Goal: Information Seeking & Learning: Learn about a topic

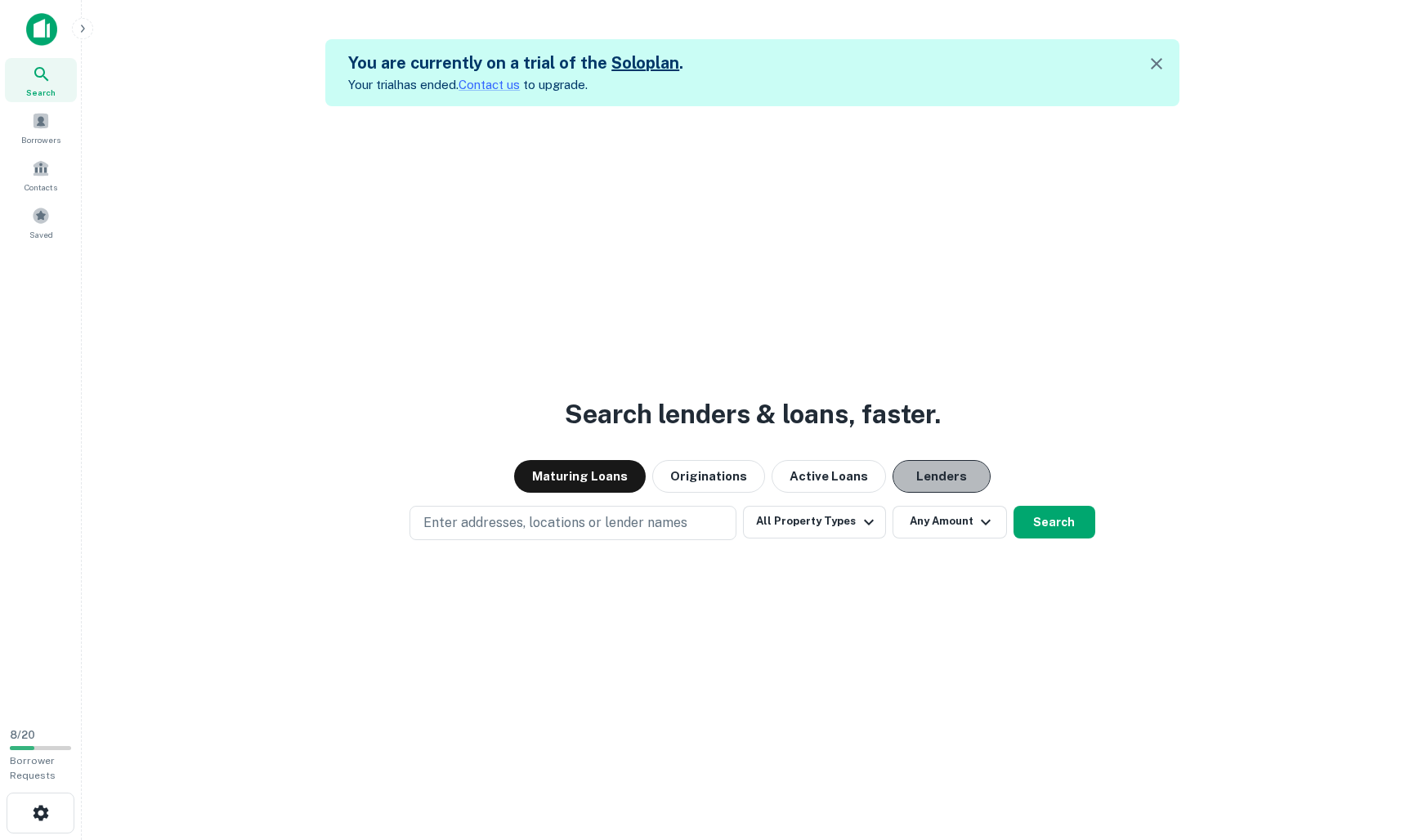
click at [927, 474] on button "Lenders" at bounding box center [942, 476] width 98 height 33
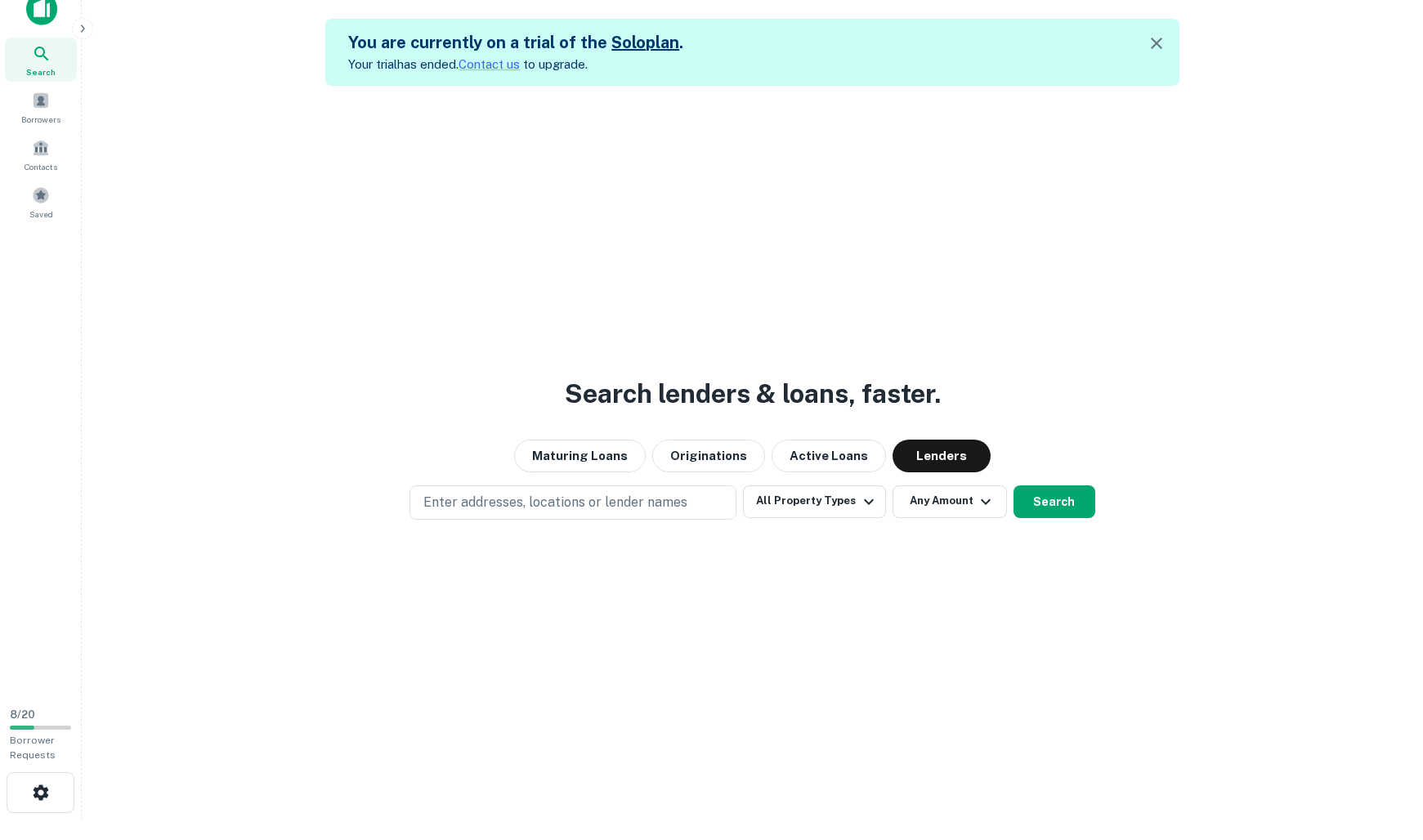
scroll to position [20, 0]
click at [484, 483] on div "Search lenders & loans, faster. Maturing Loans Originations Active Loans Lender…" at bounding box center [752, 506] width 1316 height 840
click at [485, 495] on p "Enter addresses, locations or lender names" at bounding box center [555, 502] width 264 height 19
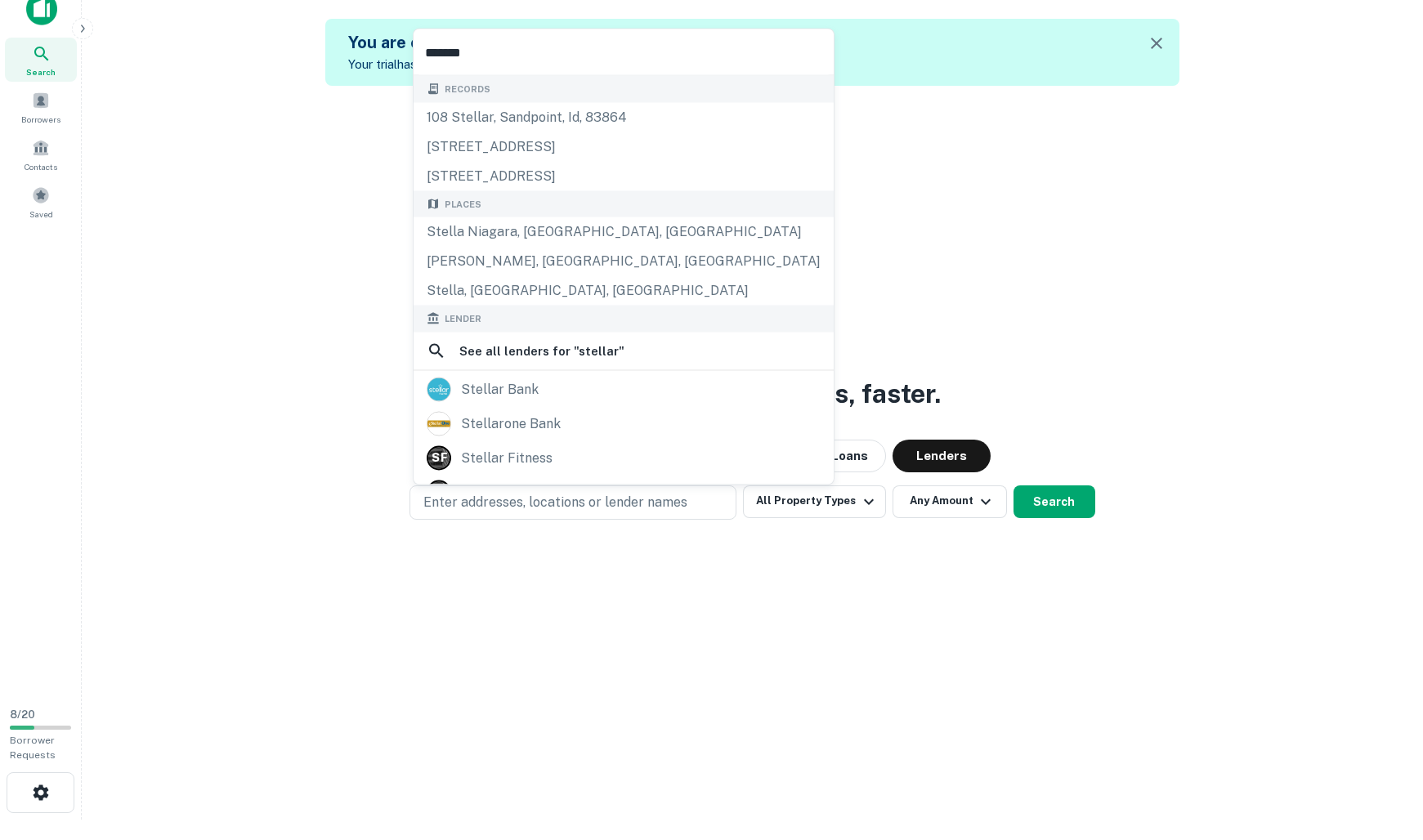
scroll to position [26, 0]
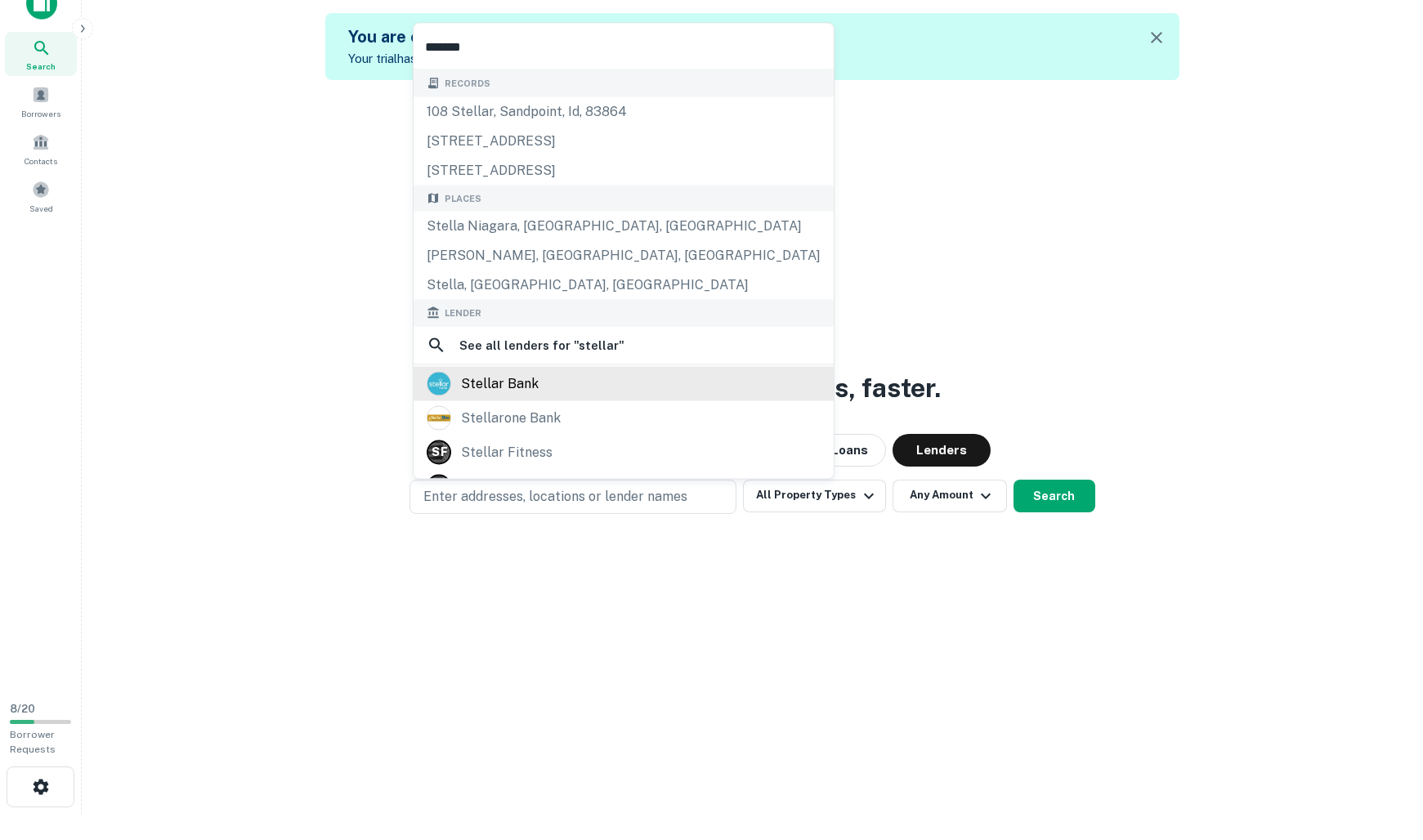
type input "*******"
click at [605, 391] on div "stellar bank" at bounding box center [624, 383] width 394 height 24
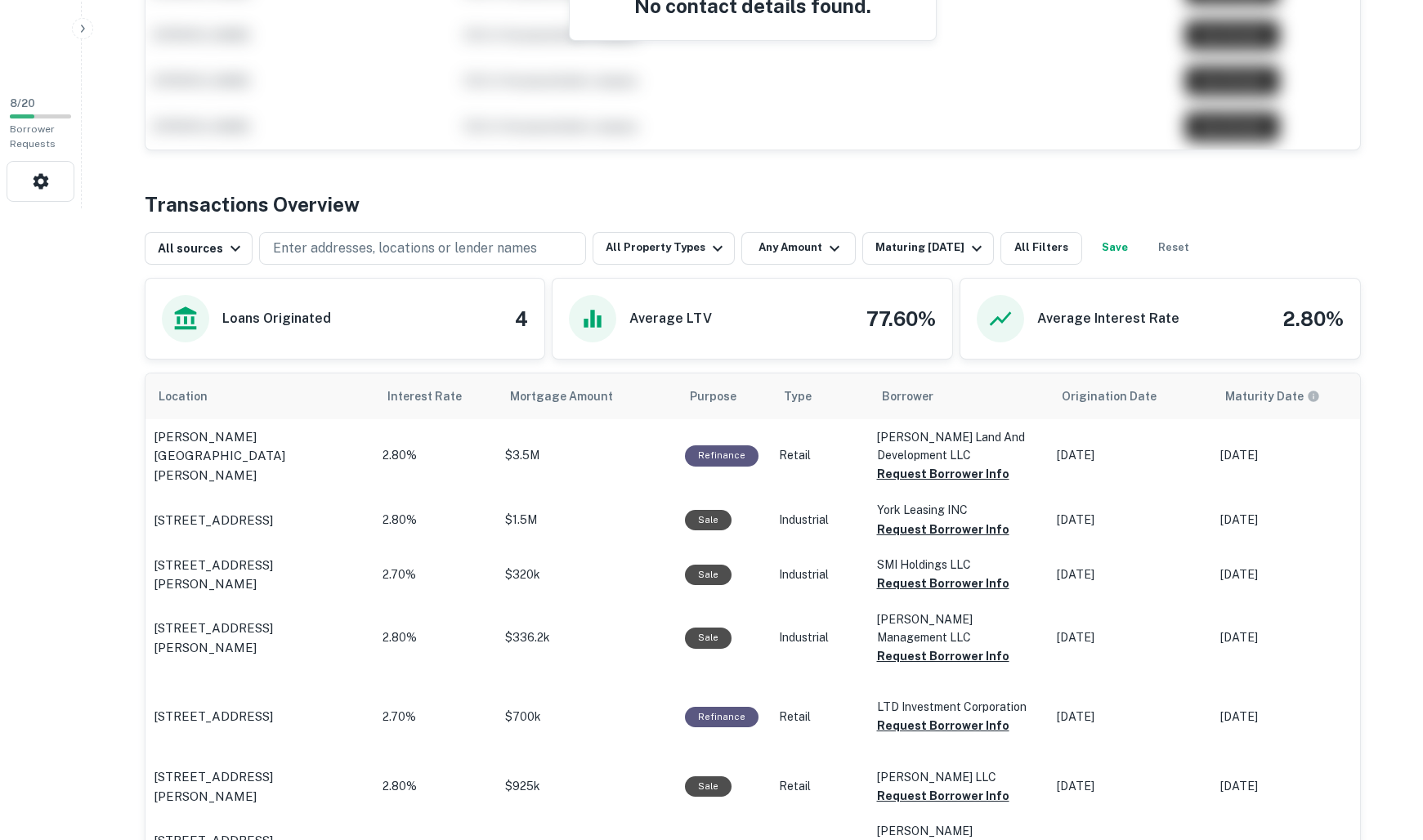
scroll to position [699, 0]
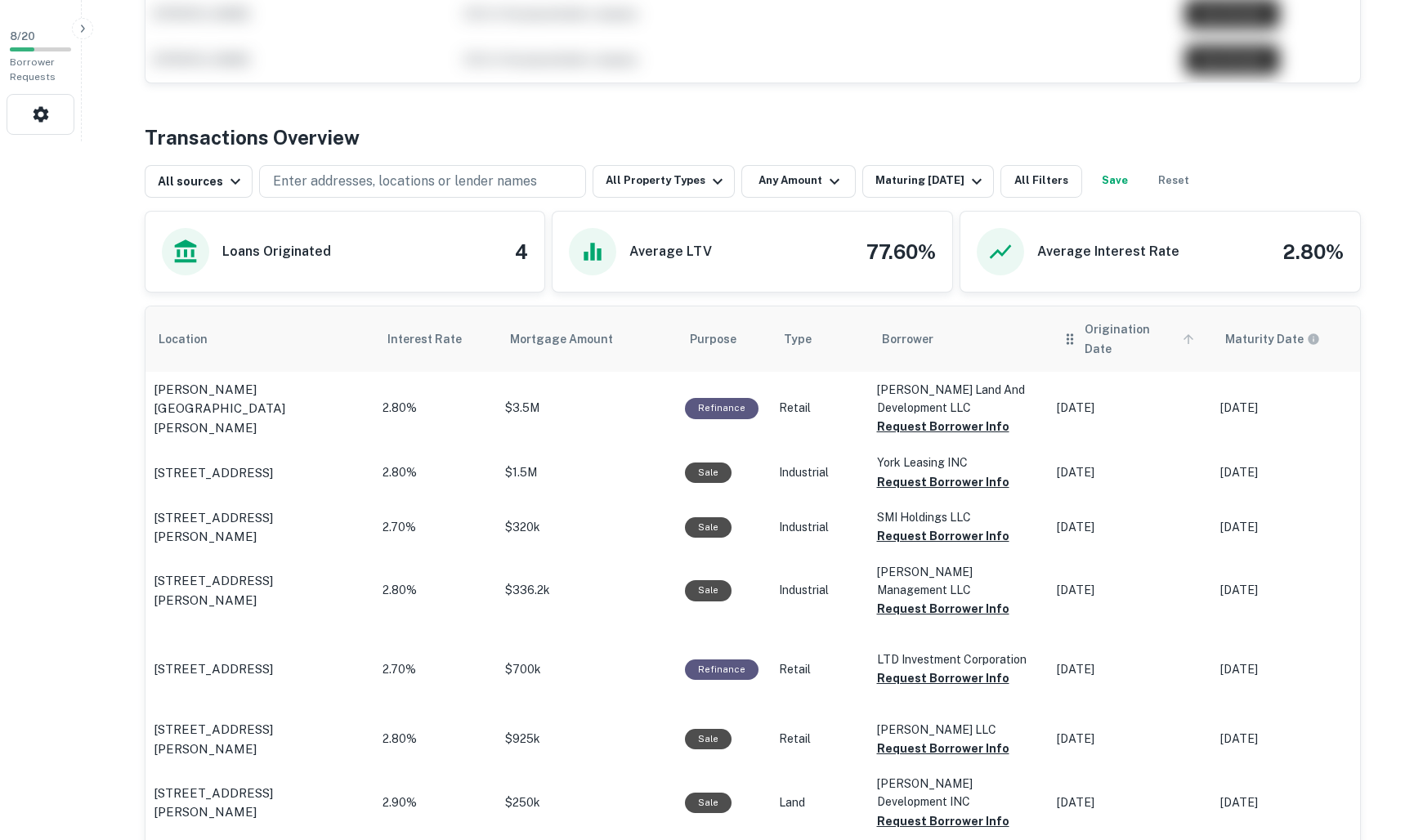
click at [1182, 332] on icon "scrollable content" at bounding box center [1189, 340] width 15 height 15
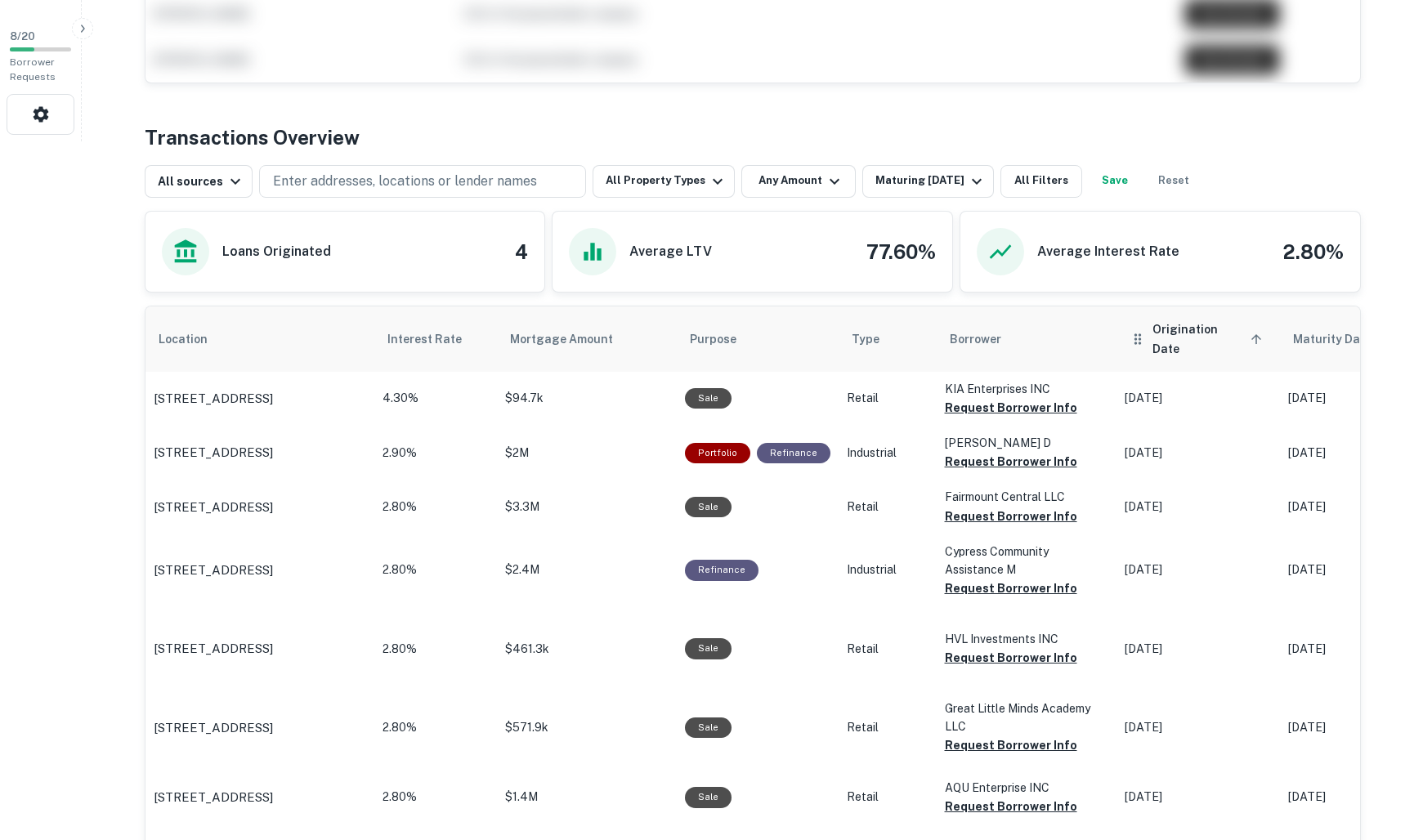
click at [1252, 334] on icon "scrollable content" at bounding box center [1257, 340] width 10 height 10
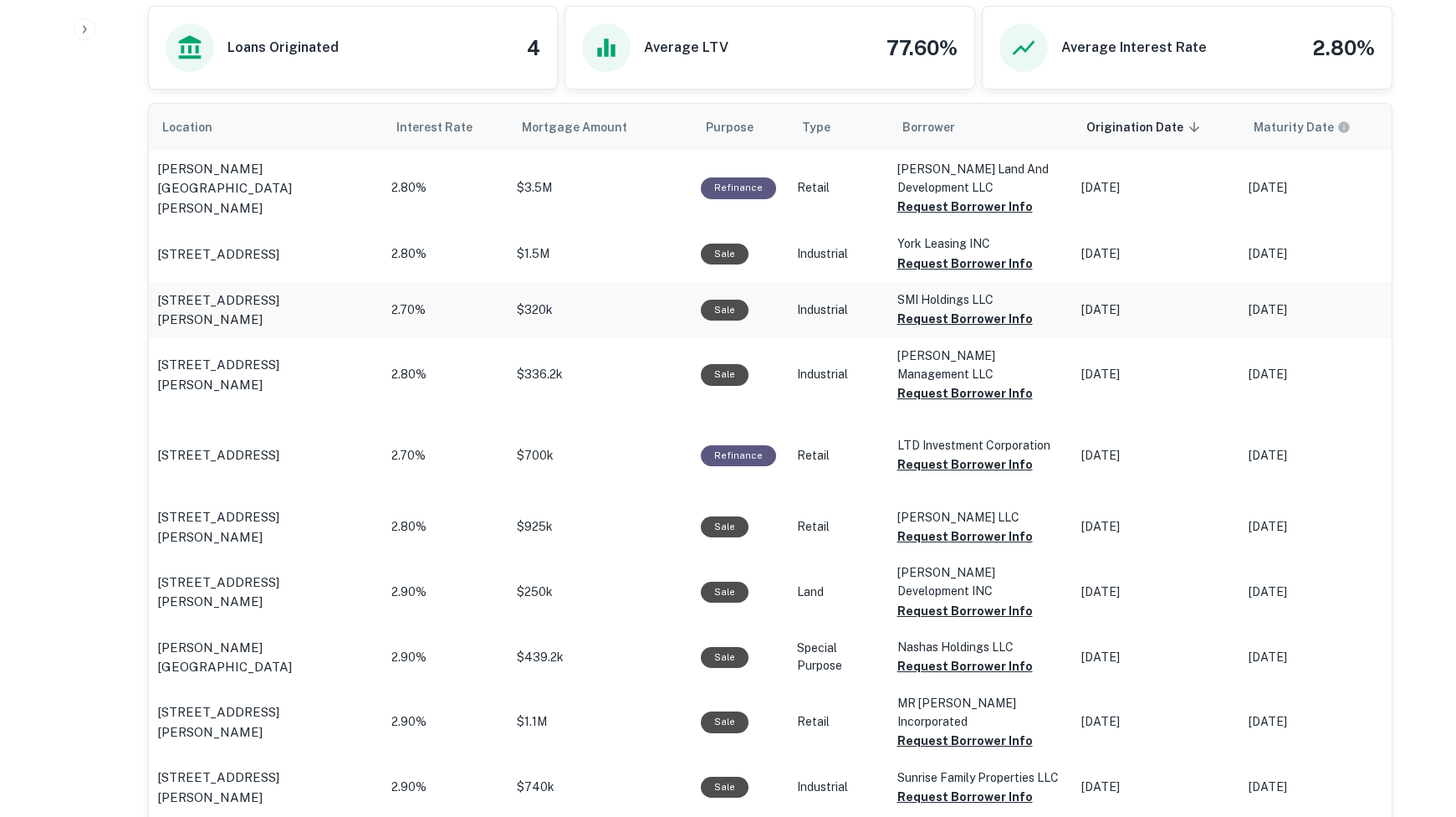
scroll to position [926, 0]
click at [569, 125] on span "Mortgage Amount" at bounding box center [609, 126] width 127 height 20
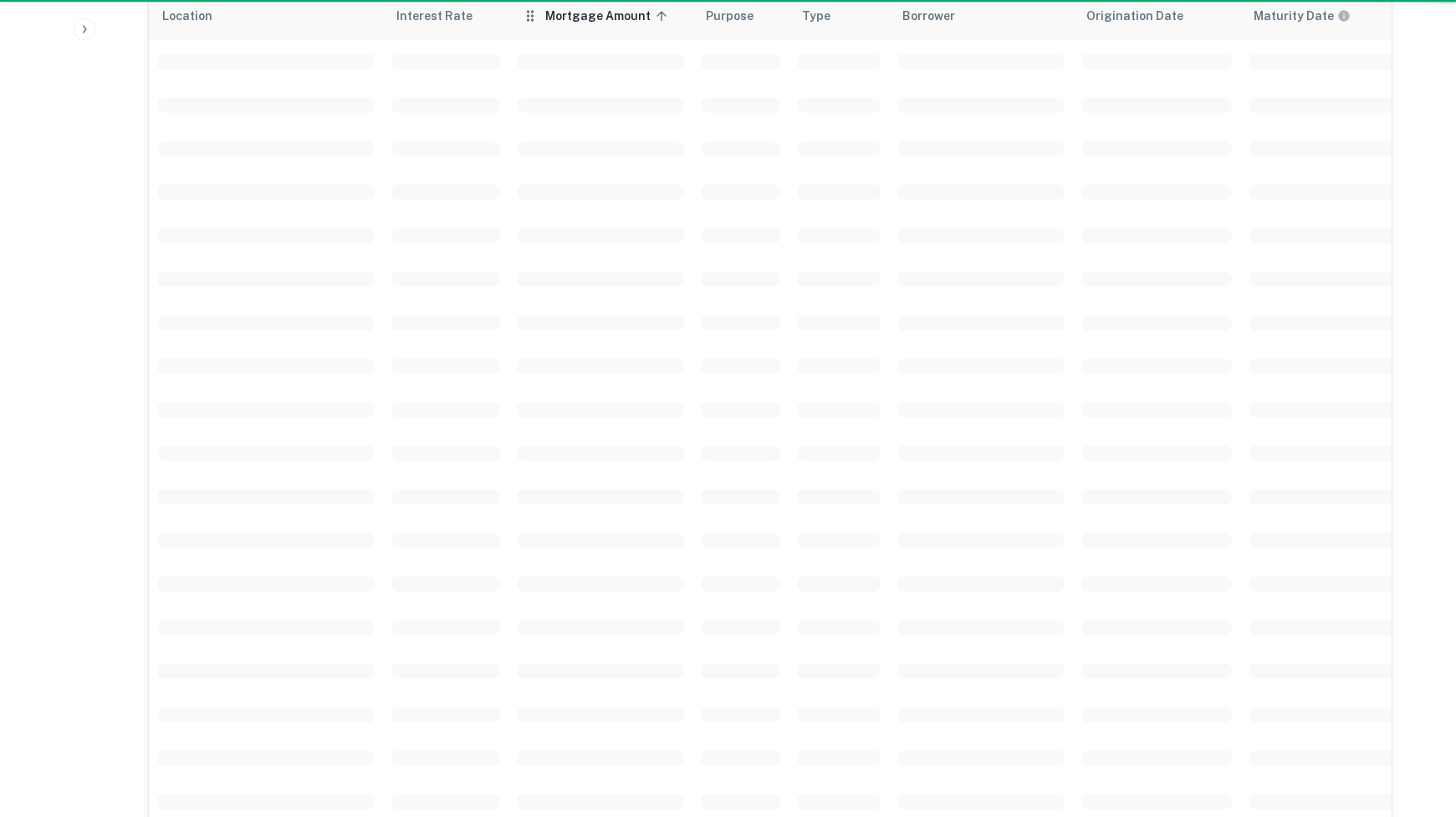
scroll to position [816, 0]
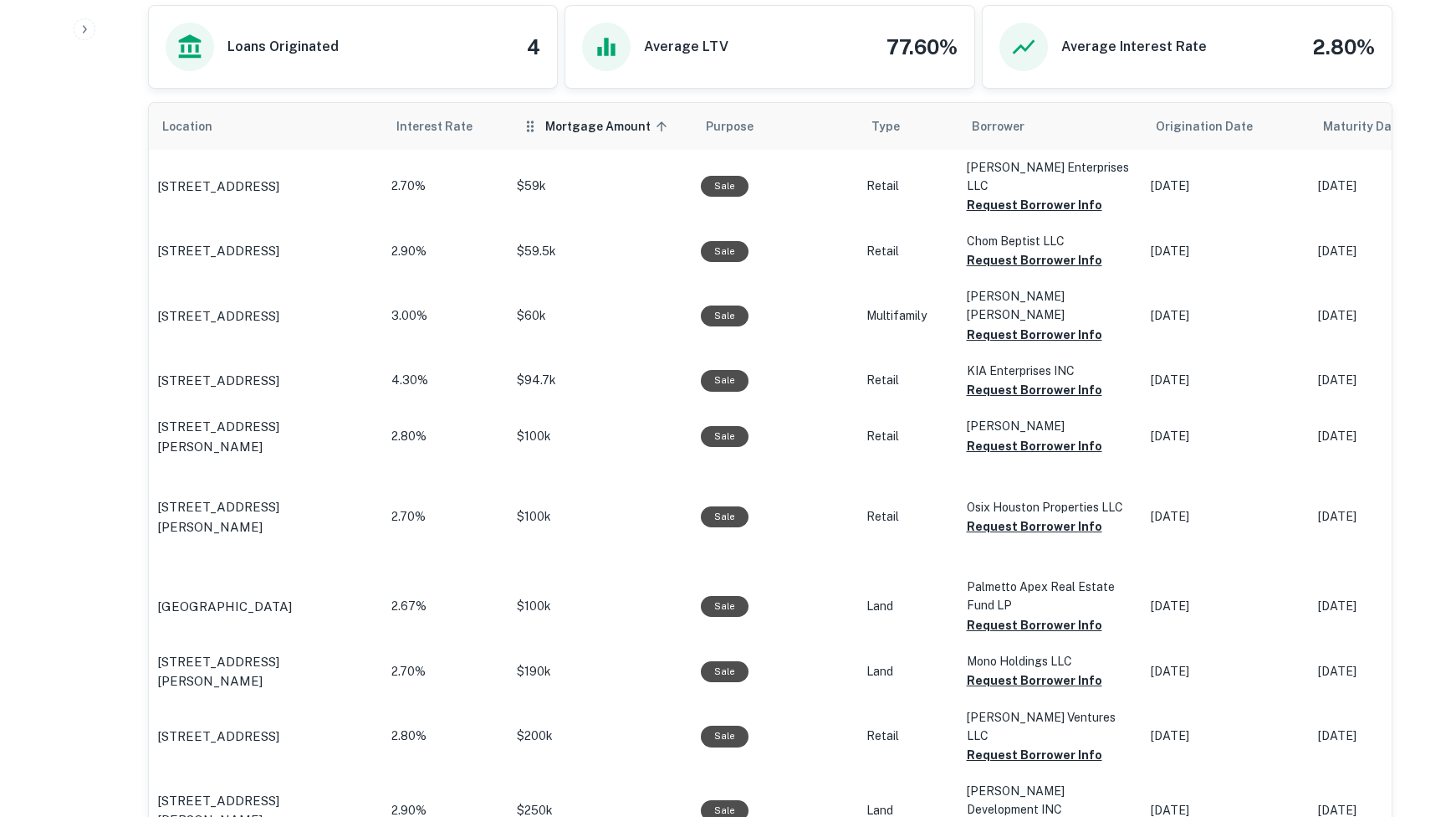
click at [569, 125] on span "Mortgage Amount sorted ascending" at bounding box center [609, 126] width 127 height 20
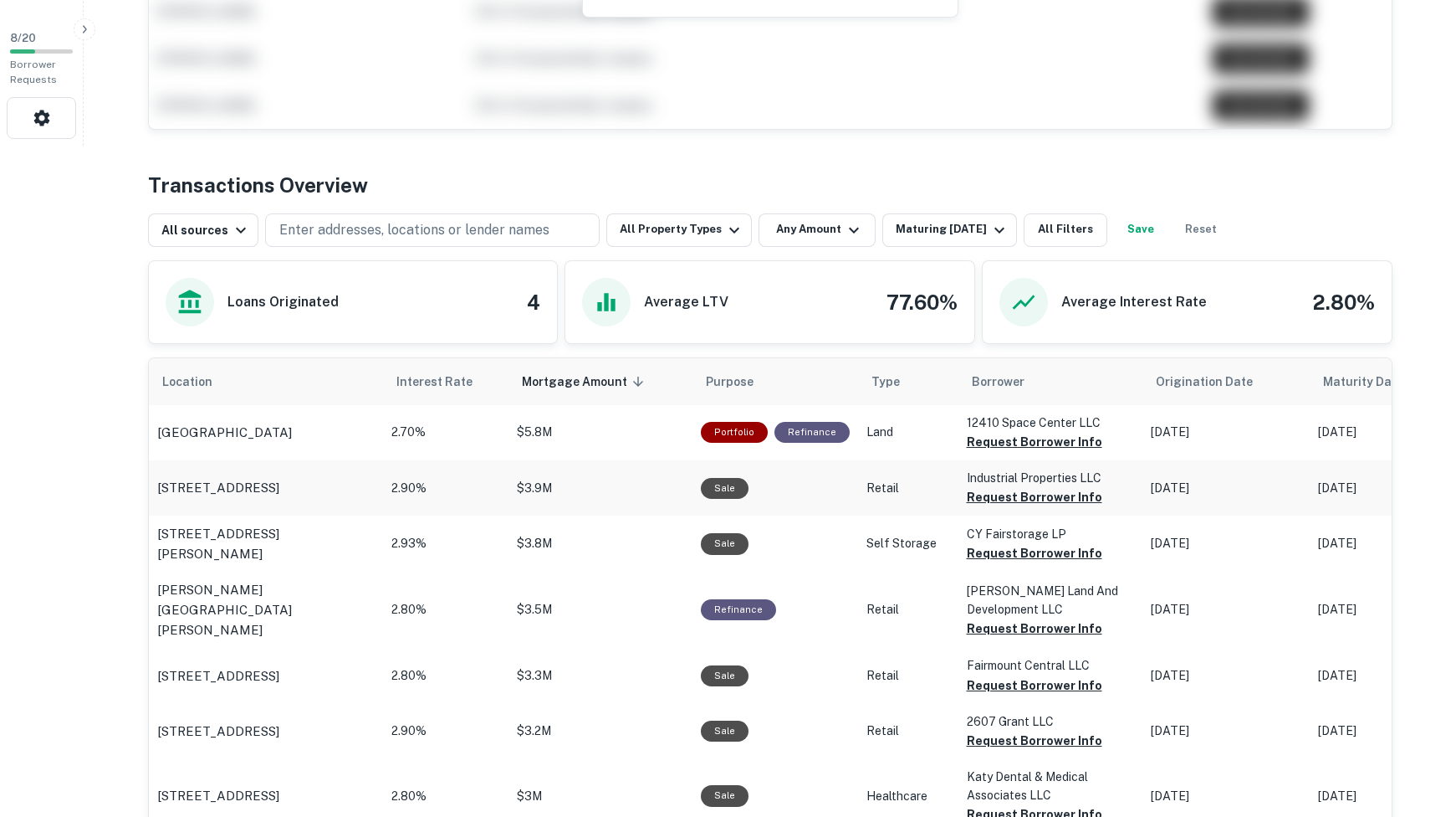
scroll to position [658, 0]
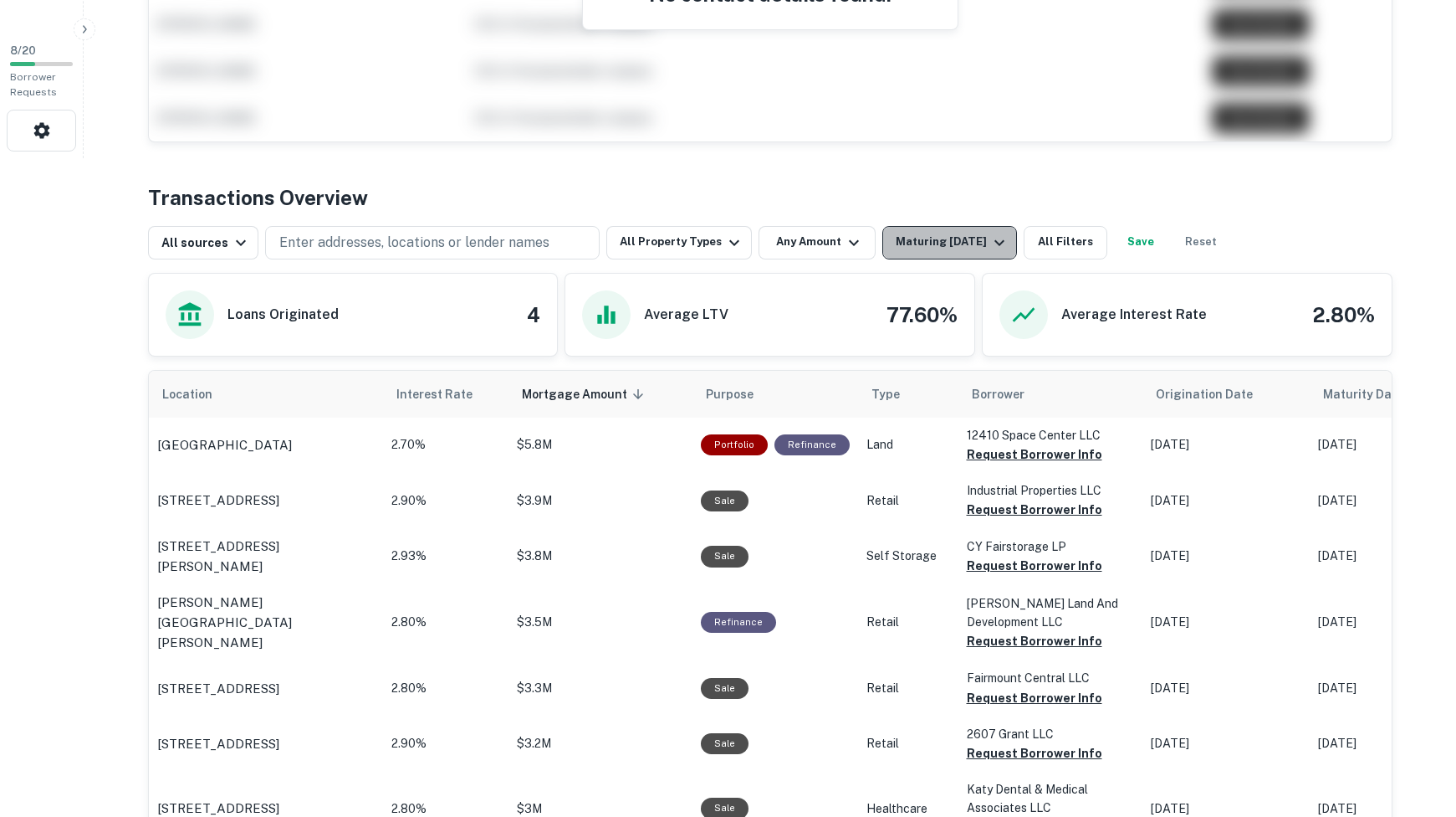
click at [935, 250] on div "Maturing In 1 Year" at bounding box center [952, 242] width 114 height 20
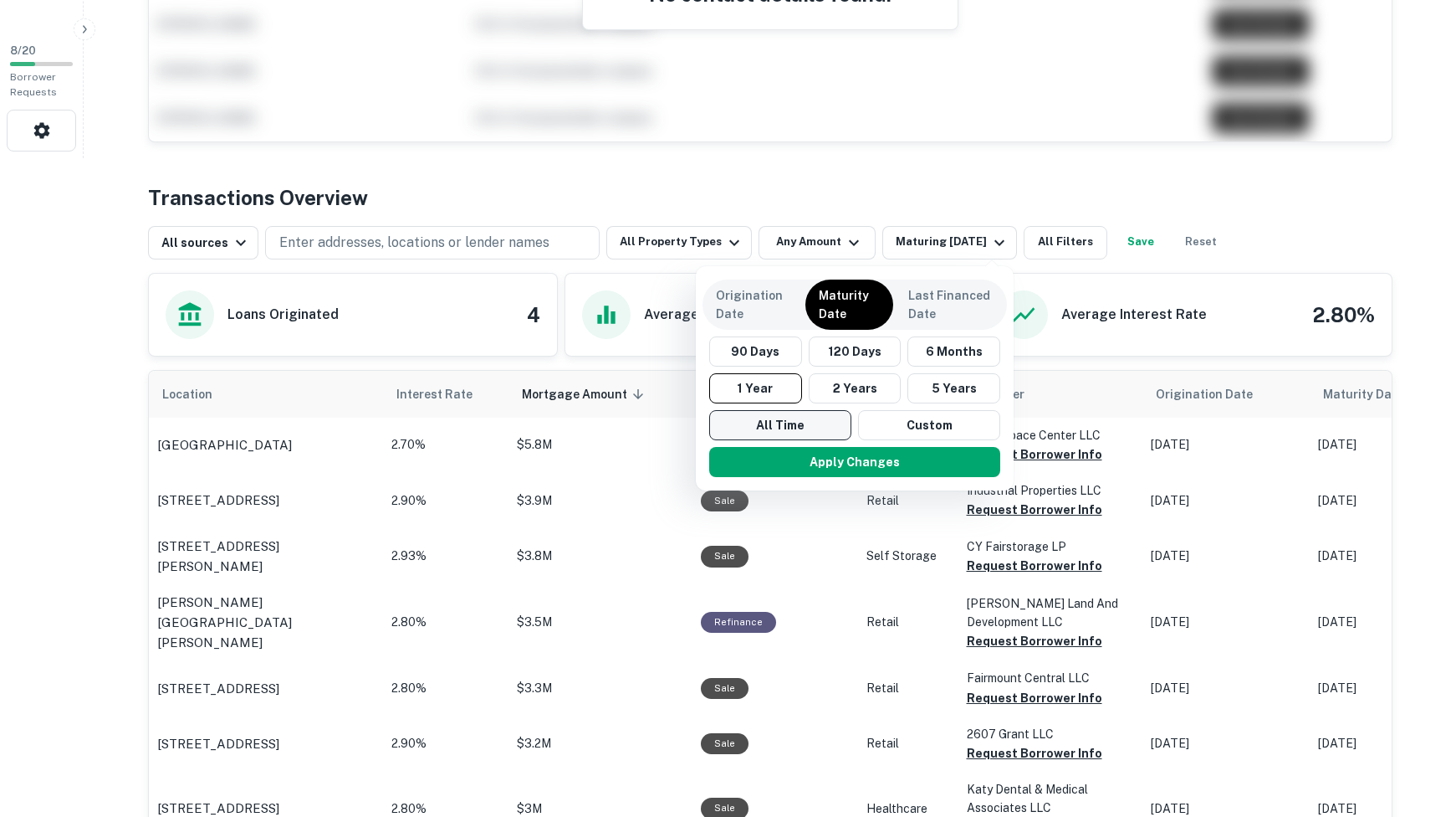
click at [792, 423] on button "All Time" at bounding box center [781, 425] width 142 height 30
click at [826, 463] on button "Apply Changes" at bounding box center [855, 462] width 291 height 30
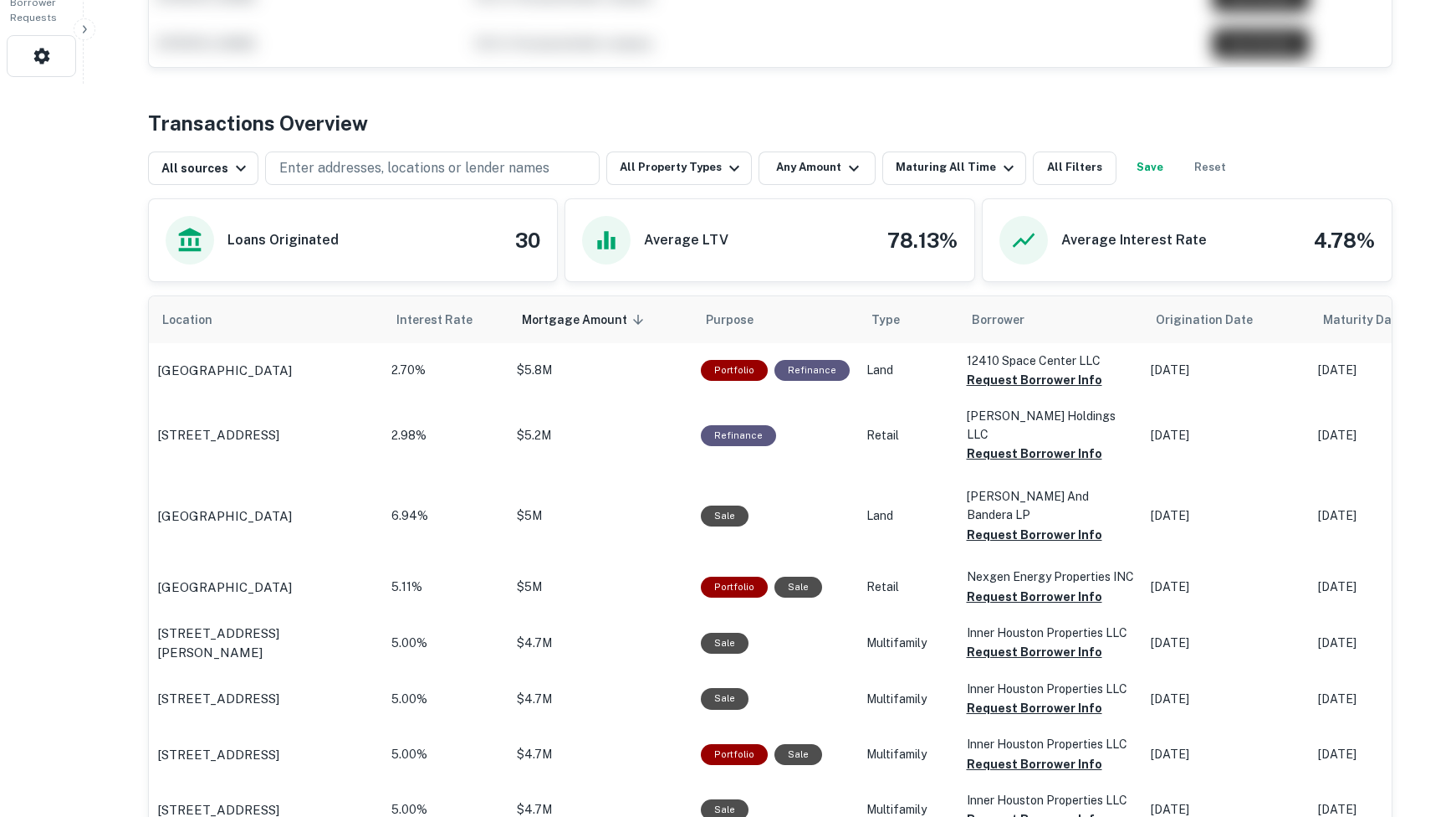
scroll to position [785, 0]
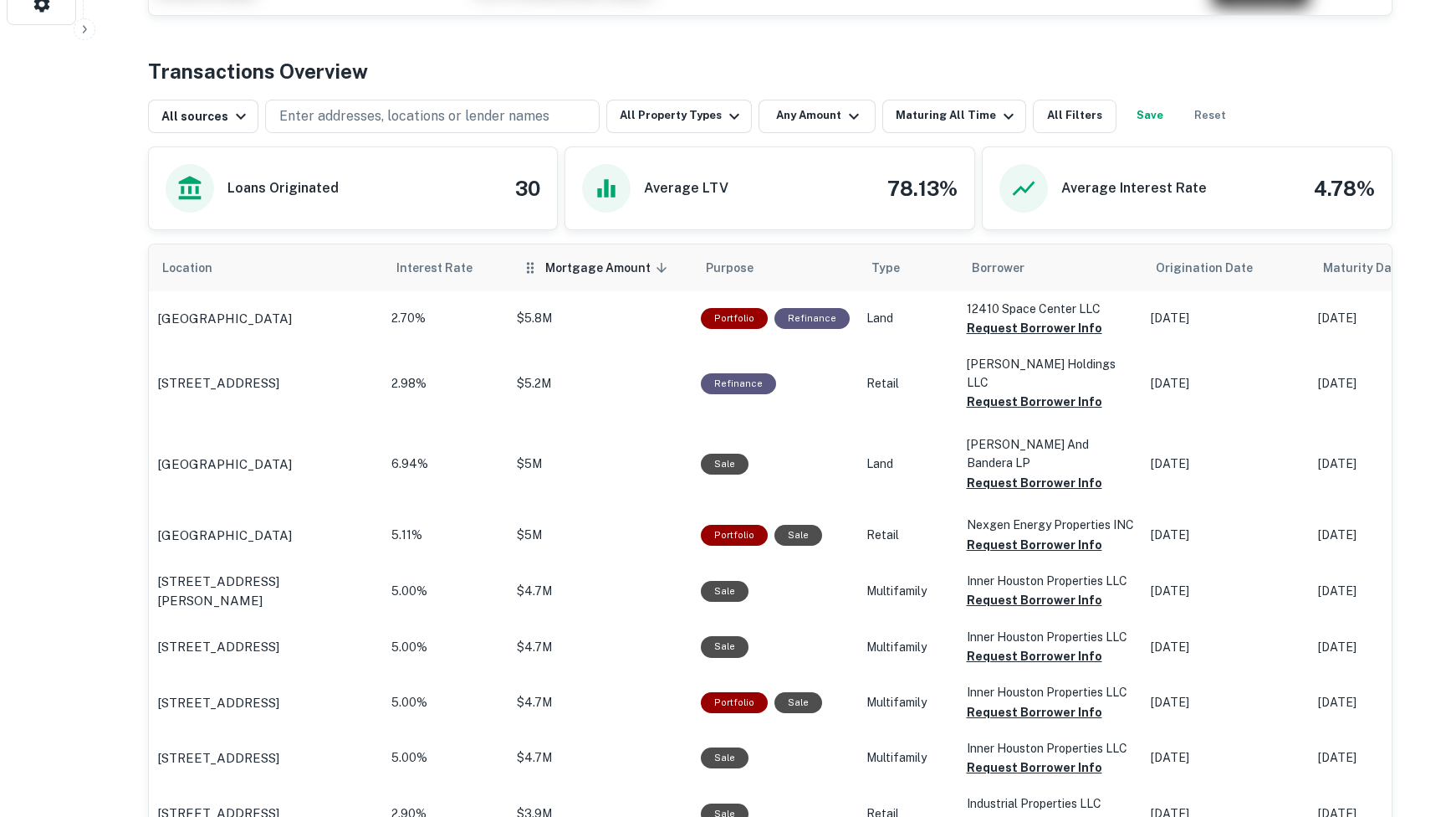
click at [583, 269] on span "Mortgage Amount sorted descending" at bounding box center [609, 267] width 127 height 20
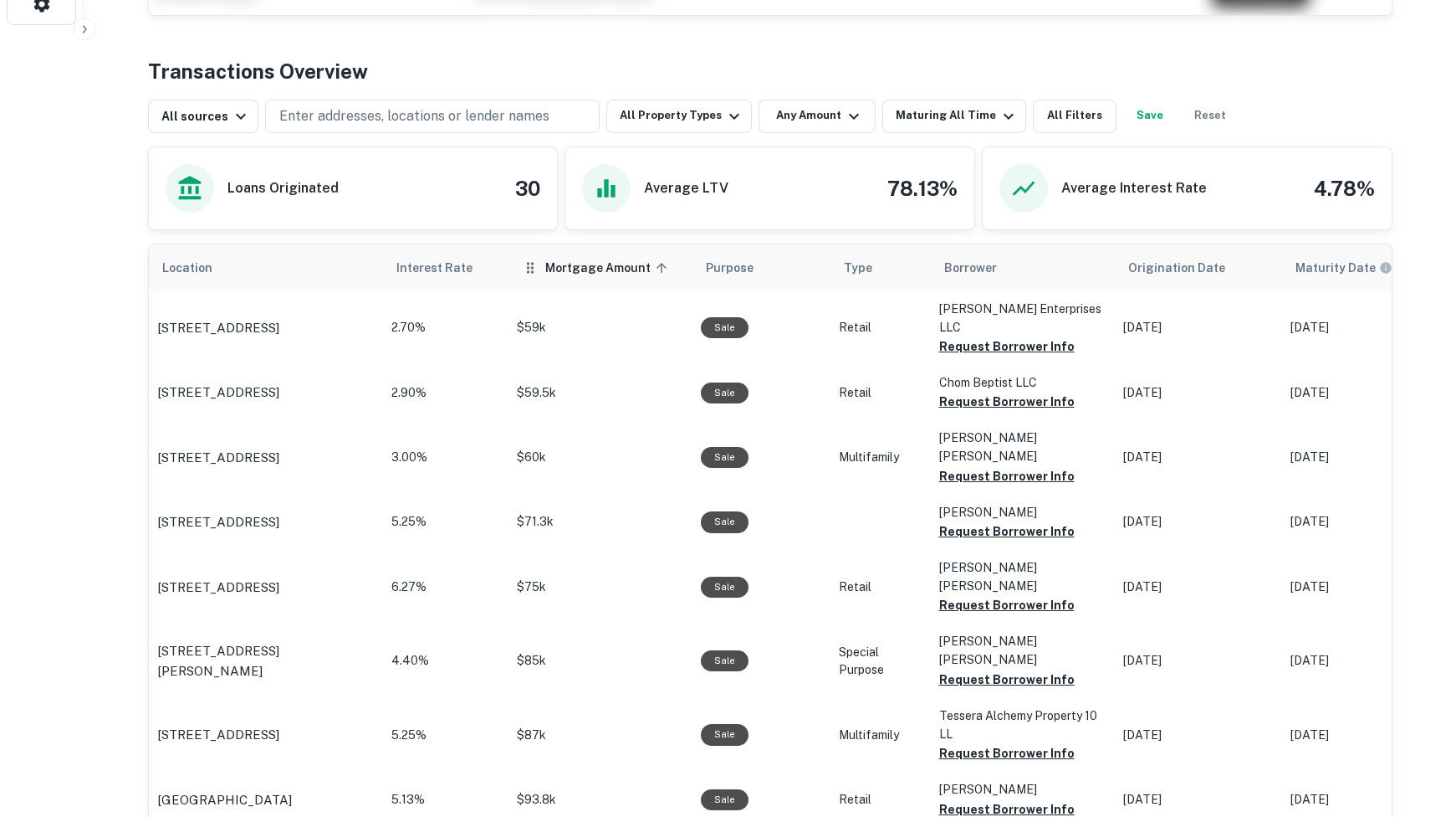
click at [599, 257] on th "Mortgage Amount sorted ascending" at bounding box center [601, 268] width 184 height 47
click at [614, 267] on span "Mortgage Amount sorted ascending" at bounding box center [609, 267] width 127 height 20
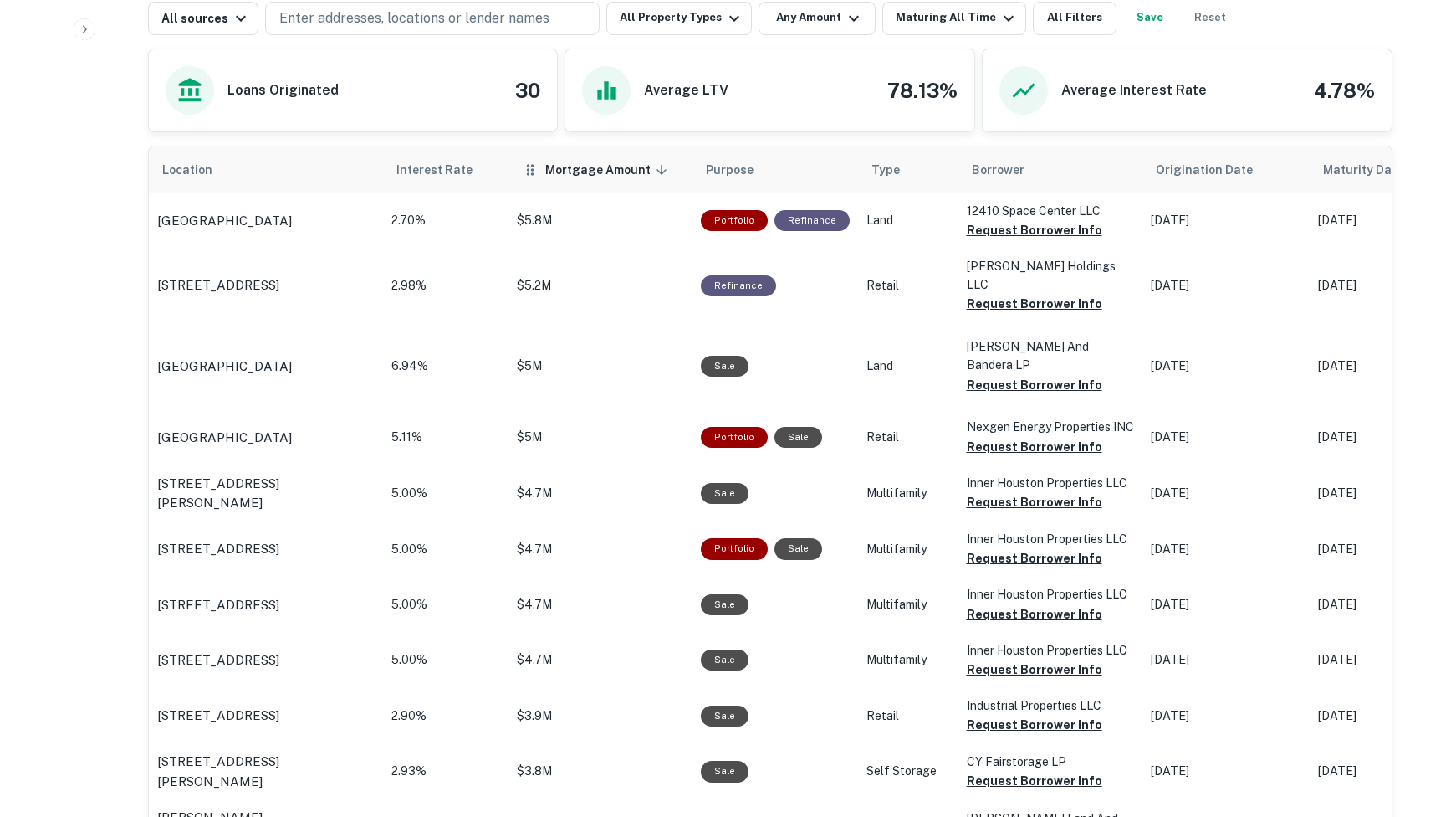
scroll to position [887, 0]
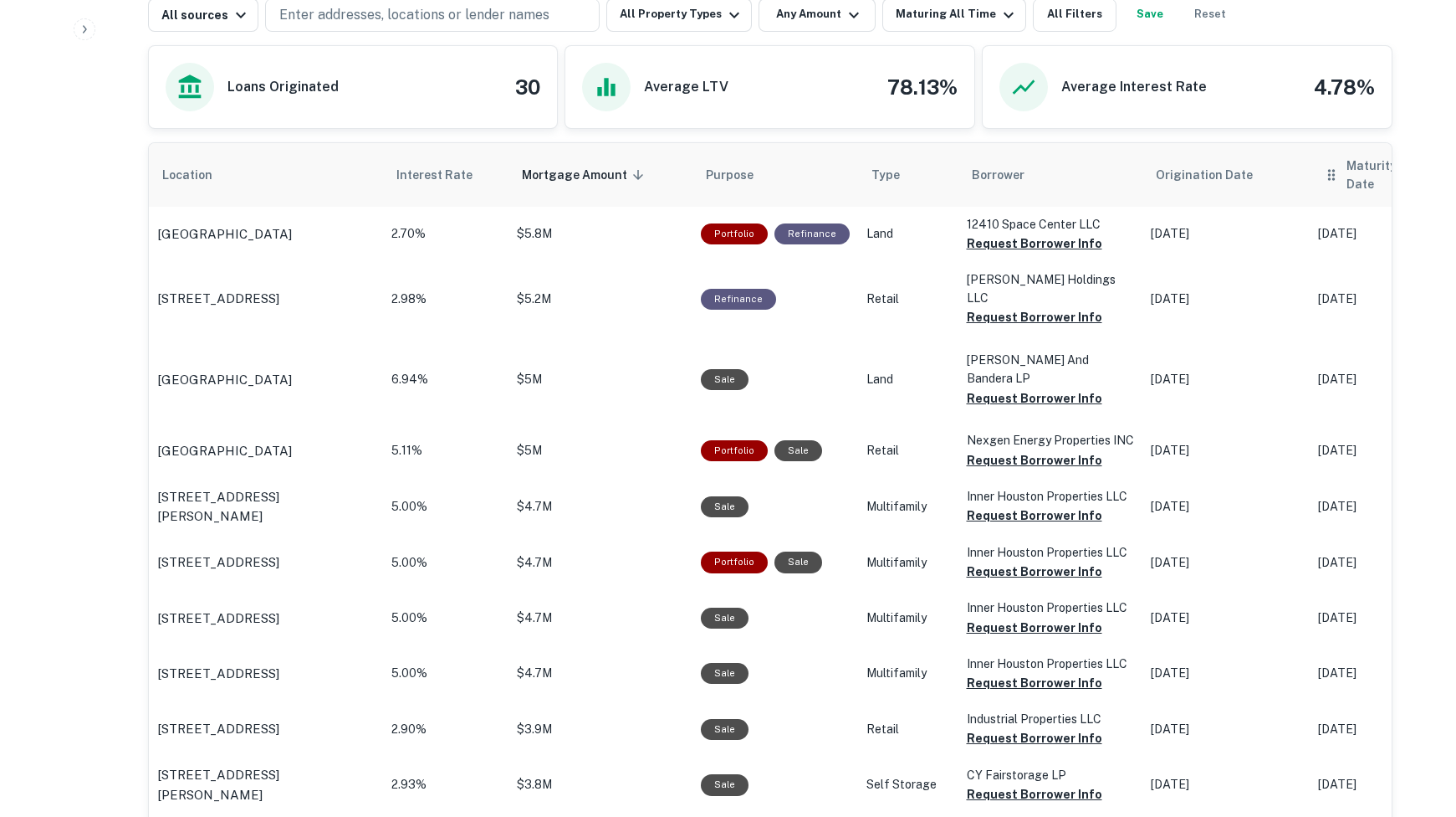
click at [1352, 179] on th "Maturity Date" at bounding box center [1393, 175] width 167 height 64
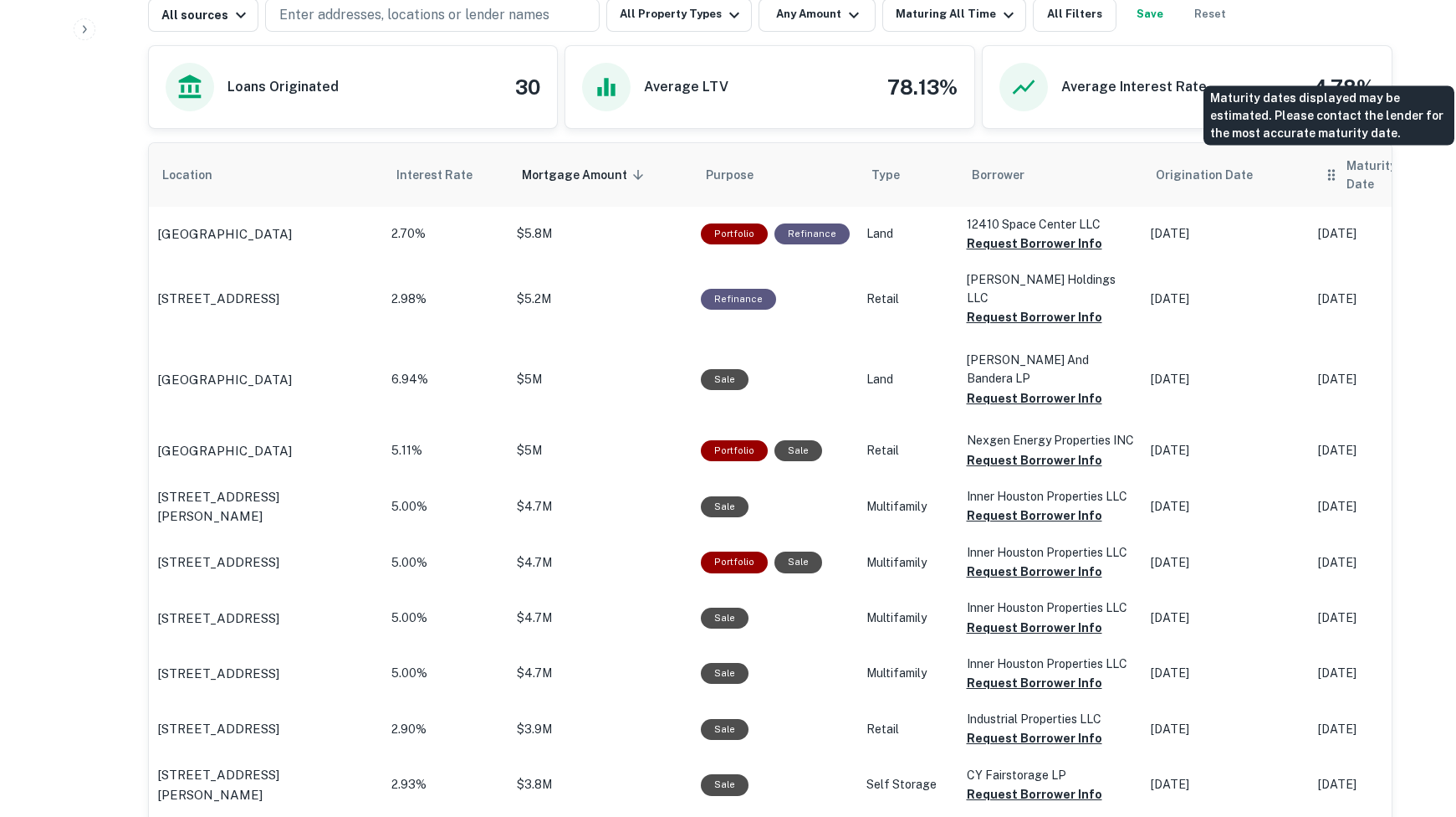
click at [1351, 169] on h6 "Maturity Date" at bounding box center [1387, 174] width 79 height 37
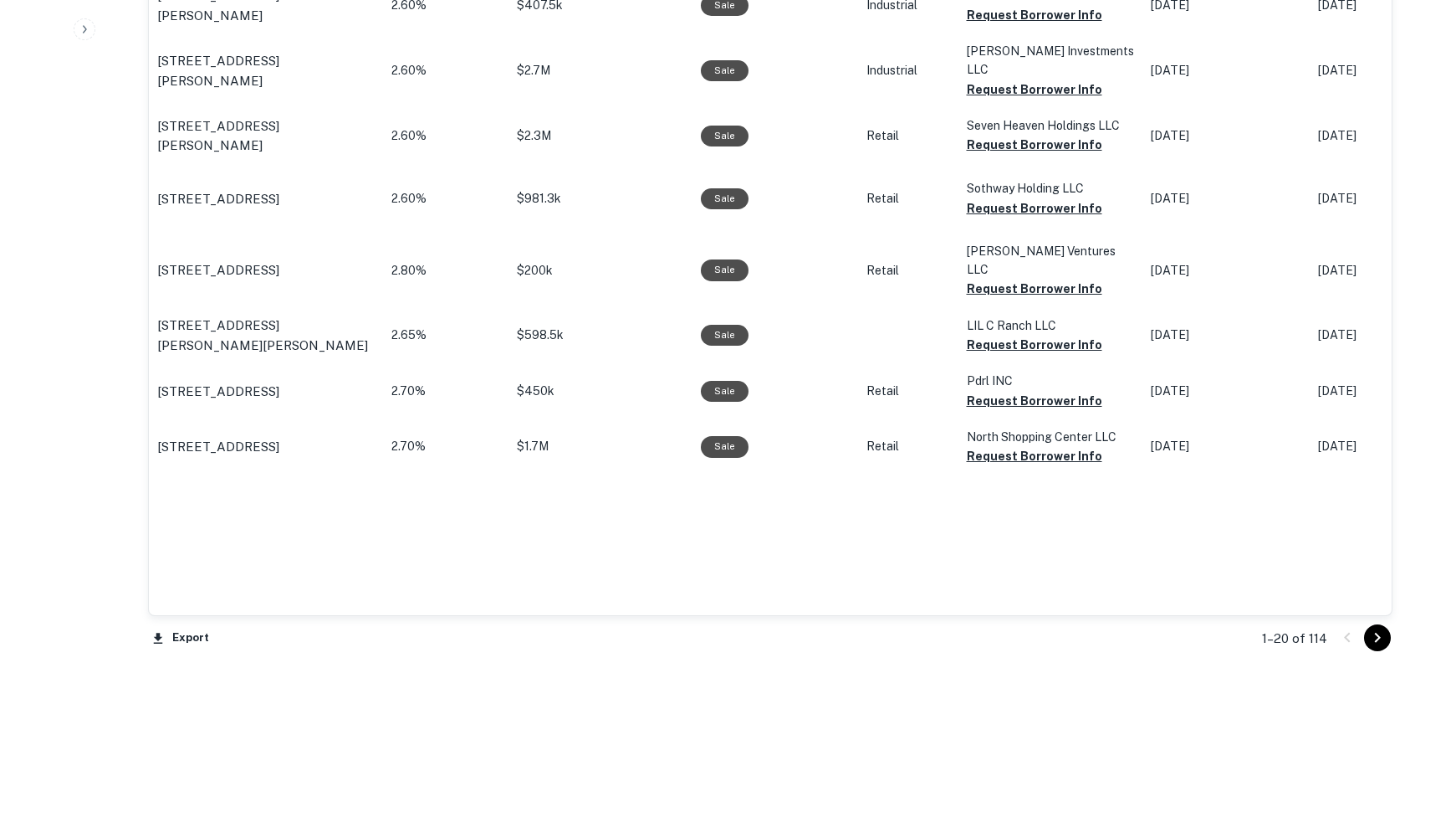
scroll to position [1903, 0]
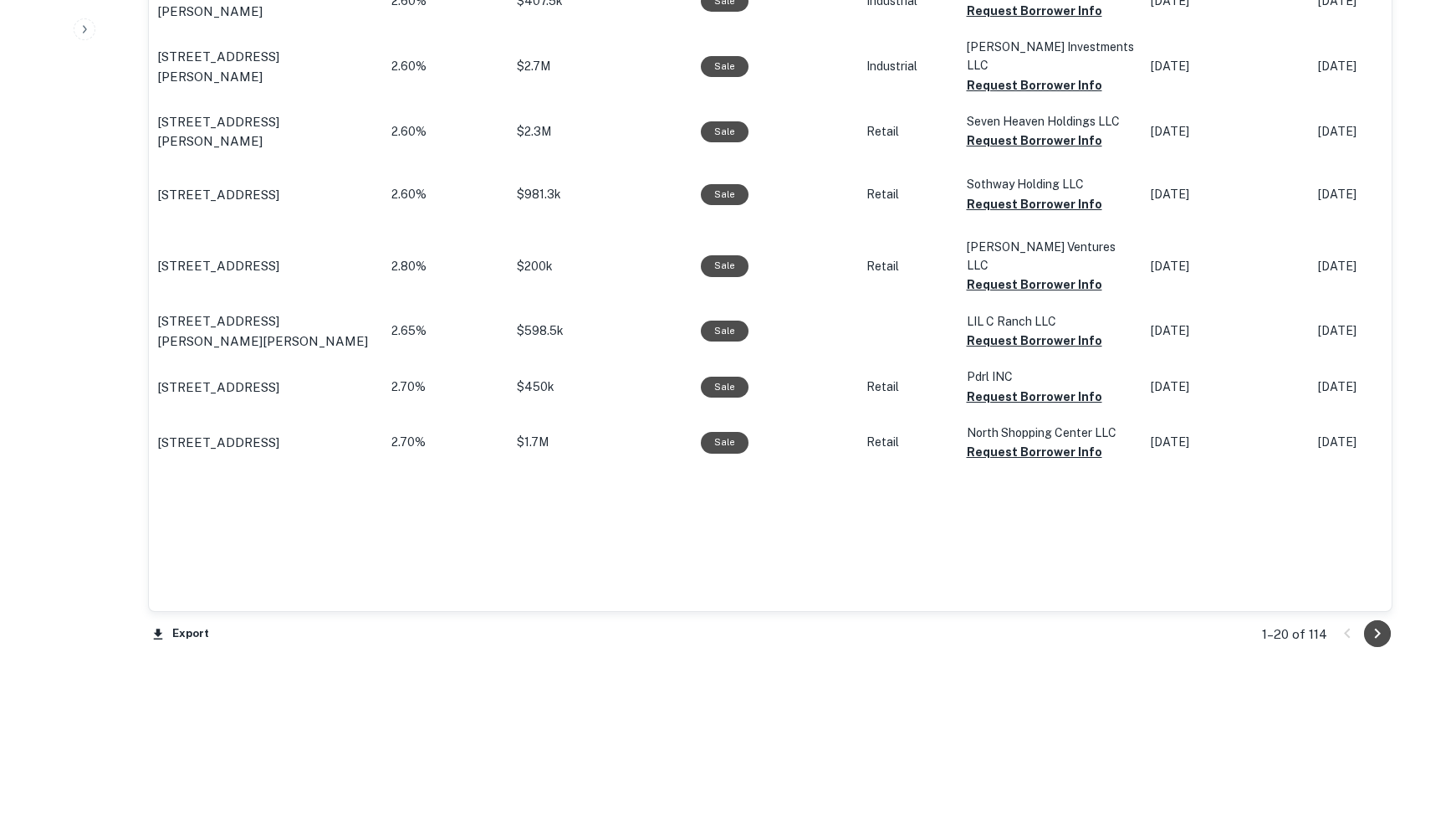
click at [1369, 640] on icon "Go to next page" at bounding box center [1377, 632] width 20 height 20
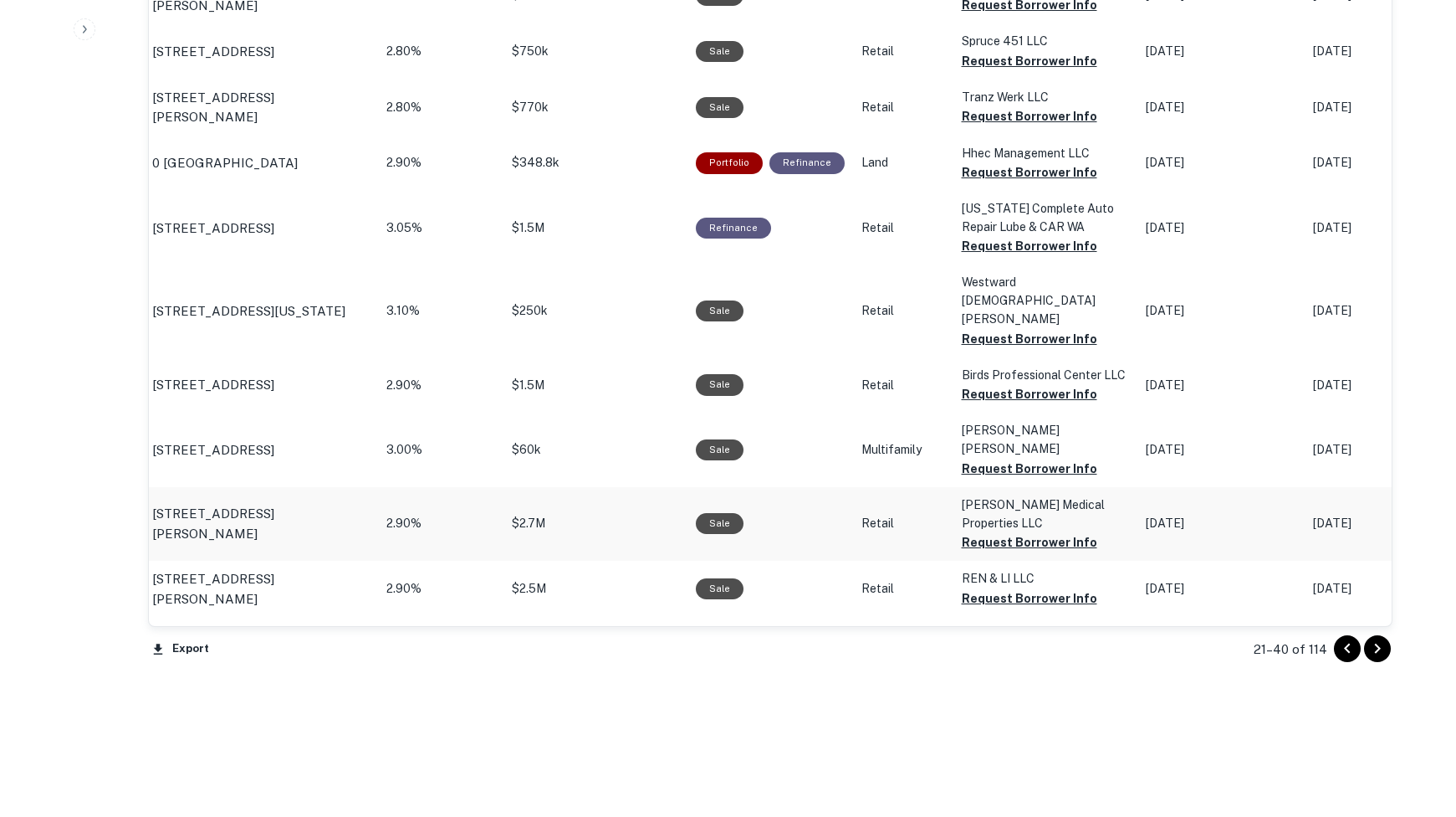
scroll to position [1729, 0]
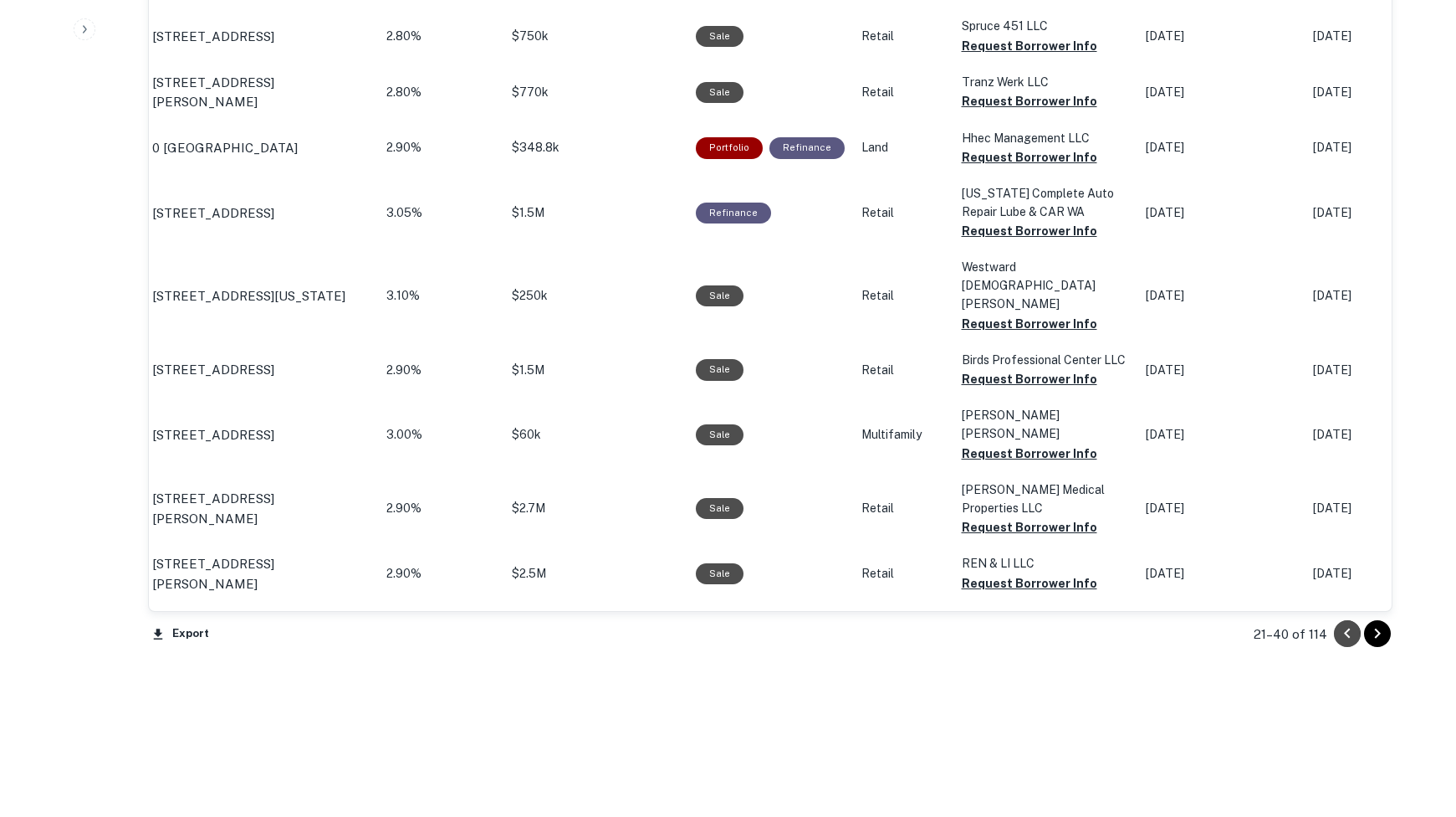
click at [1344, 633] on icon "Go to previous page" at bounding box center [1347, 633] width 6 height 10
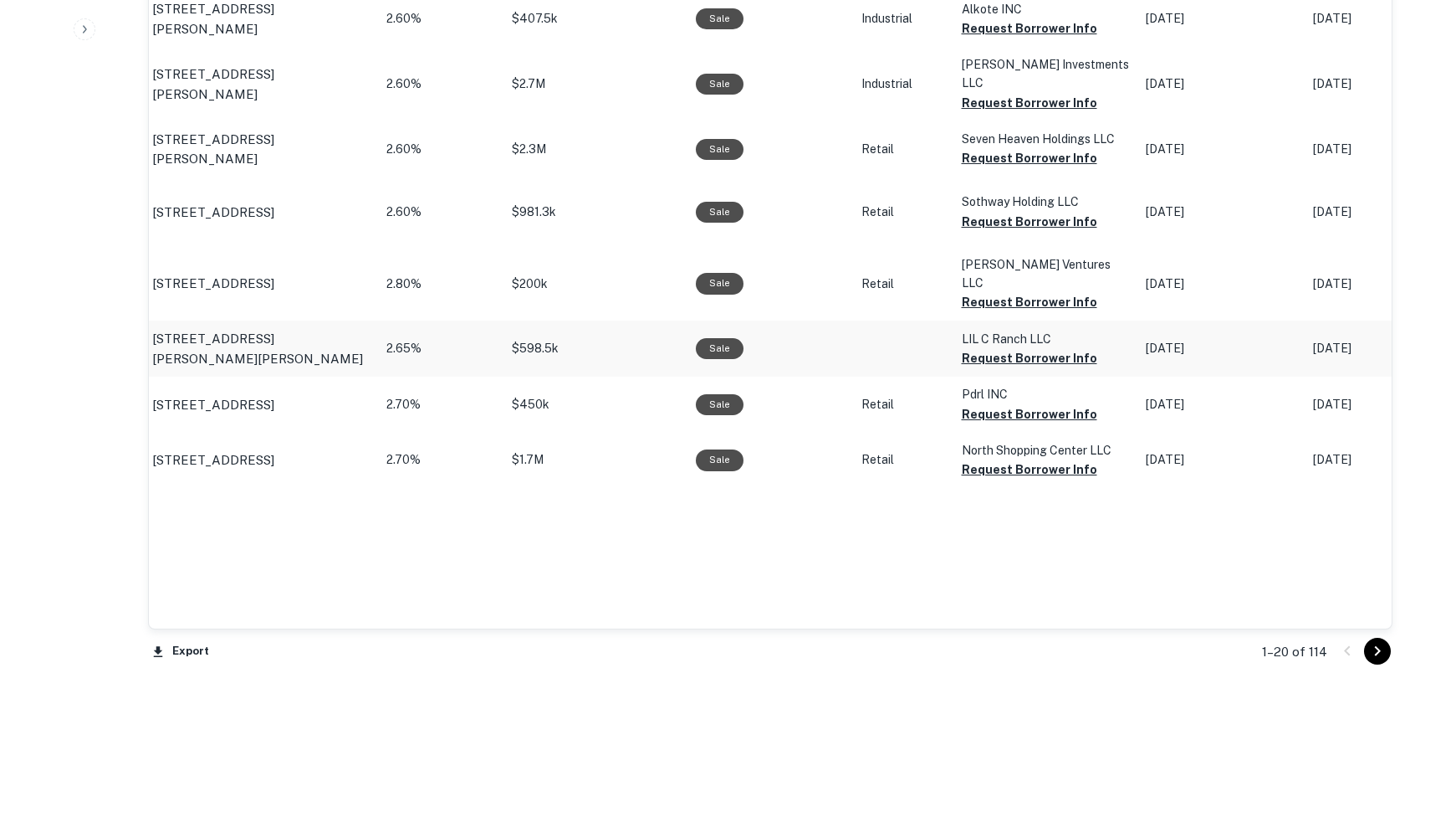
scroll to position [1891, 0]
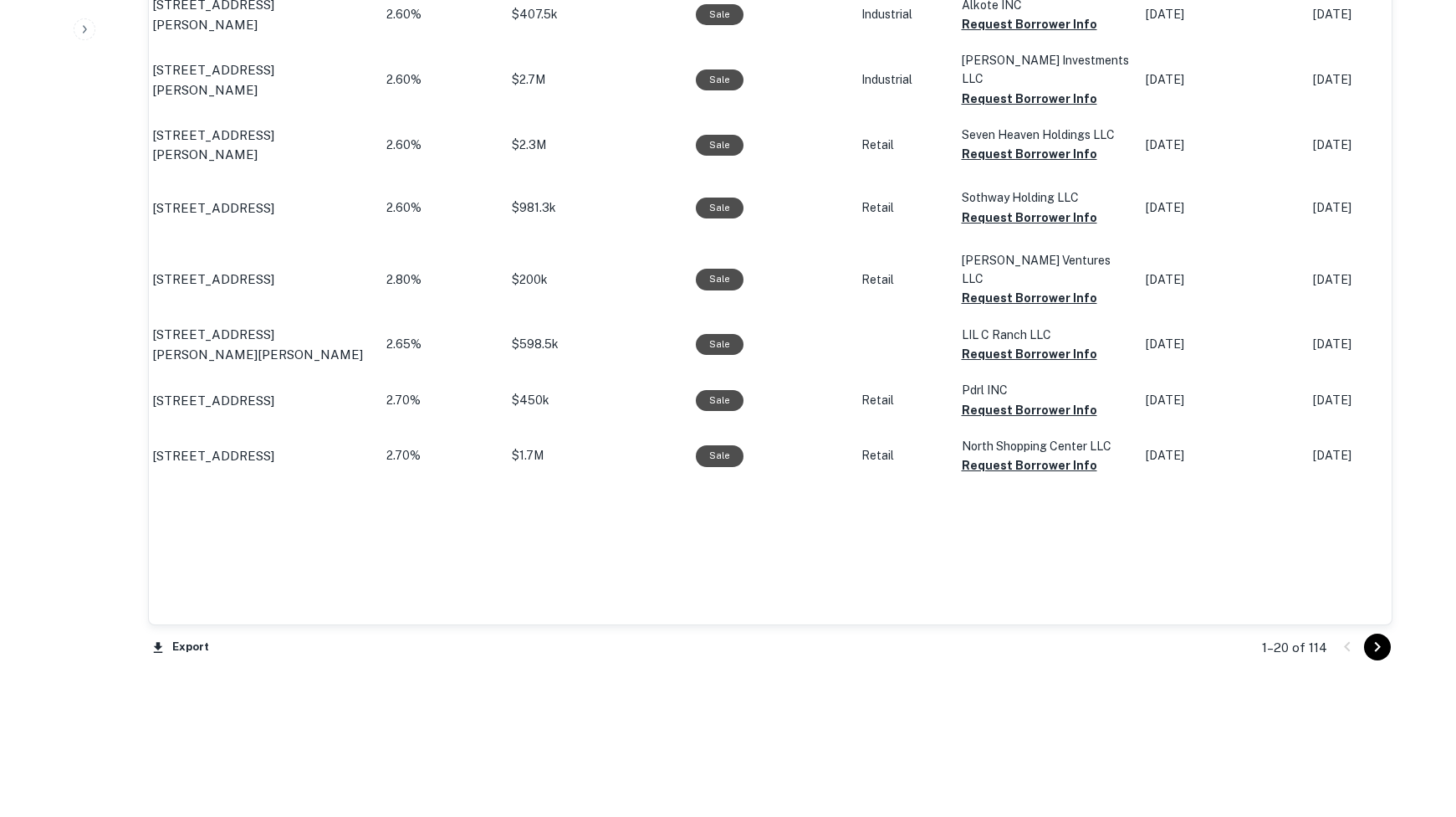
click at [1368, 643] on icon "Go to next page" at bounding box center [1377, 646] width 20 height 20
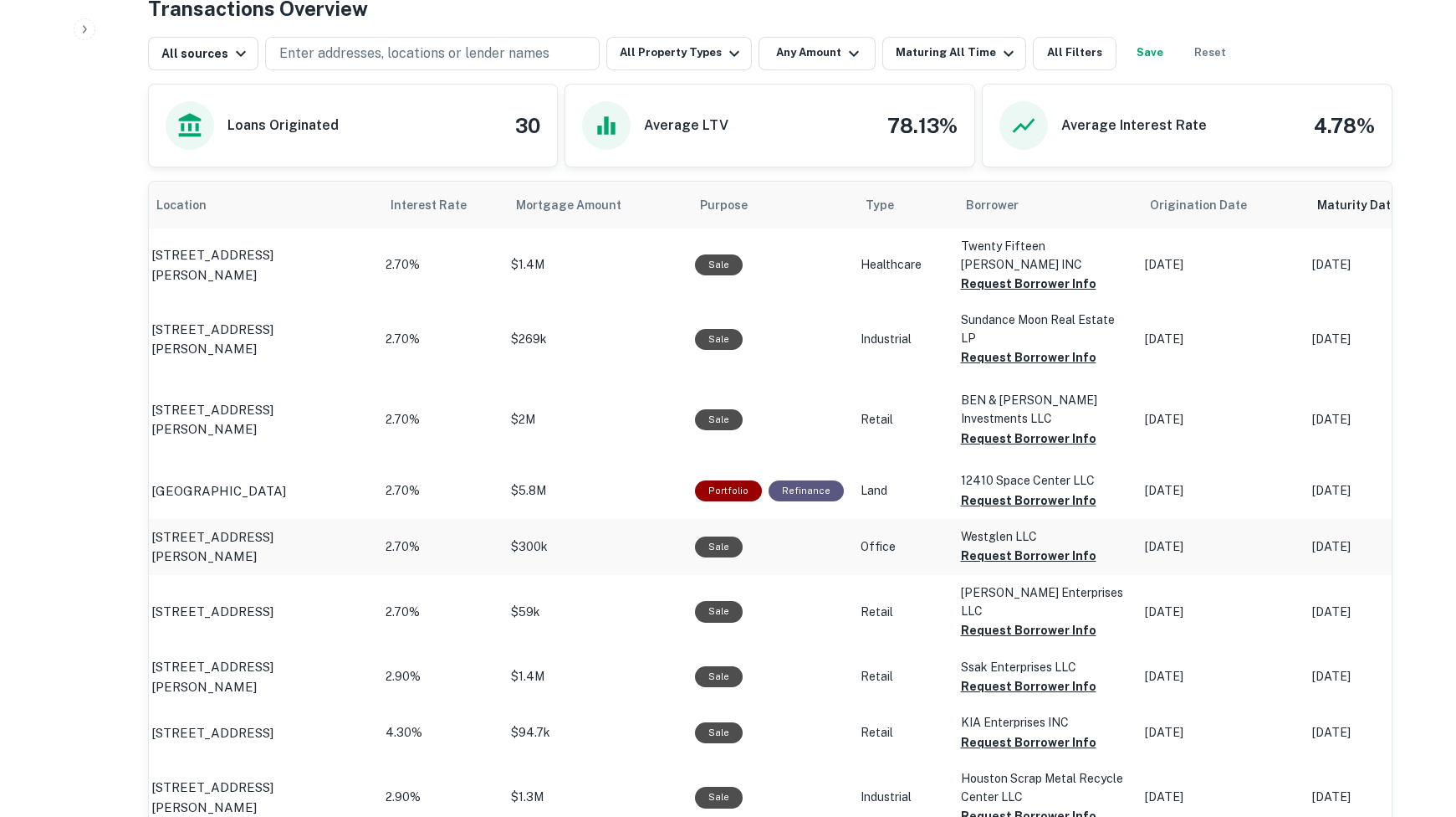
scroll to position [849, 0]
click at [256, 481] on p "0 Space Center Blvd Houston, TX 77059" at bounding box center [218, 490] width 135 height 20
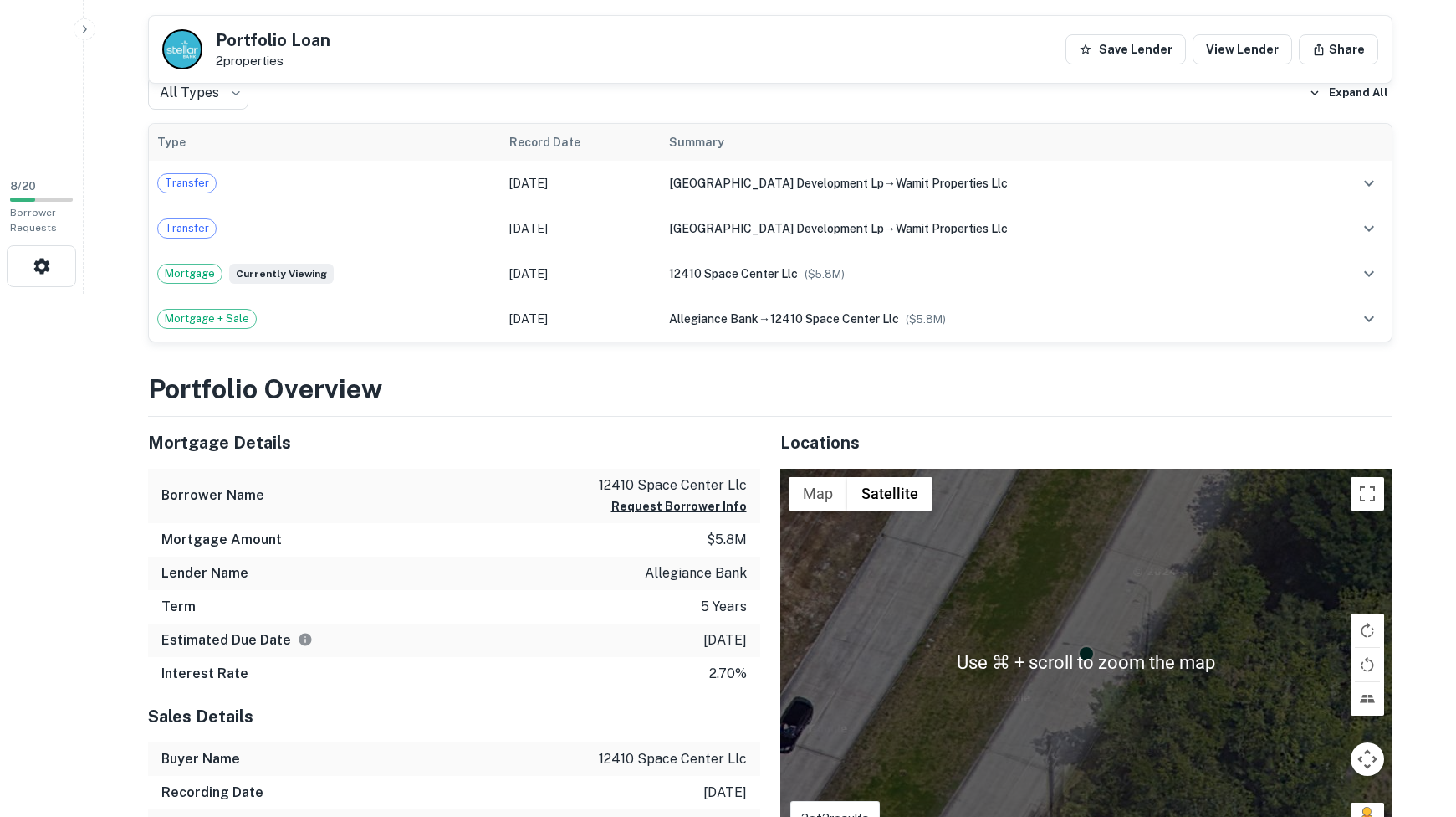
scroll to position [523, 0]
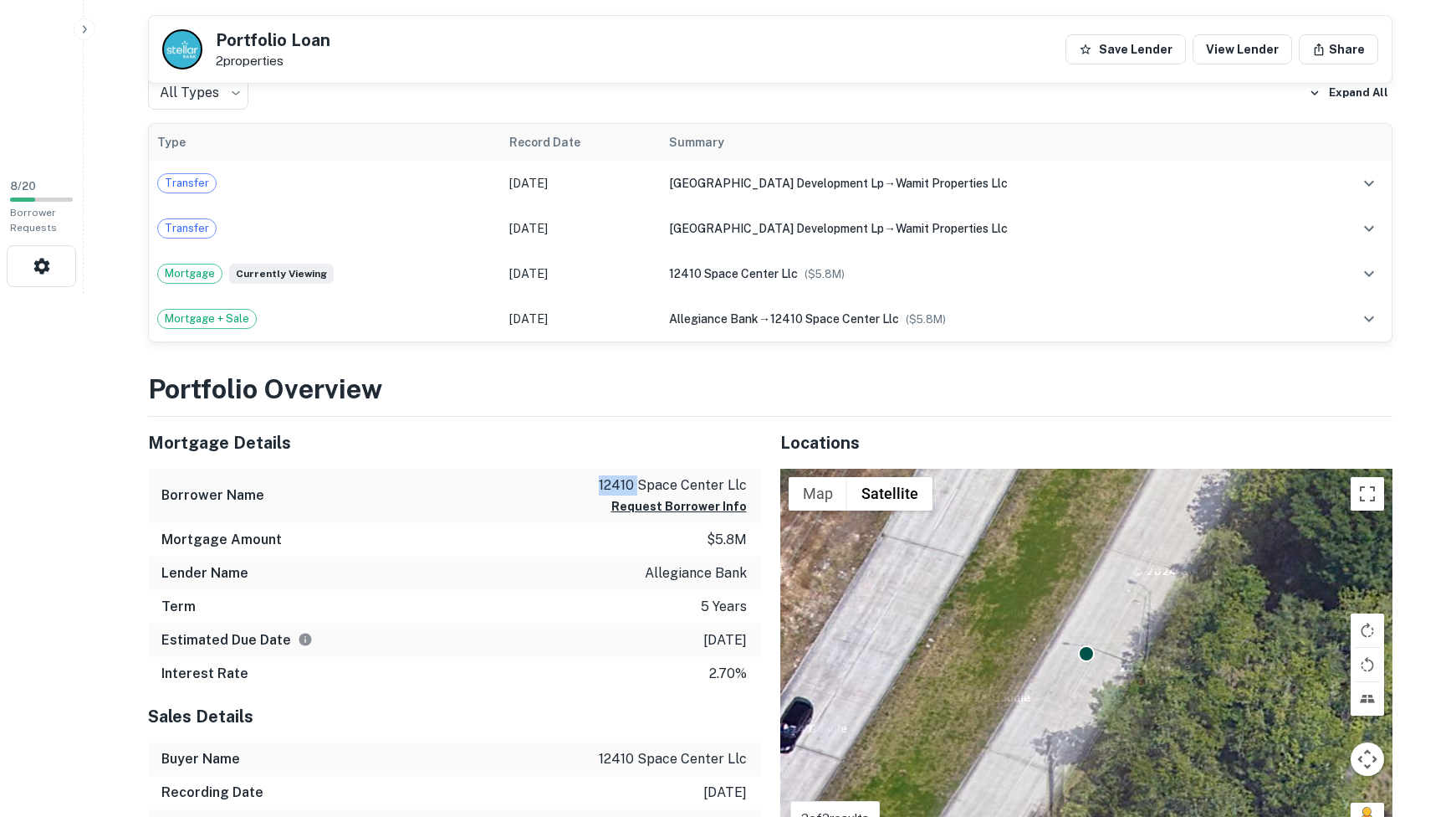
drag, startPoint x: 603, startPoint y: 485, endPoint x: 644, endPoint y: 481, distance: 41.2
click at [644, 481] on p "12410 space center llc" at bounding box center [673, 485] width 148 height 20
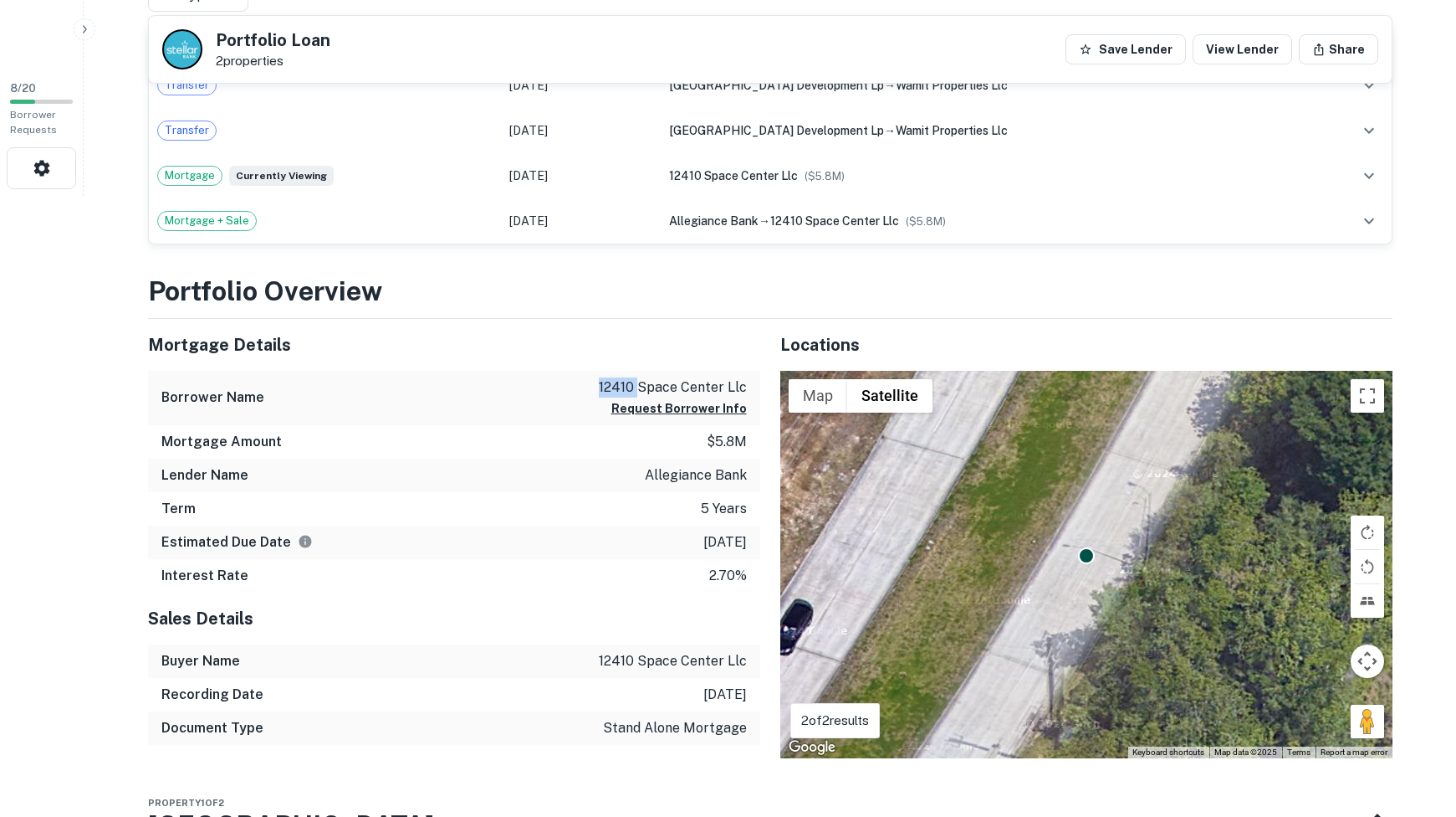
scroll to position [623, 0]
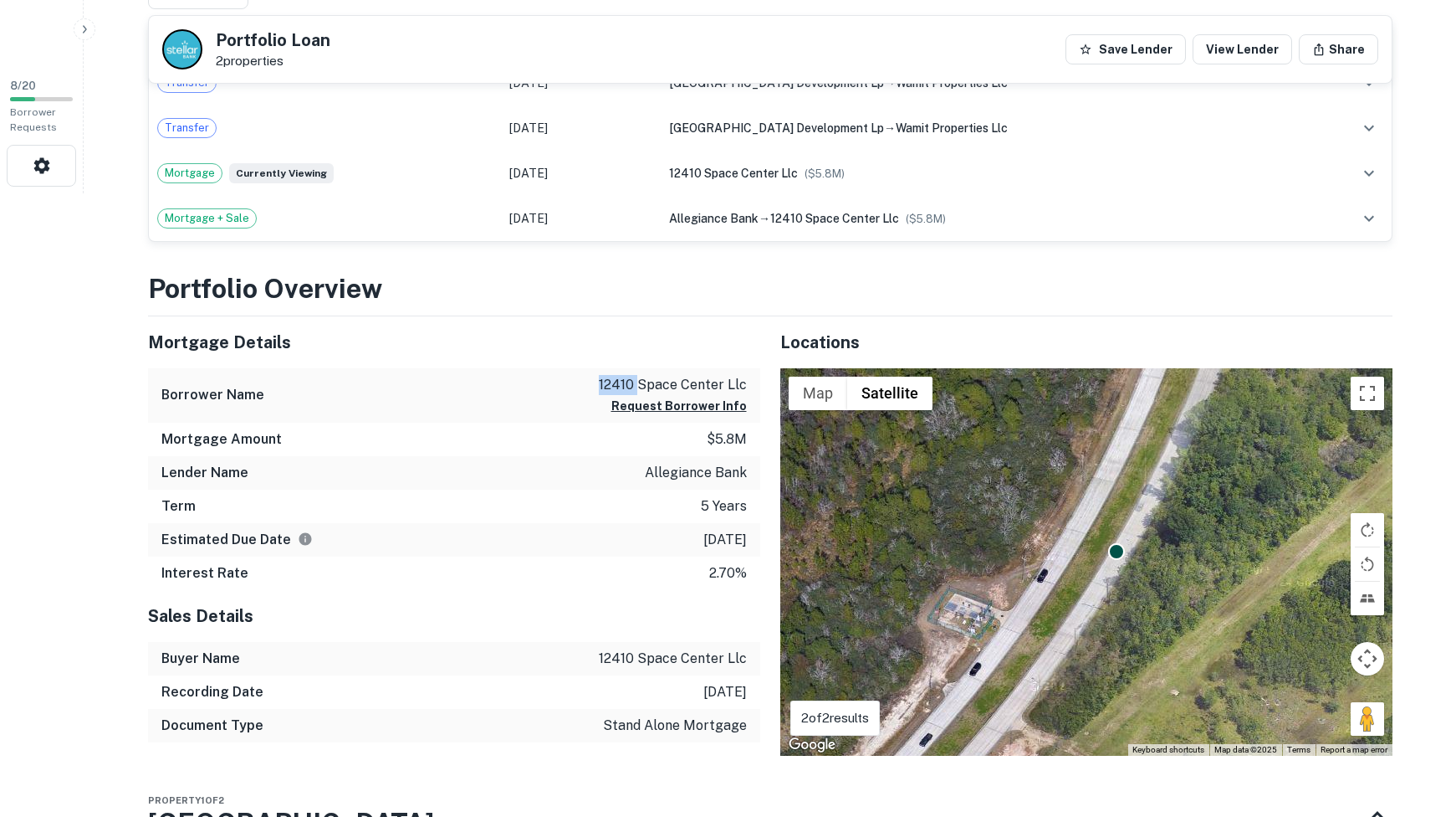
drag, startPoint x: 1251, startPoint y: 598, endPoint x: 1146, endPoint y: 591, distance: 105.2
click at [1146, 591] on div "To activate drag with keyboard, press Alt + Enter. Once in keyboard drag state,…" at bounding box center [1087, 561] width 613 height 387
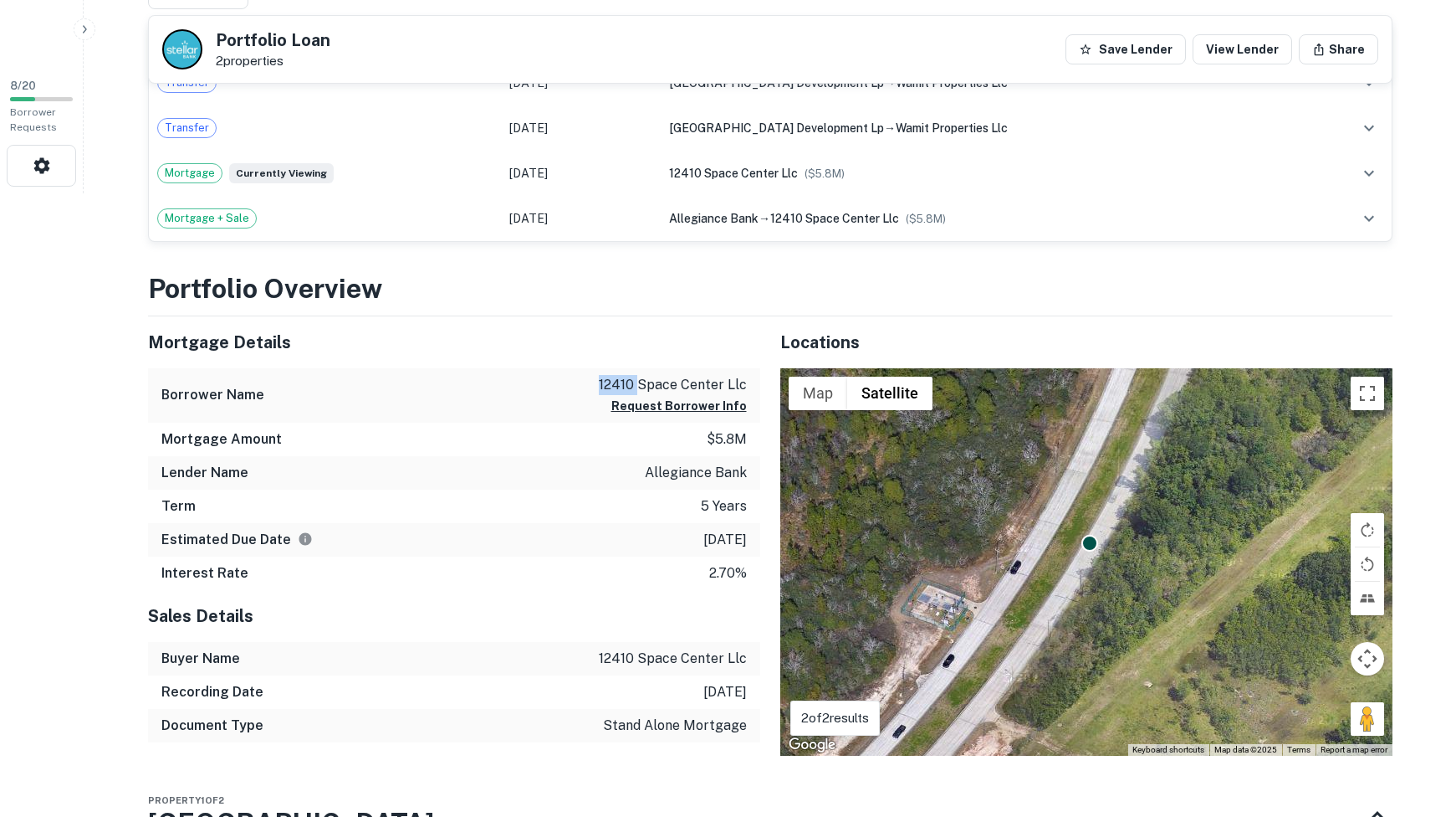
scroll to position [621, 0]
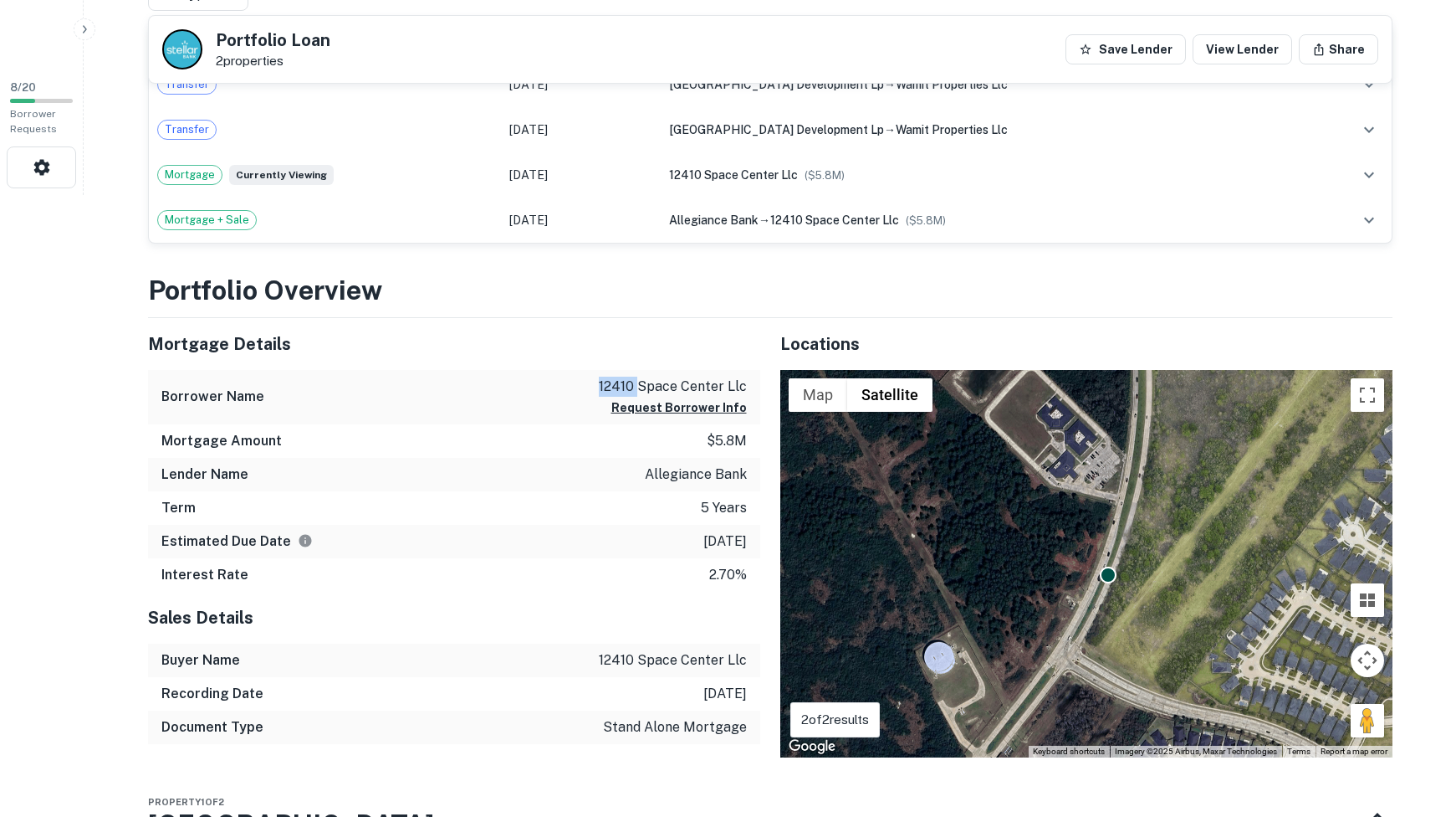
drag, startPoint x: 1157, startPoint y: 624, endPoint x: 1122, endPoint y: 613, distance: 36.7
click at [1123, 614] on div "To activate drag with keyboard, press Alt + Enter. Once in keyboard drag state,…" at bounding box center [1087, 563] width 613 height 387
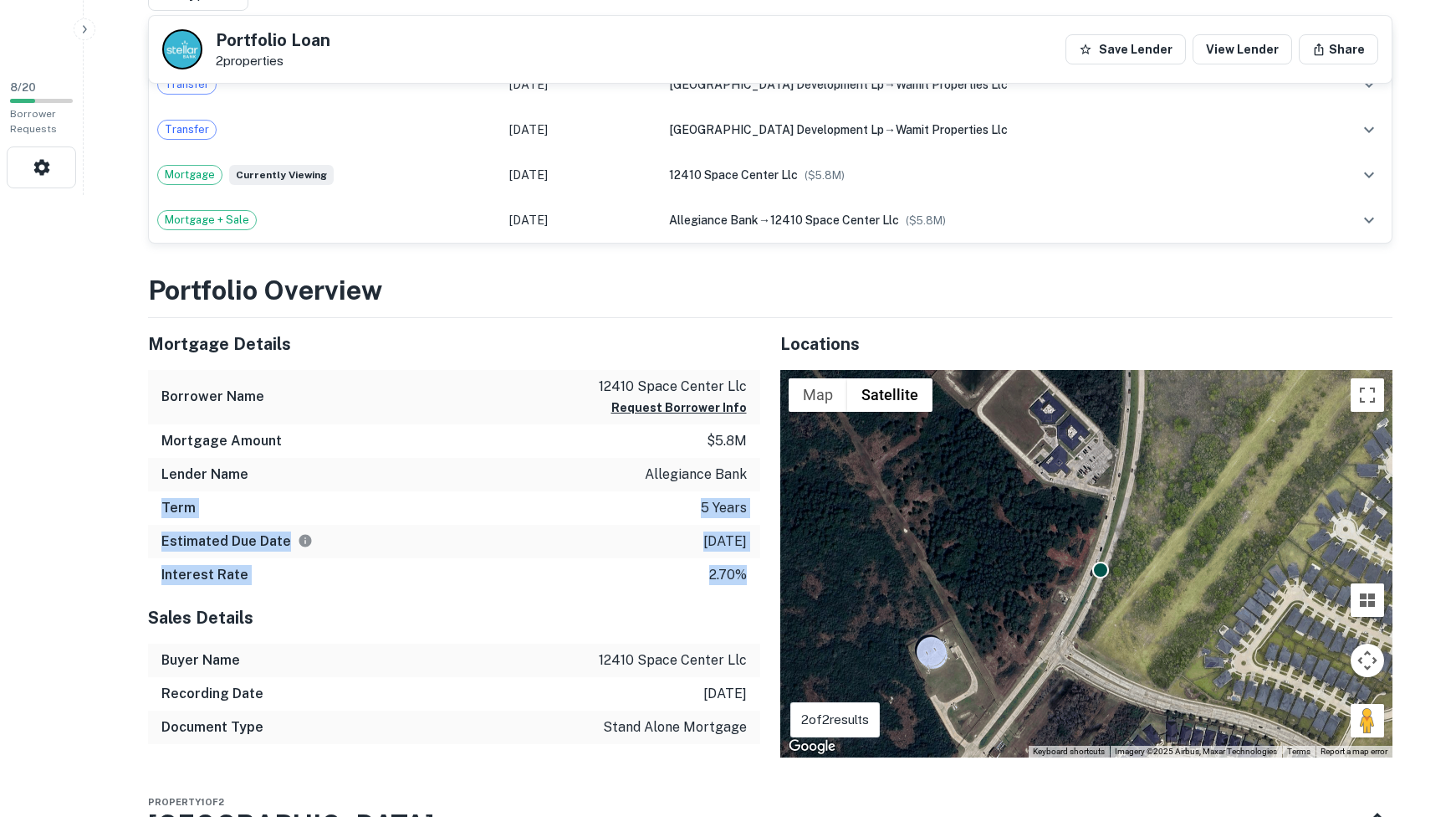
drag, startPoint x: 747, startPoint y: 578, endPoint x: 150, endPoint y: 511, distance: 600.7
click at [150, 511] on div "Mortgage Details Borrower Name 12410 space center llc Request Borrower Info Mor…" at bounding box center [455, 454] width 613 height 274
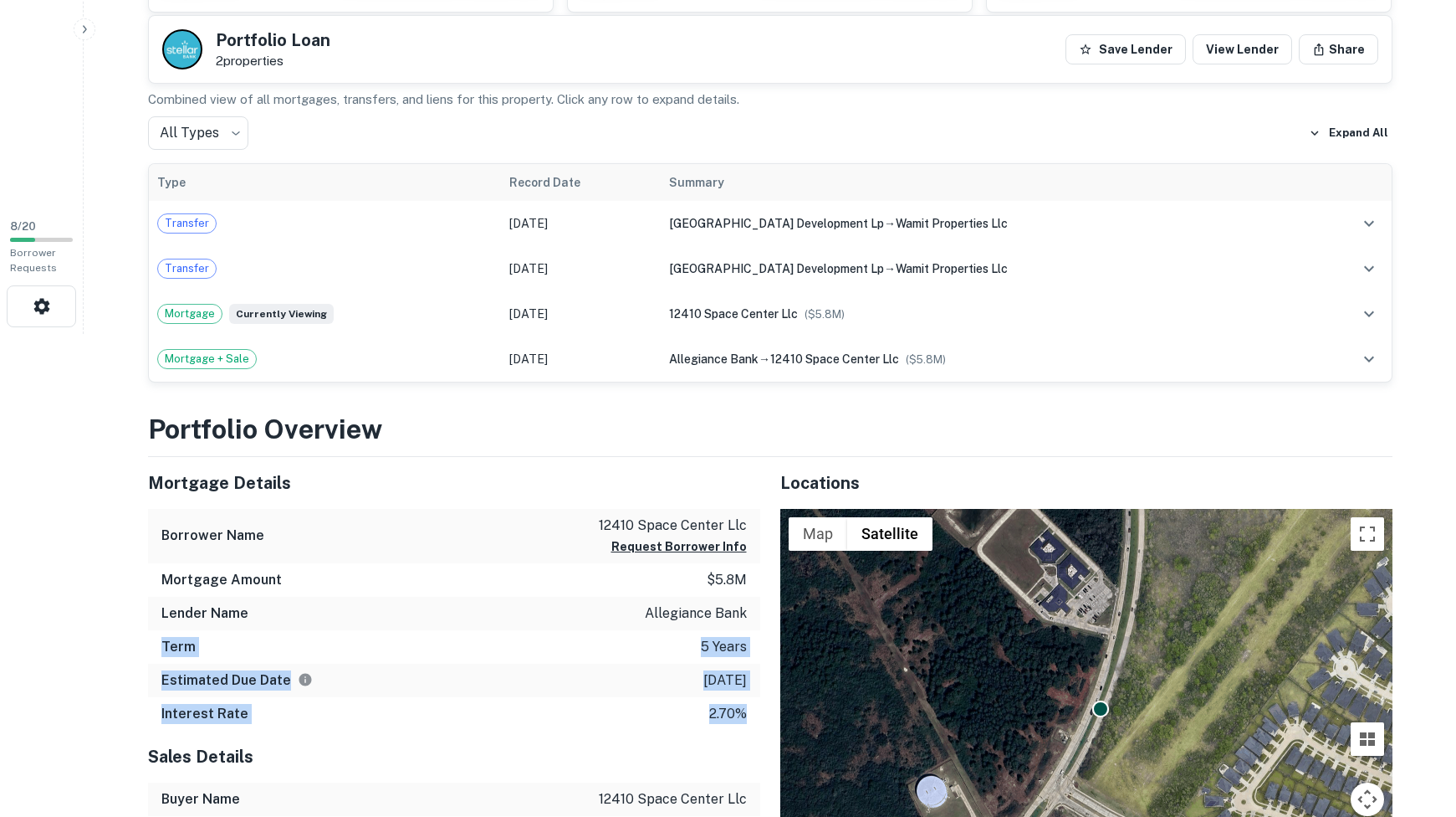
scroll to position [0, 0]
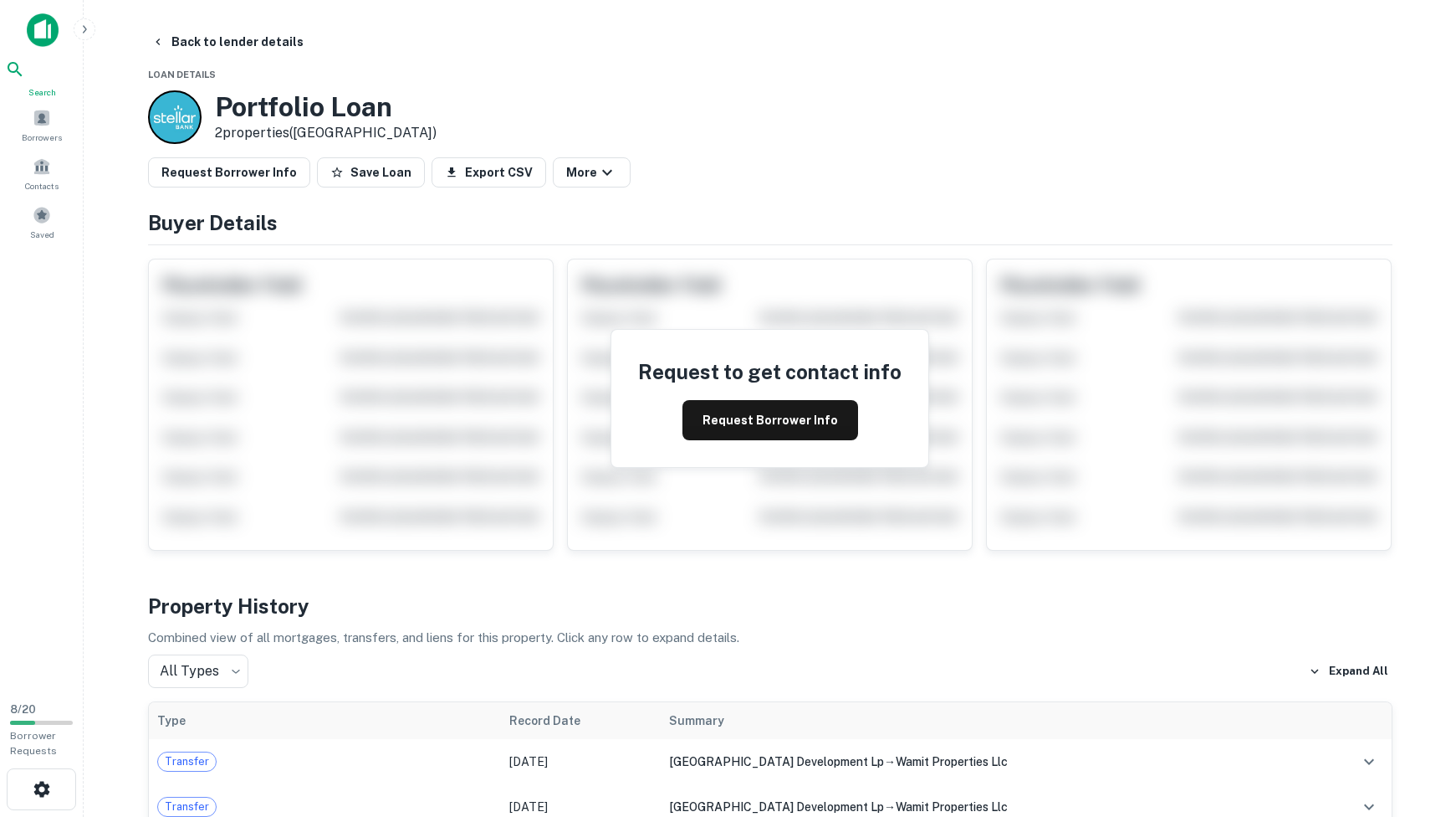
click at [25, 80] on icon at bounding box center [15, 69] width 20 height 20
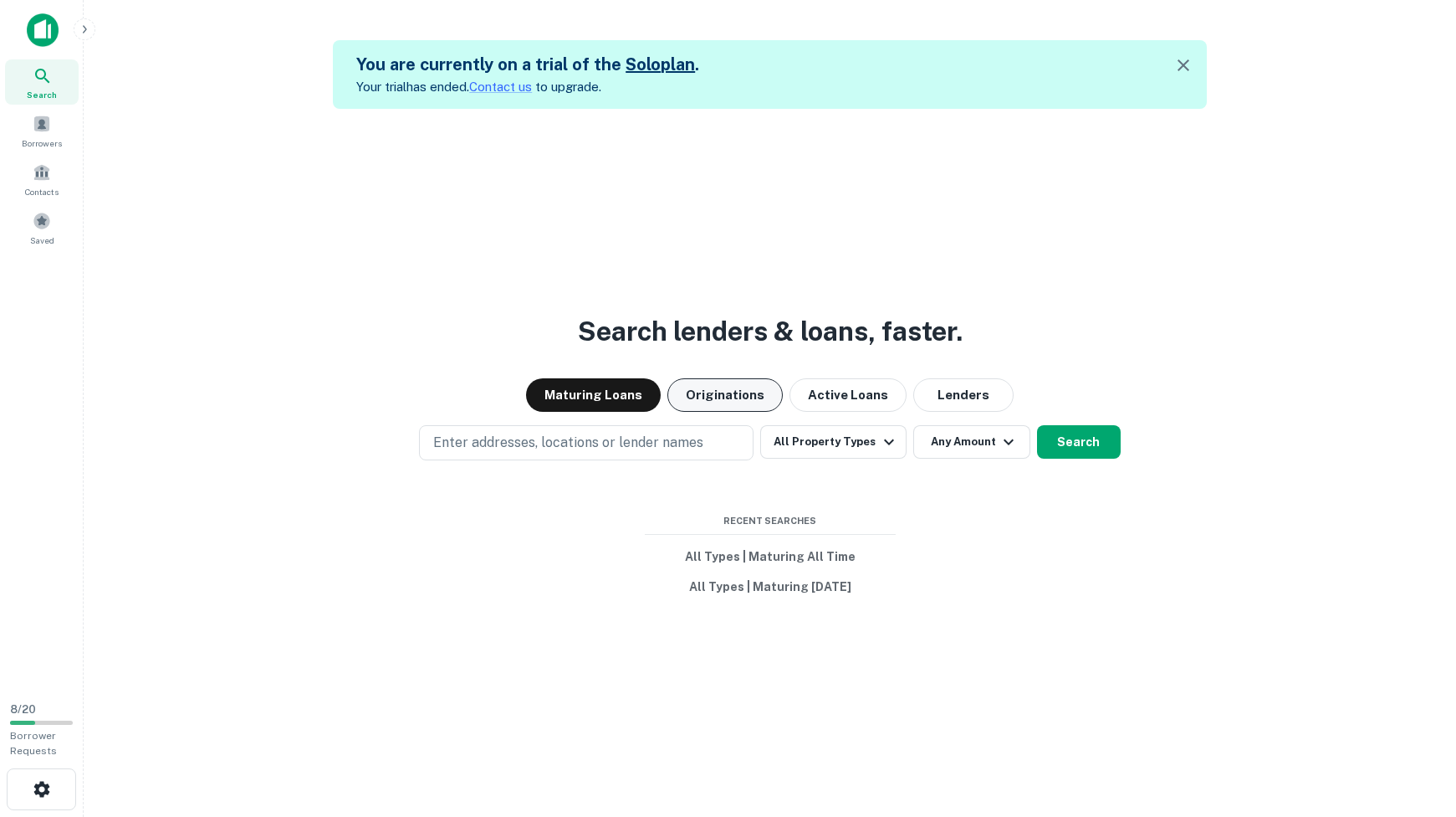
click at [747, 390] on button "Originations" at bounding box center [725, 395] width 116 height 33
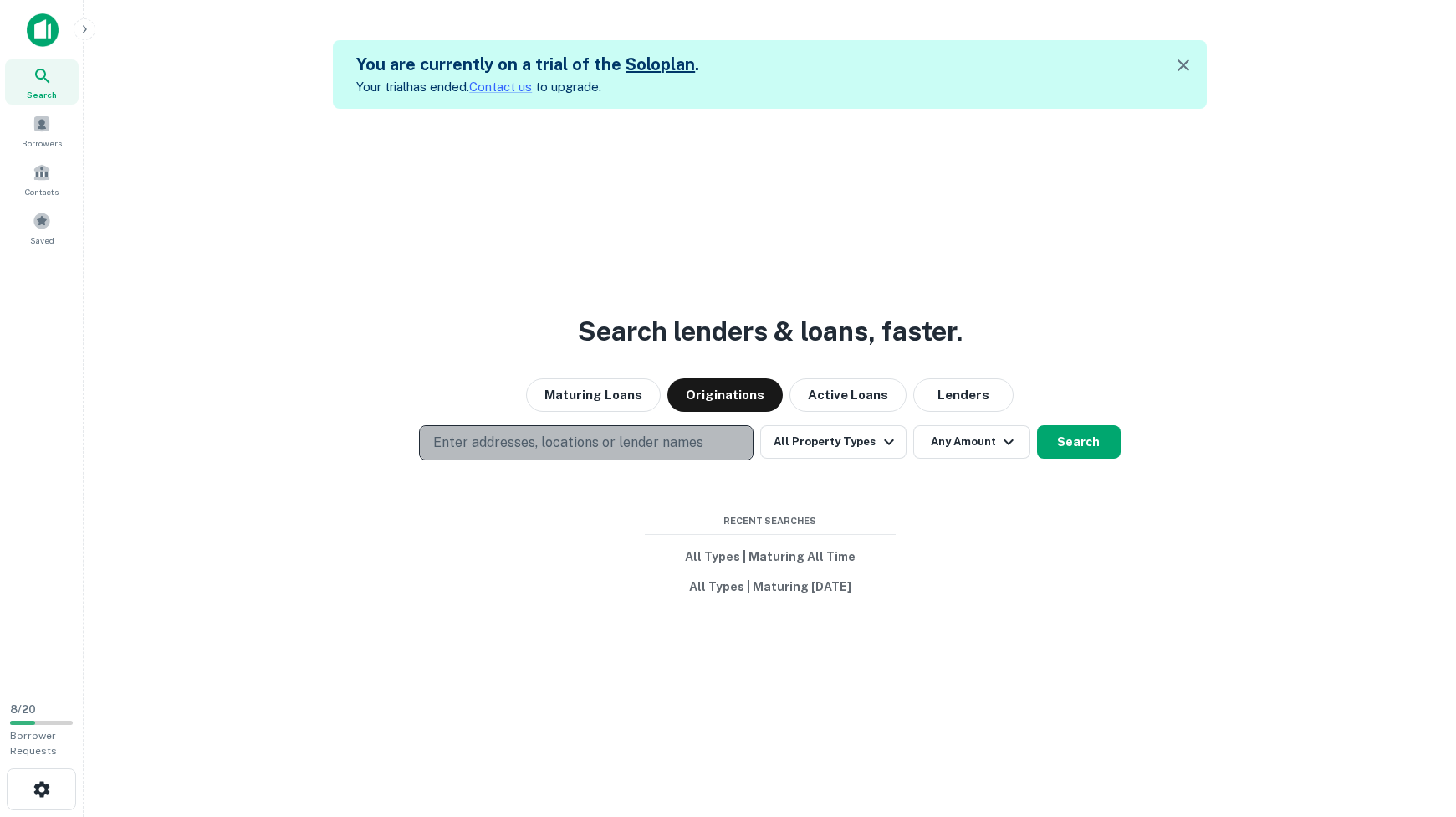
click at [535, 438] on p "Enter addresses, locations or lender names" at bounding box center [568, 442] width 270 height 20
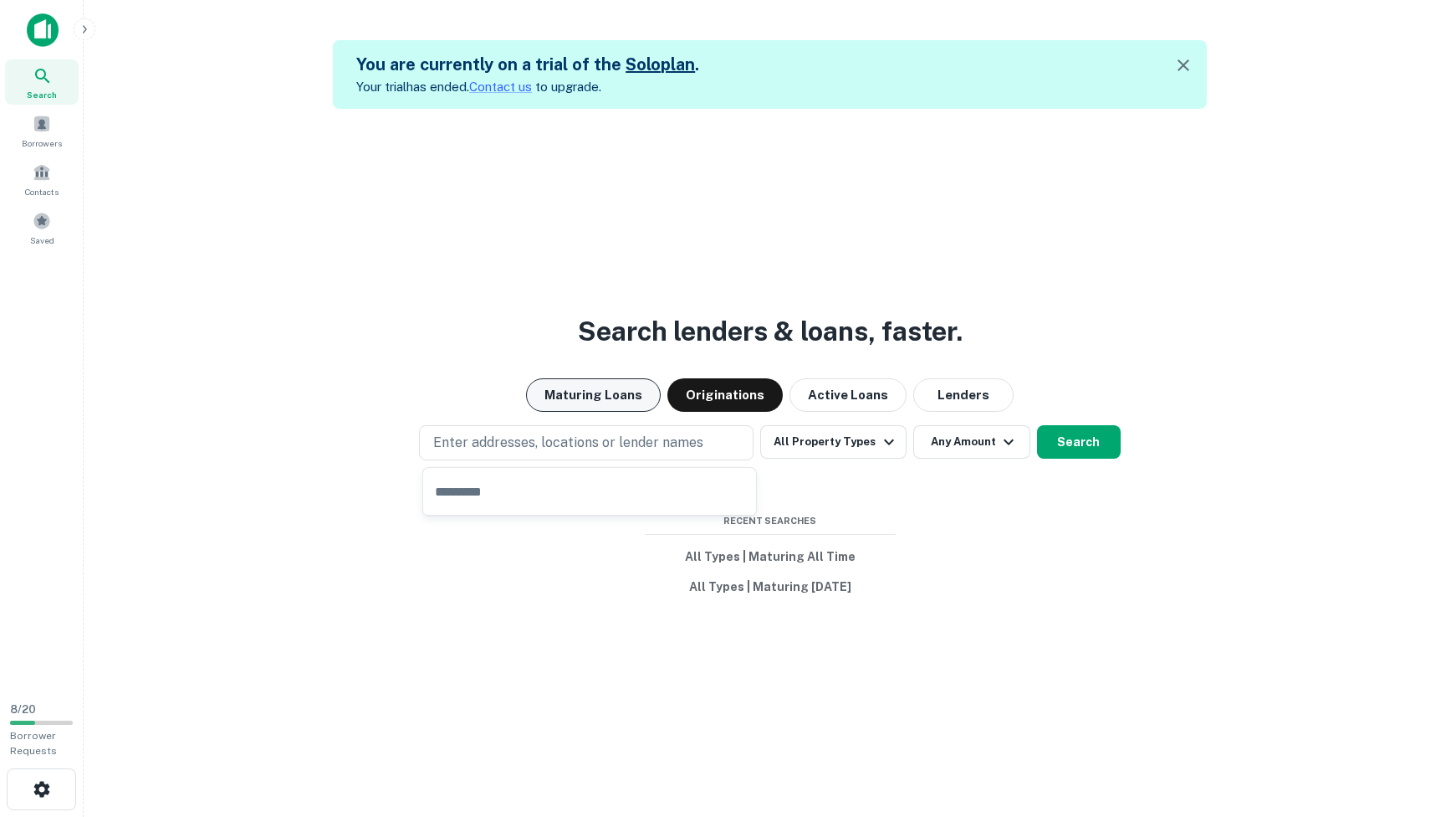
click at [640, 401] on button "Maturing Loans" at bounding box center [593, 395] width 135 height 33
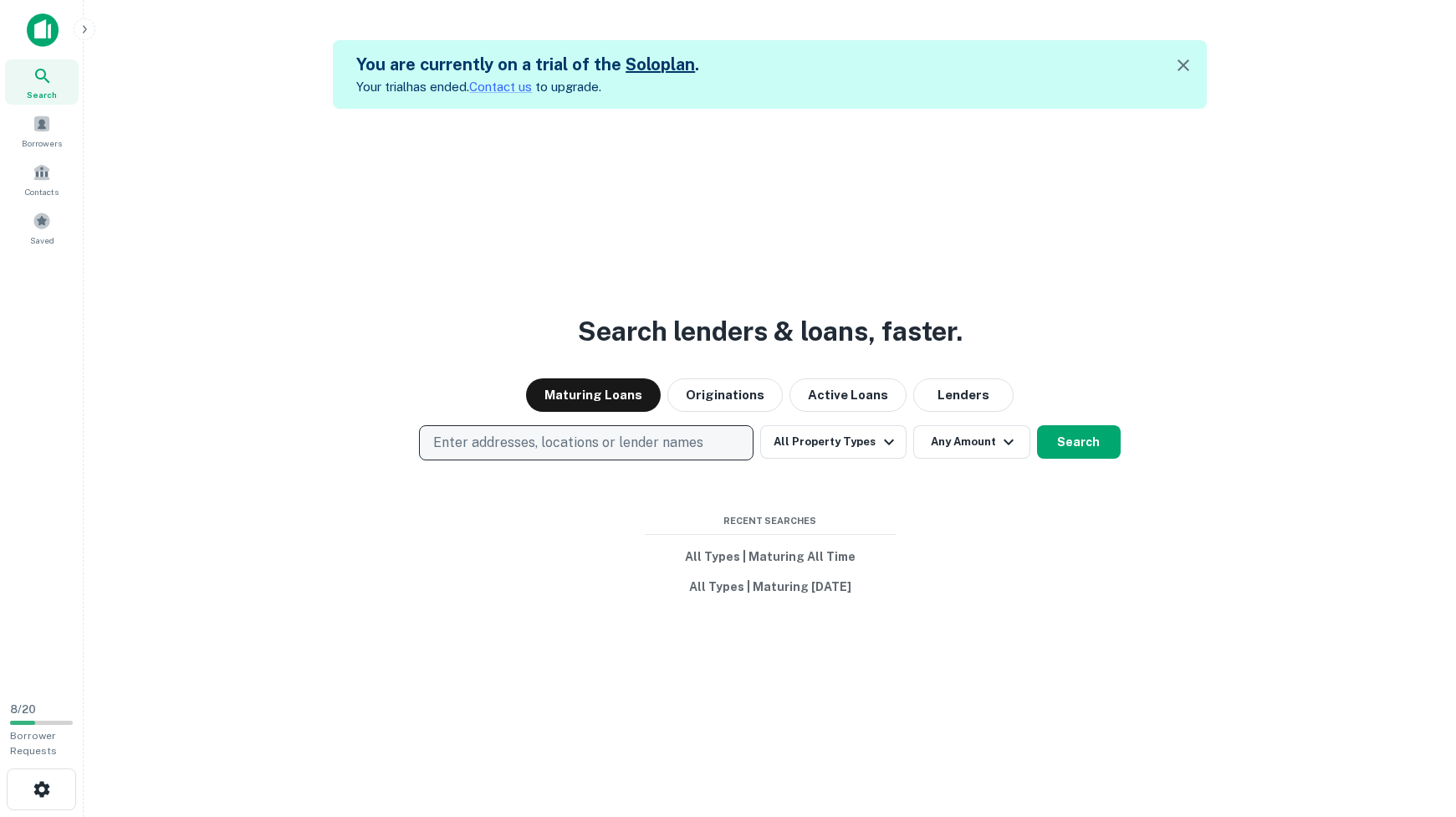
click at [534, 447] on p "Enter addresses, locations or lender names" at bounding box center [568, 442] width 270 height 20
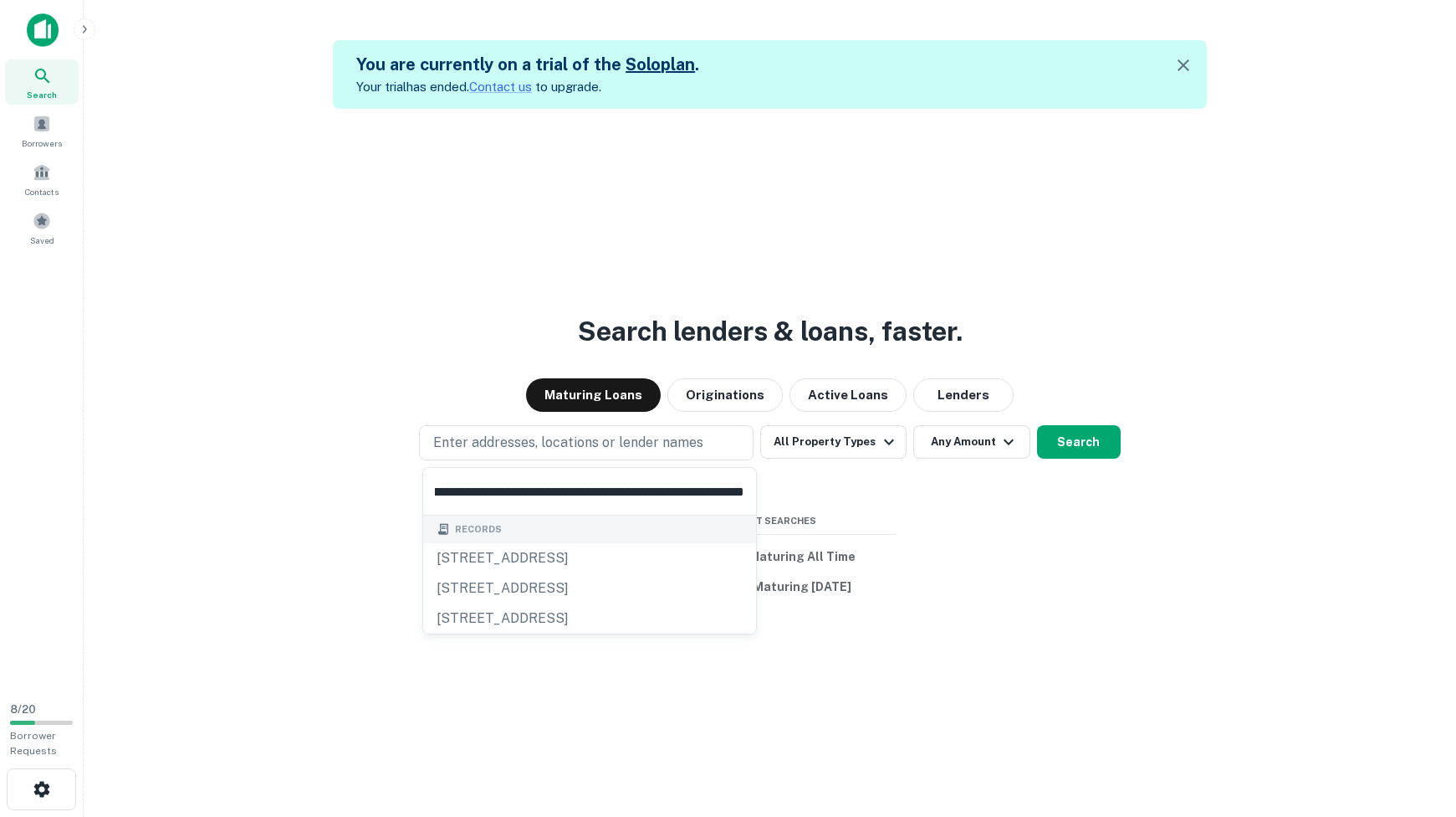
type input "**********"
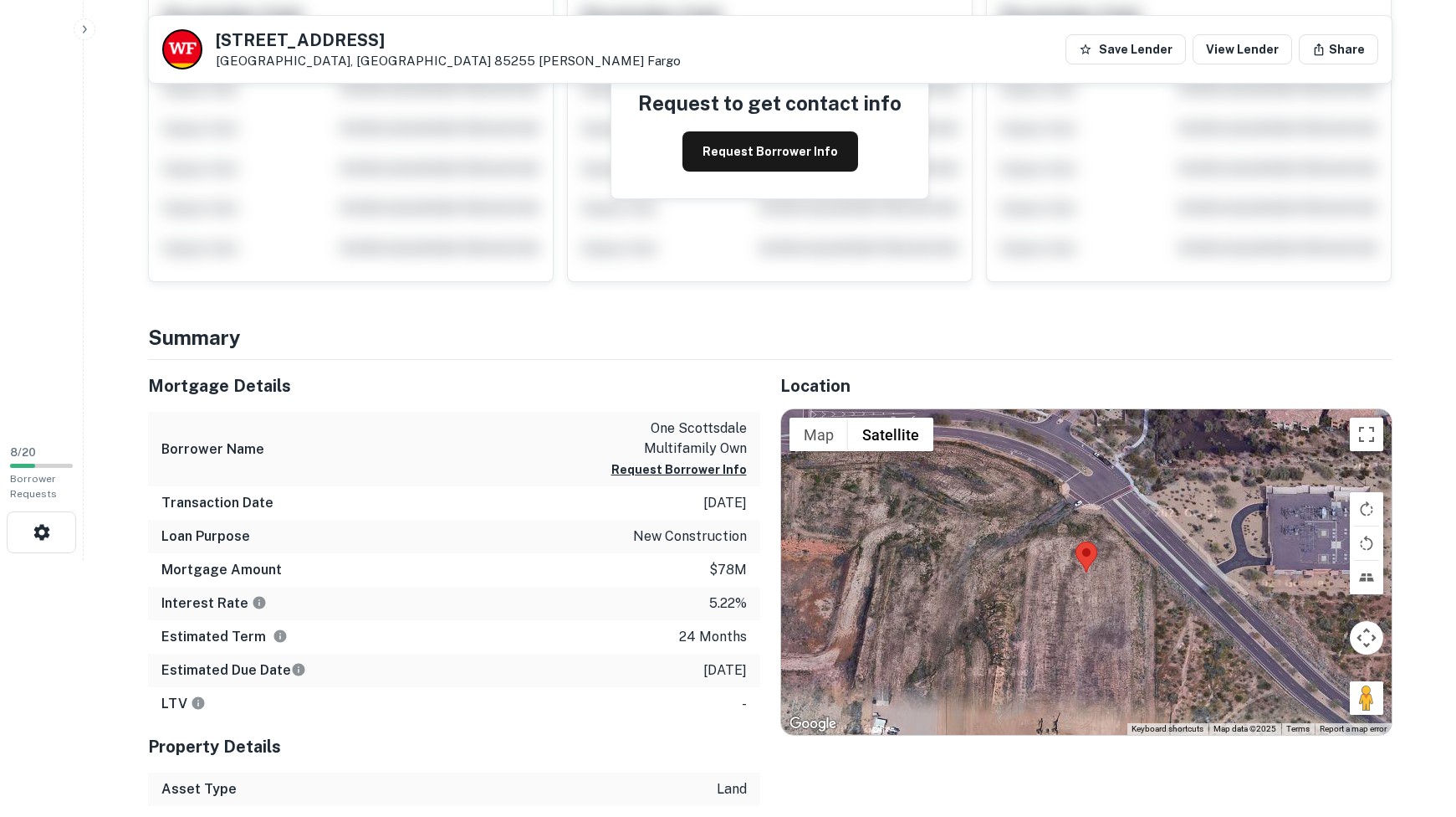
scroll to position [318, 0]
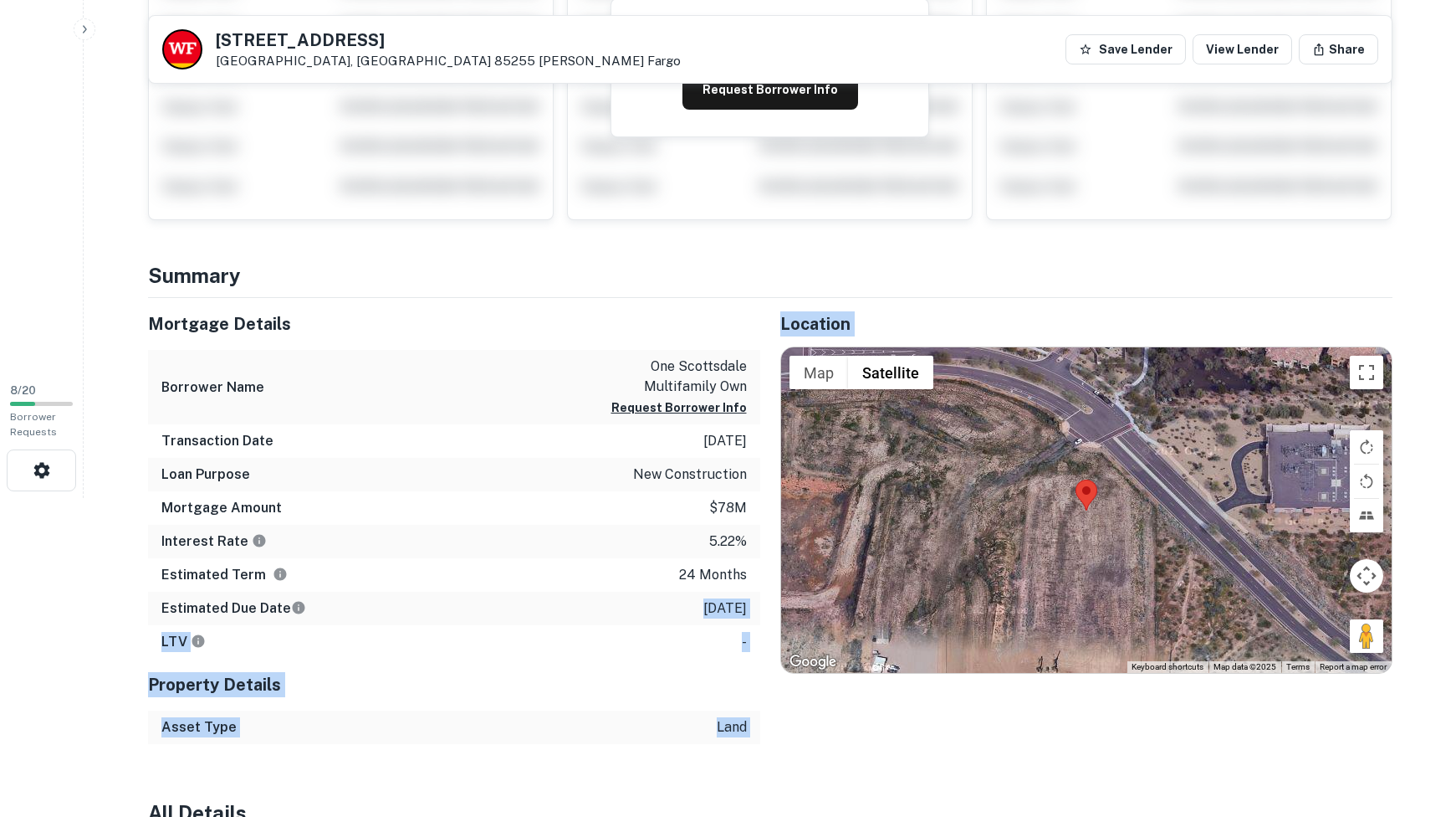
drag, startPoint x: 690, startPoint y: 602, endPoint x: 784, endPoint y: 608, distance: 94.2
click at [784, 608] on div "Mortgage Details Borrower Name one scottsdale multifamily own Request Borrower …" at bounding box center [760, 521] width 1265 height 446
click at [644, 663] on div "Property Details" at bounding box center [455, 684] width 613 height 51
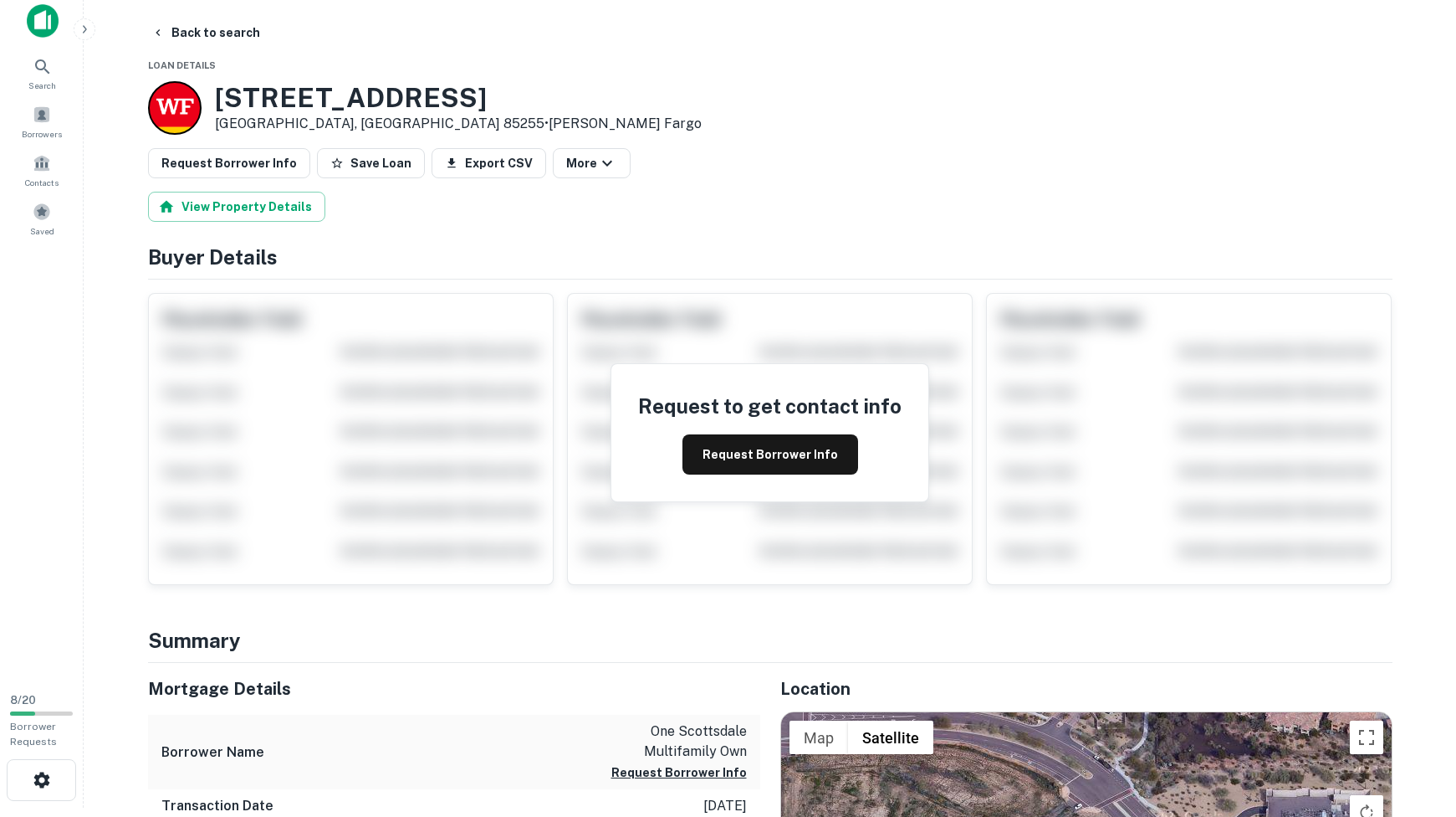
scroll to position [0, 0]
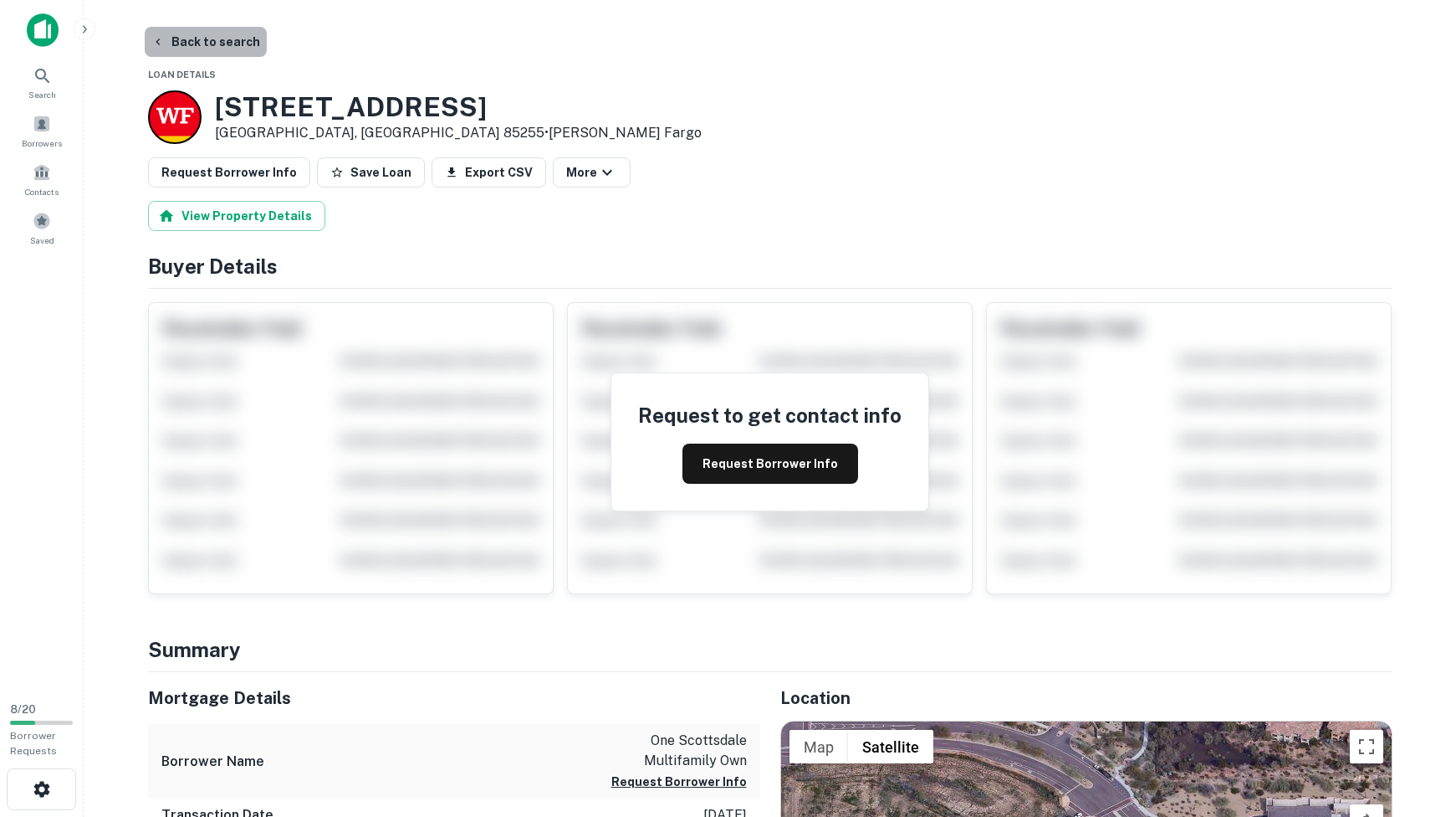
click at [212, 34] on button "Back to search" at bounding box center [206, 41] width 122 height 30
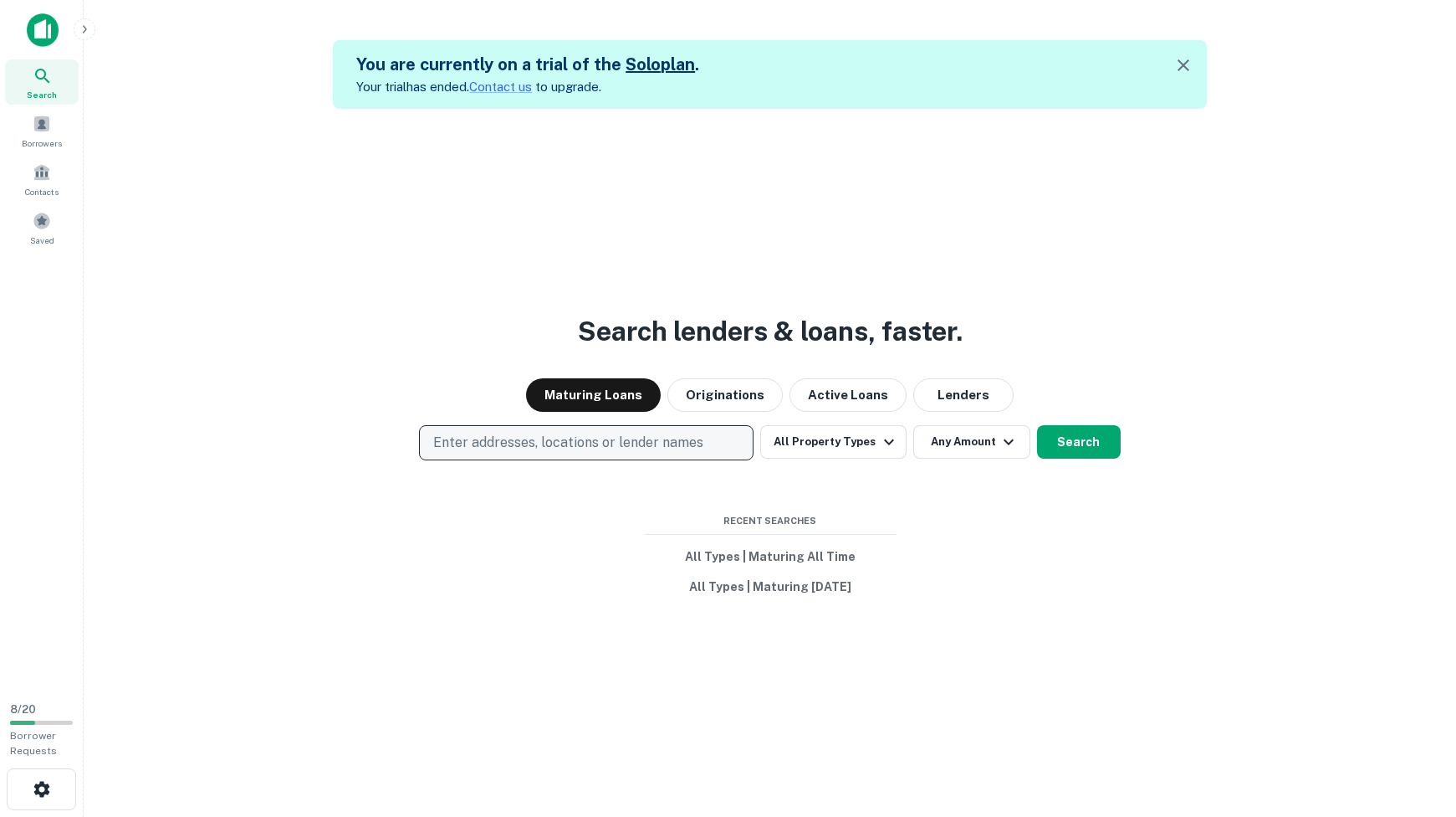
click at [576, 440] on p "Enter addresses, locations or lender names" at bounding box center [568, 442] width 270 height 20
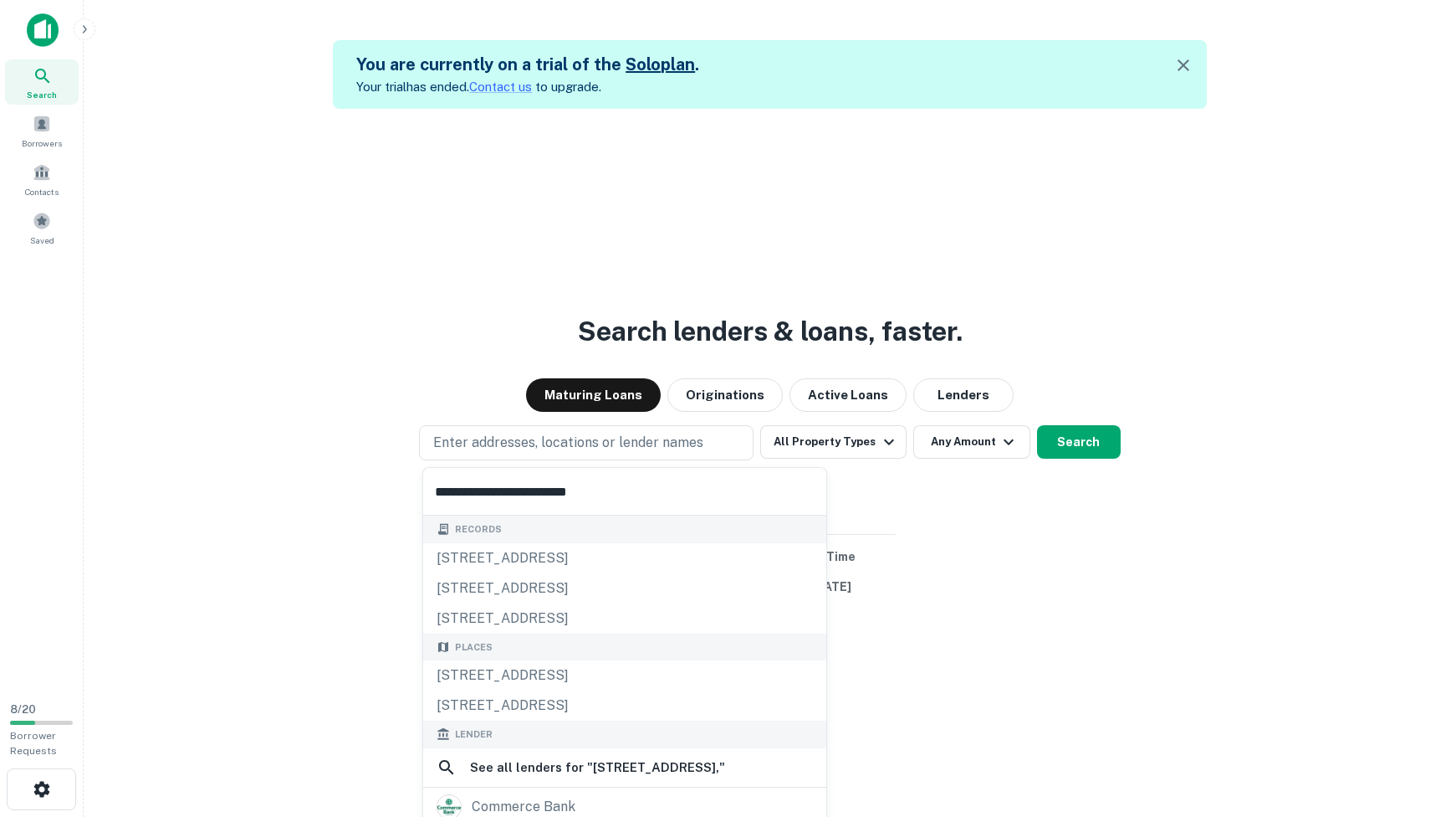
click at [433, 488] on input "**********" at bounding box center [625, 491] width 403 height 47
type input "**********"
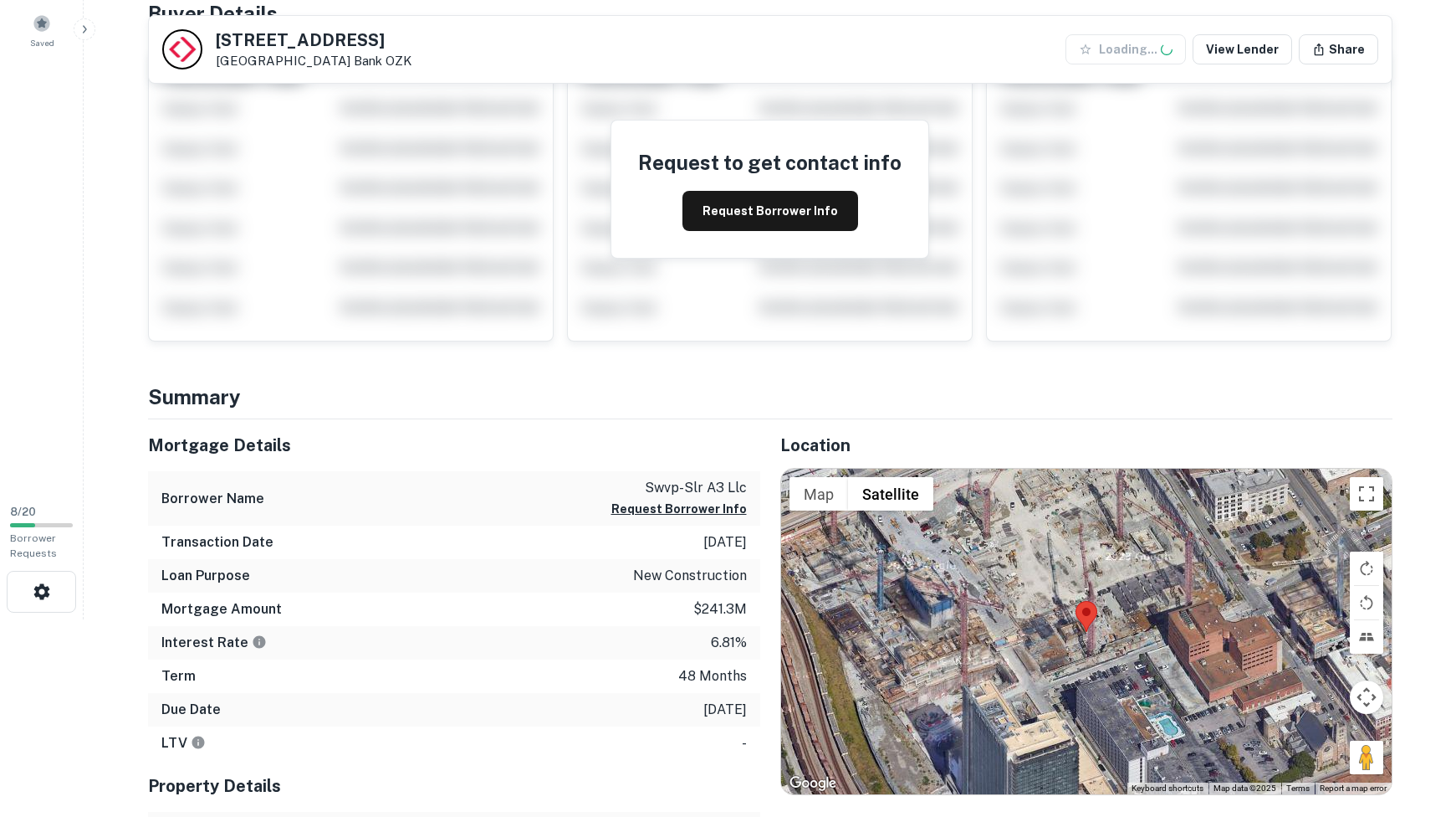
scroll to position [262, 0]
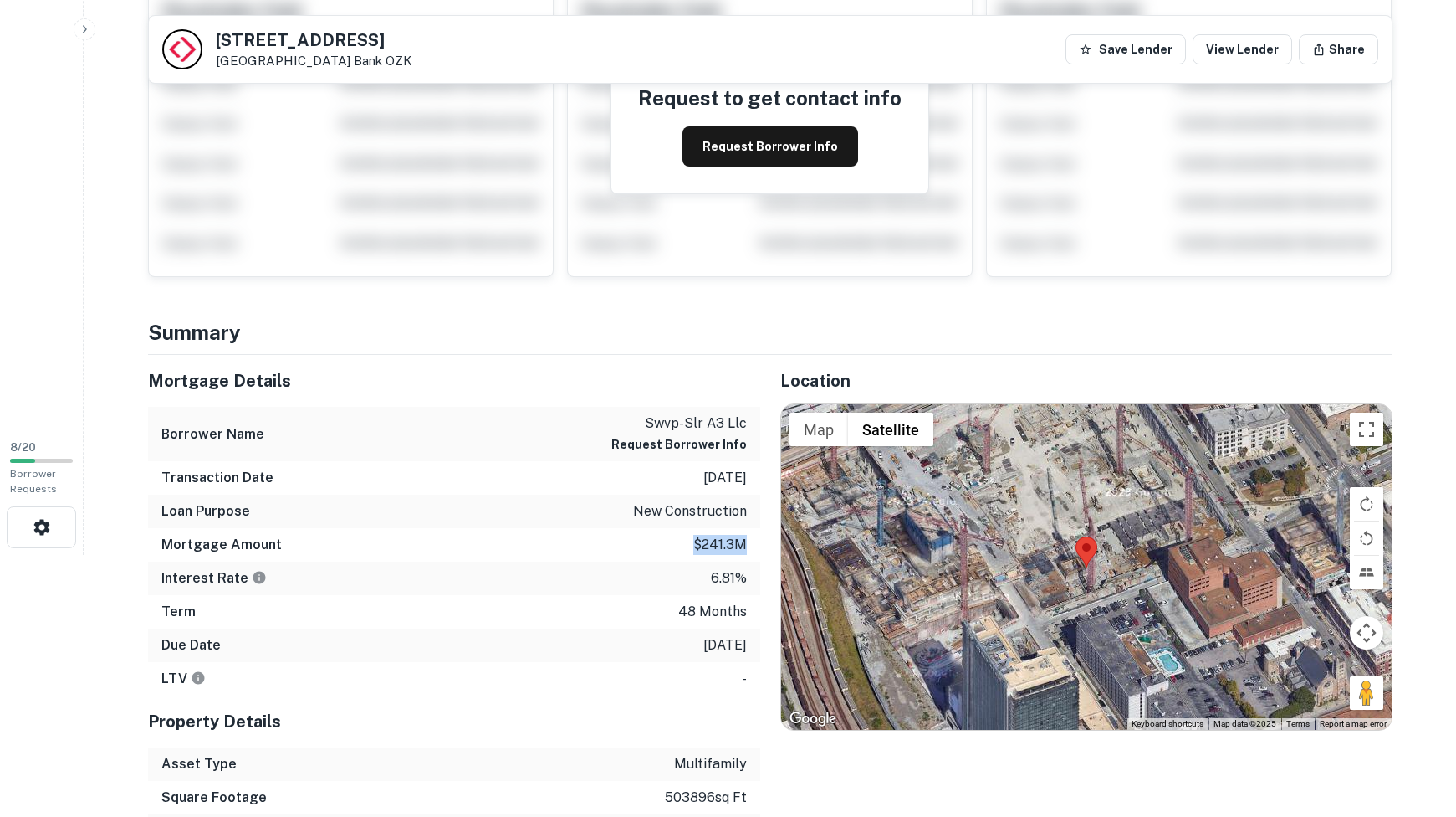
drag, startPoint x: 697, startPoint y: 543, endPoint x: 744, endPoint y: 548, distance: 47.3
click at [744, 548] on p "$241.3m" at bounding box center [720, 544] width 53 height 20
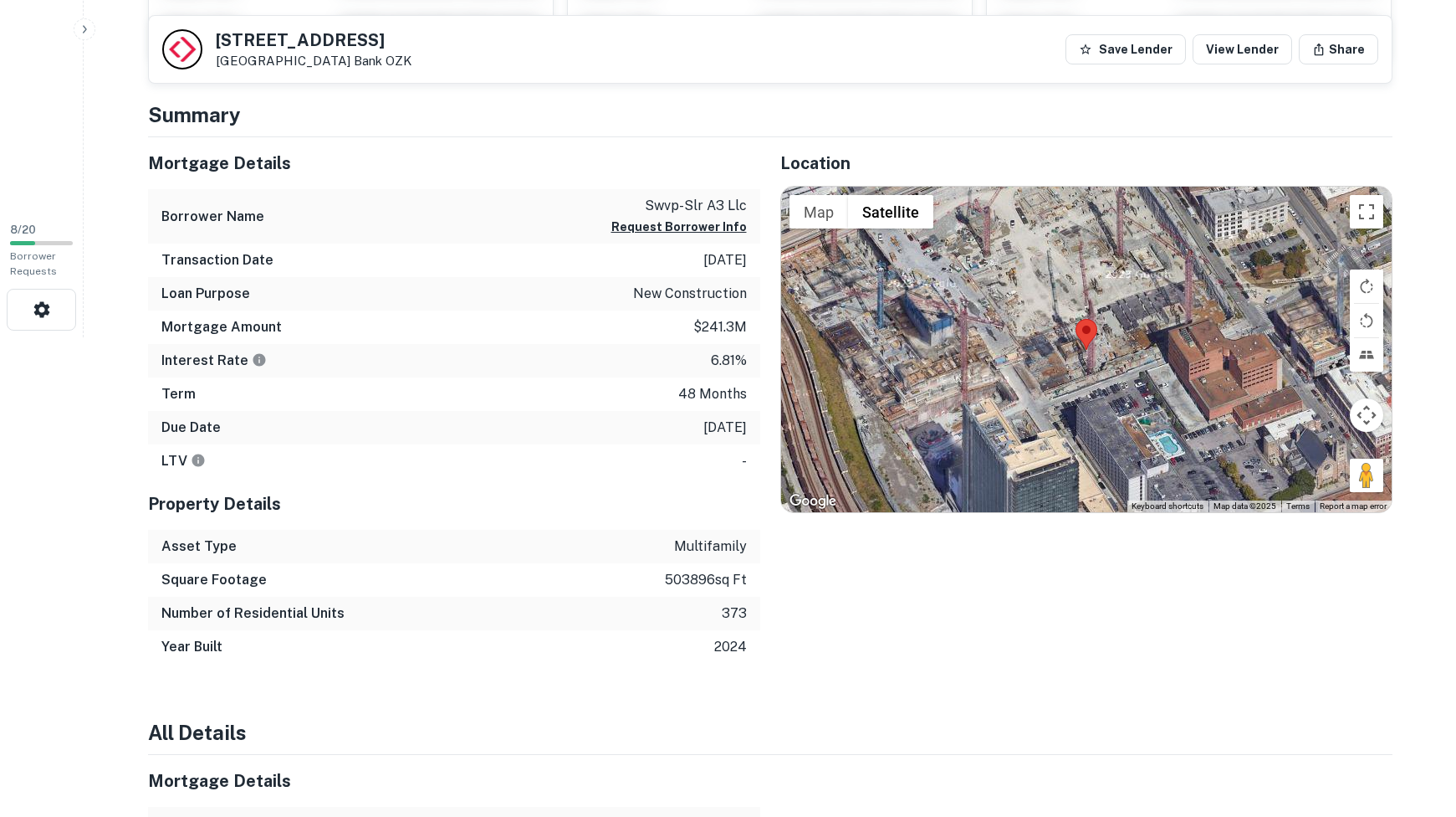
scroll to position [481, 0]
drag, startPoint x: 693, startPoint y: 327, endPoint x: 741, endPoint y: 329, distance: 48.0
click at [741, 329] on p "$241.3m" at bounding box center [720, 325] width 53 height 20
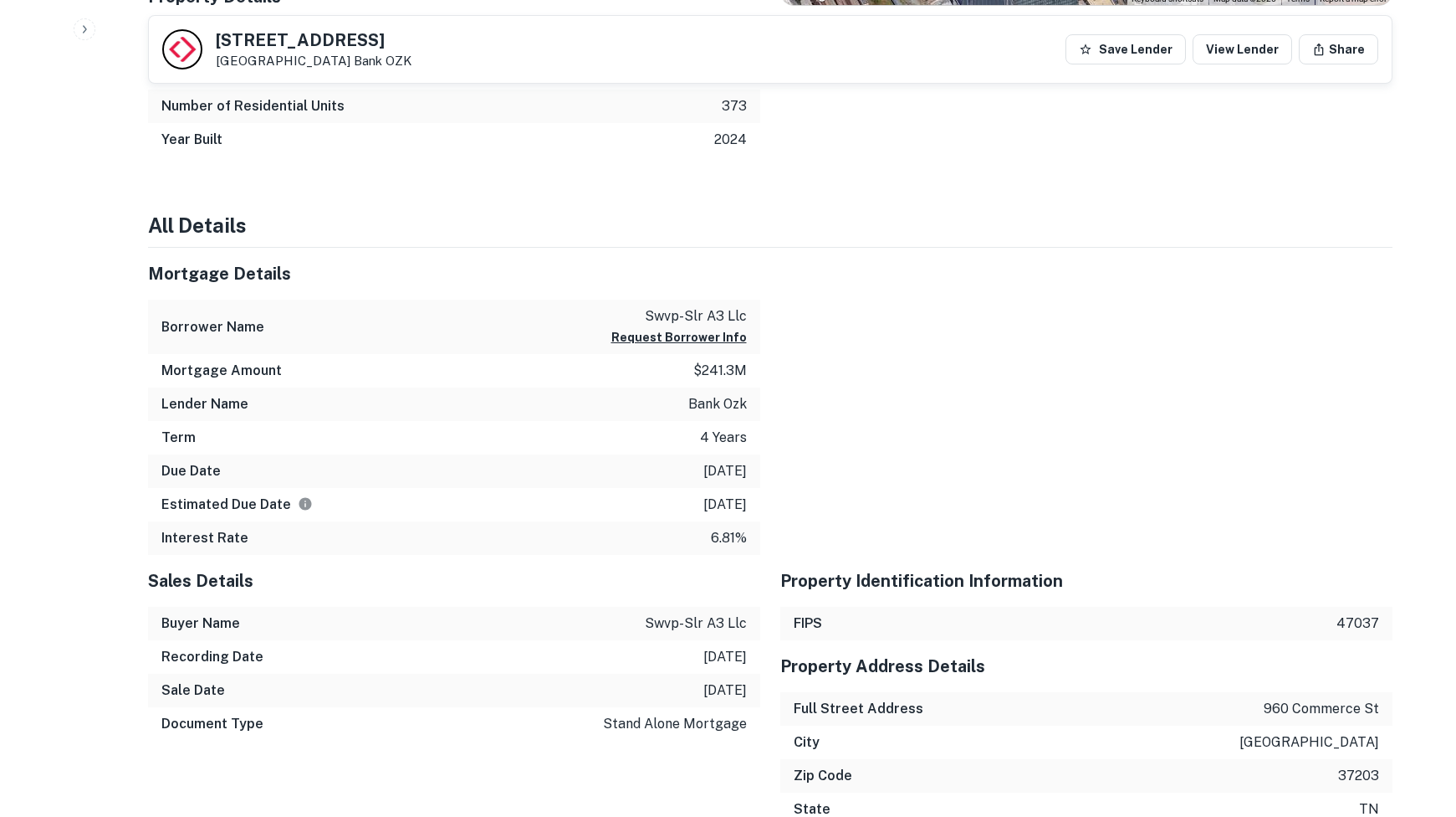
scroll to position [989, 0]
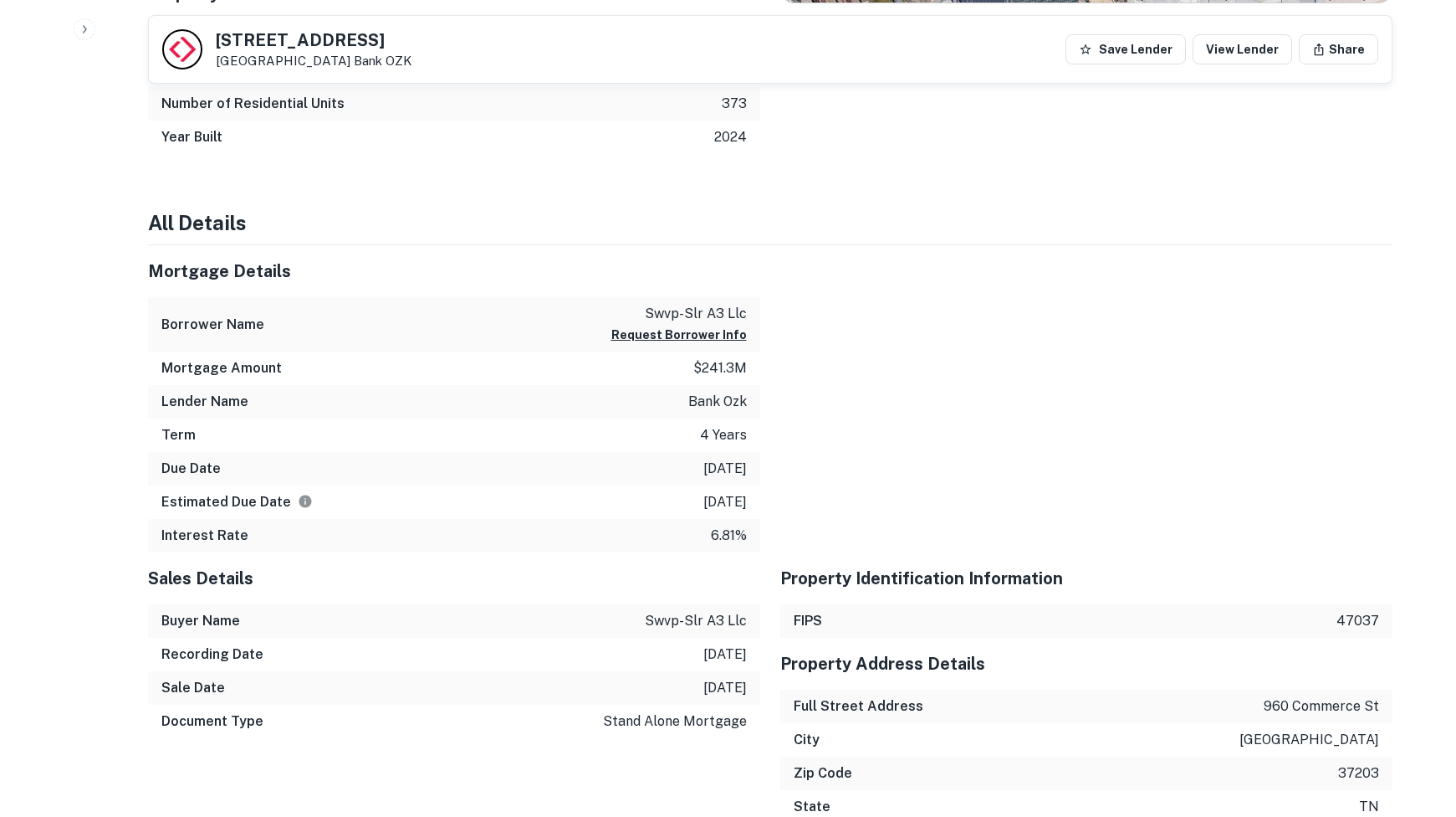
drag, startPoint x: 680, startPoint y: 500, endPoint x: 734, endPoint y: 500, distance: 54.0
click at [734, 500] on p "8/27/2027" at bounding box center [725, 501] width 44 height 20
drag, startPoint x: 707, startPoint y: 535, endPoint x: 745, endPoint y: 534, distance: 38.0
click at [744, 534] on div "Interest Rate 6.81%" at bounding box center [455, 535] width 613 height 33
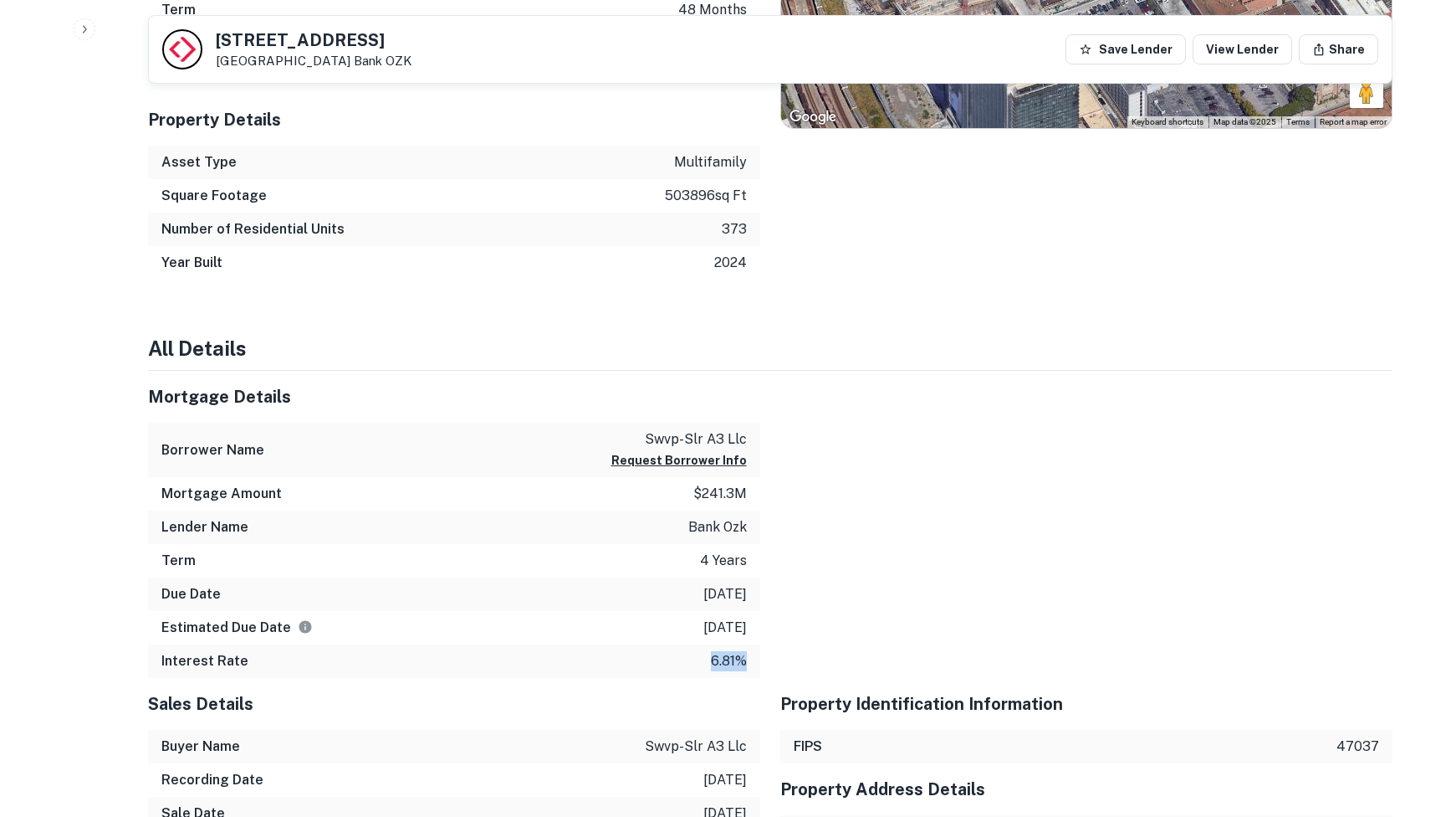
scroll to position [851, 0]
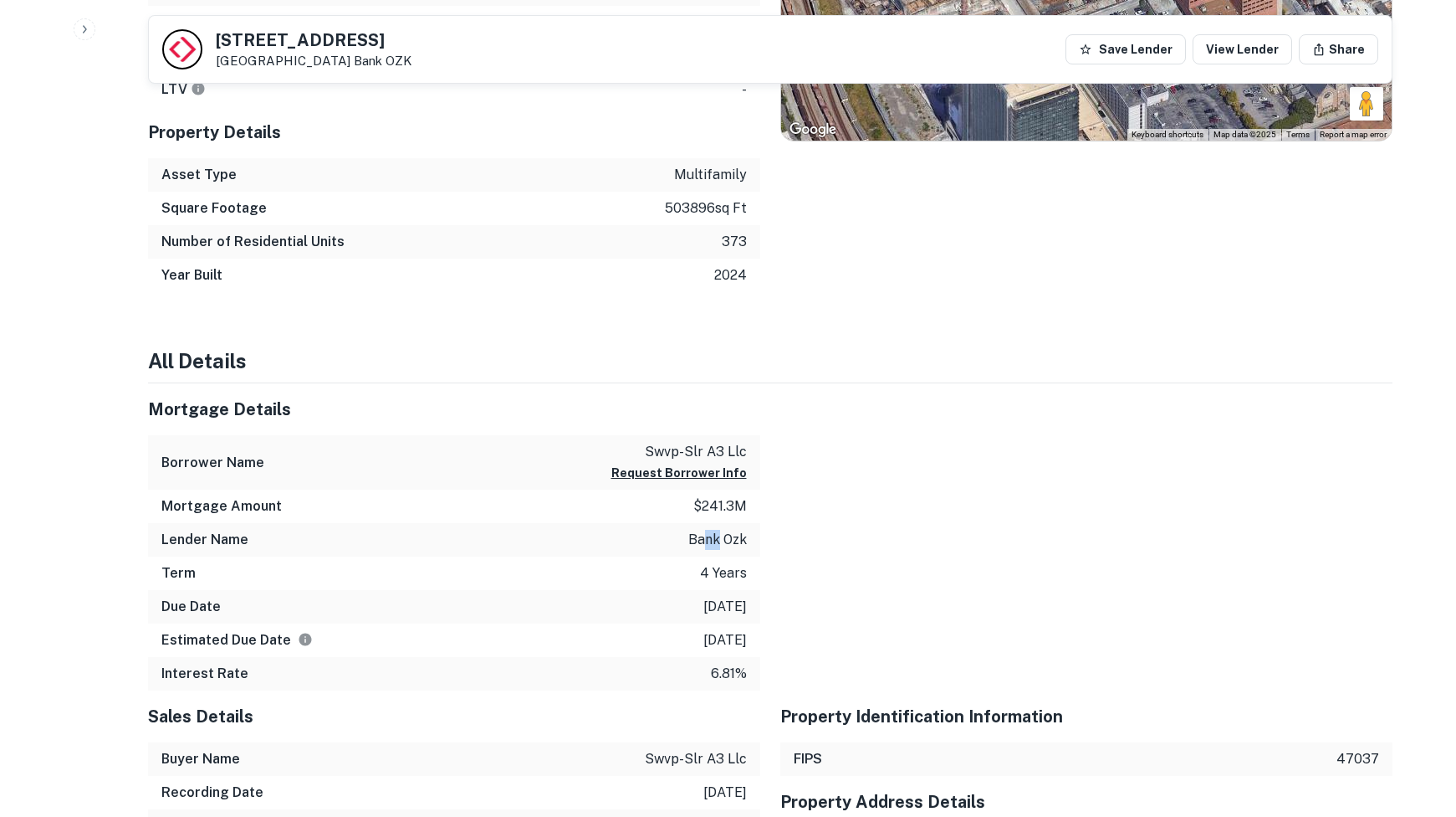
drag, startPoint x: 702, startPoint y: 542, endPoint x: 717, endPoint y: 542, distance: 15.0
click at [717, 542] on p "bank ozk" at bounding box center [717, 539] width 58 height 20
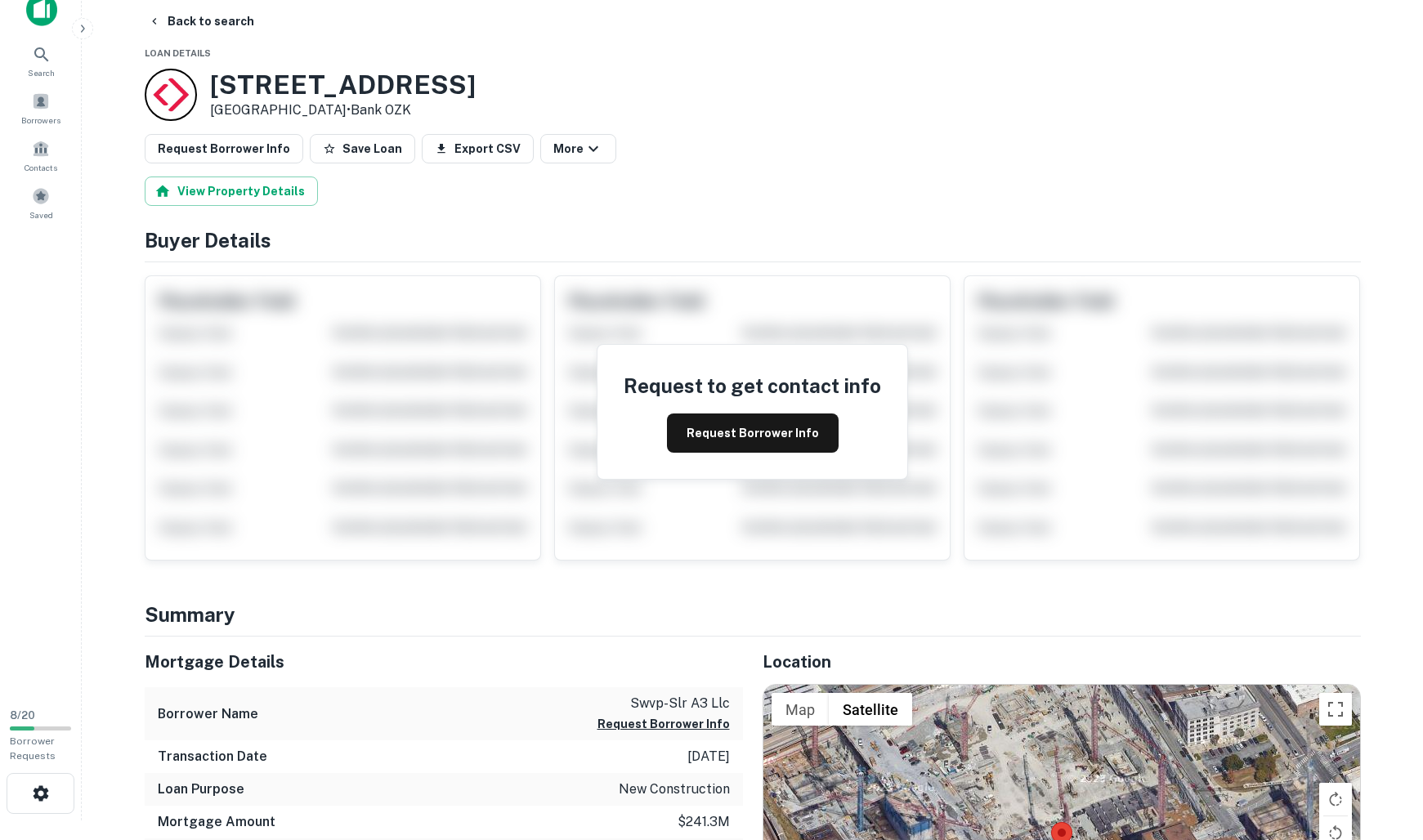
scroll to position [0, 0]
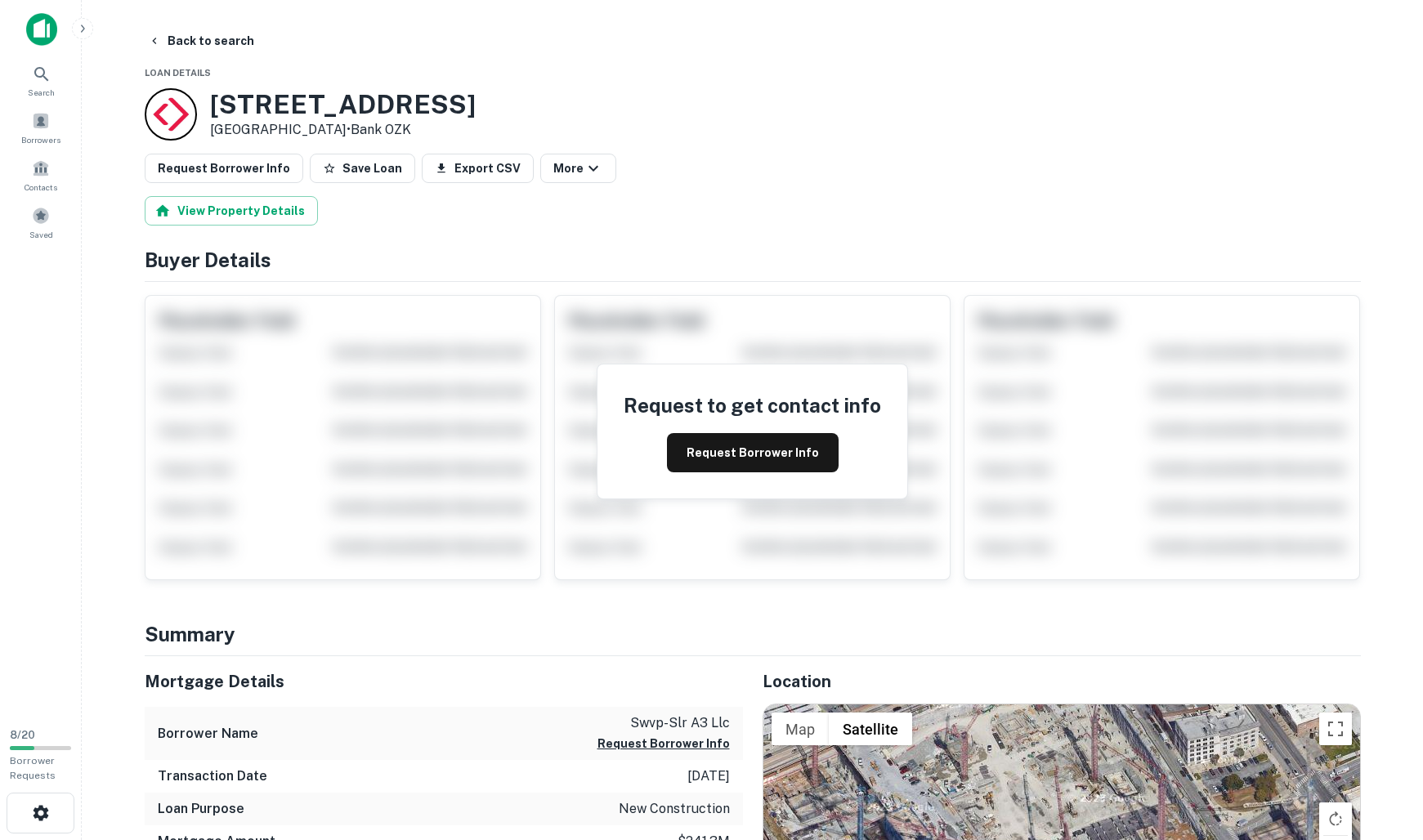
click at [709, 109] on div "960 Commerce St Nashville, TN 37203 • Bank OZK" at bounding box center [753, 114] width 1217 height 52
click at [239, 162] on button "Request Borrower Info" at bounding box center [224, 168] width 158 height 29
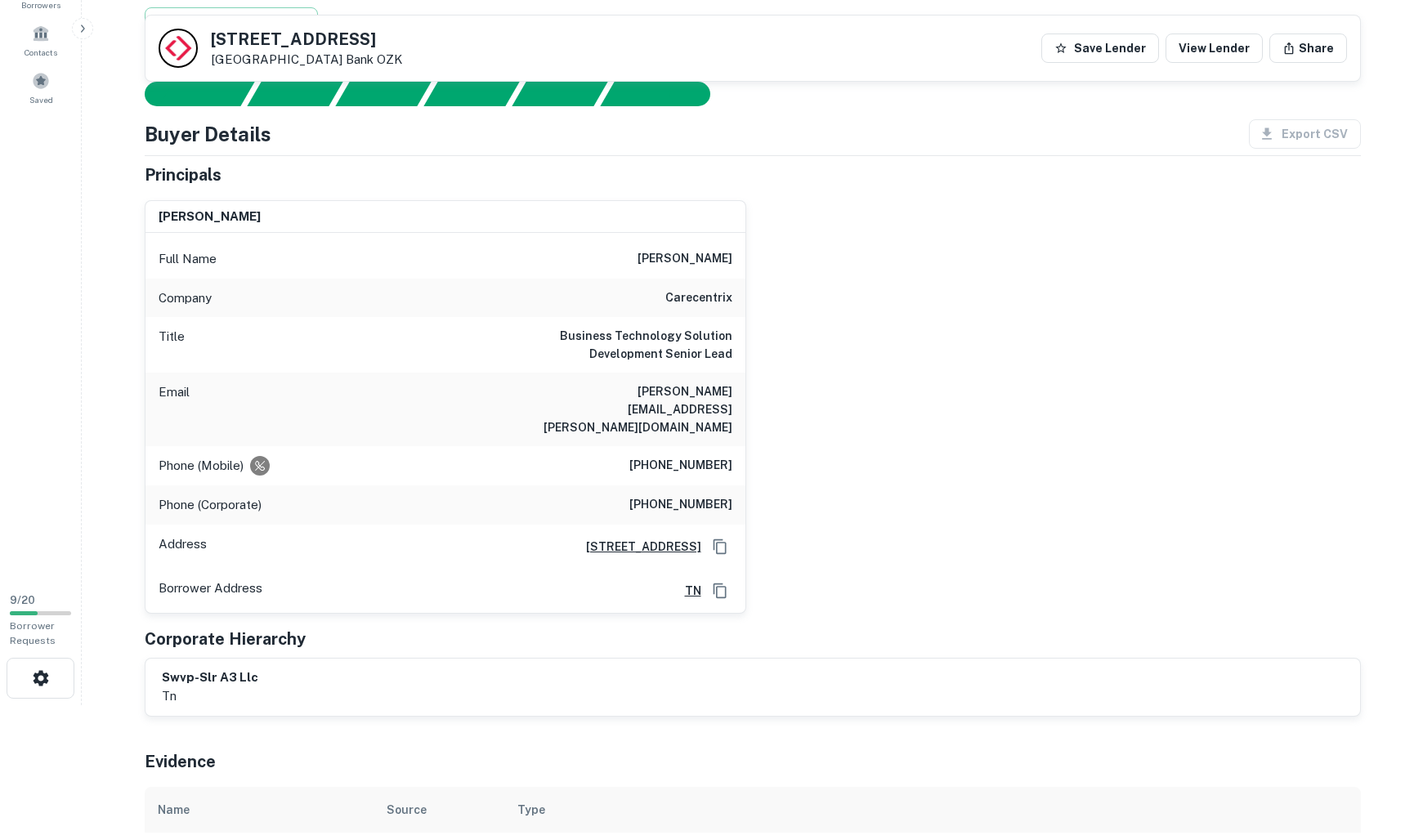
scroll to position [221, 0]
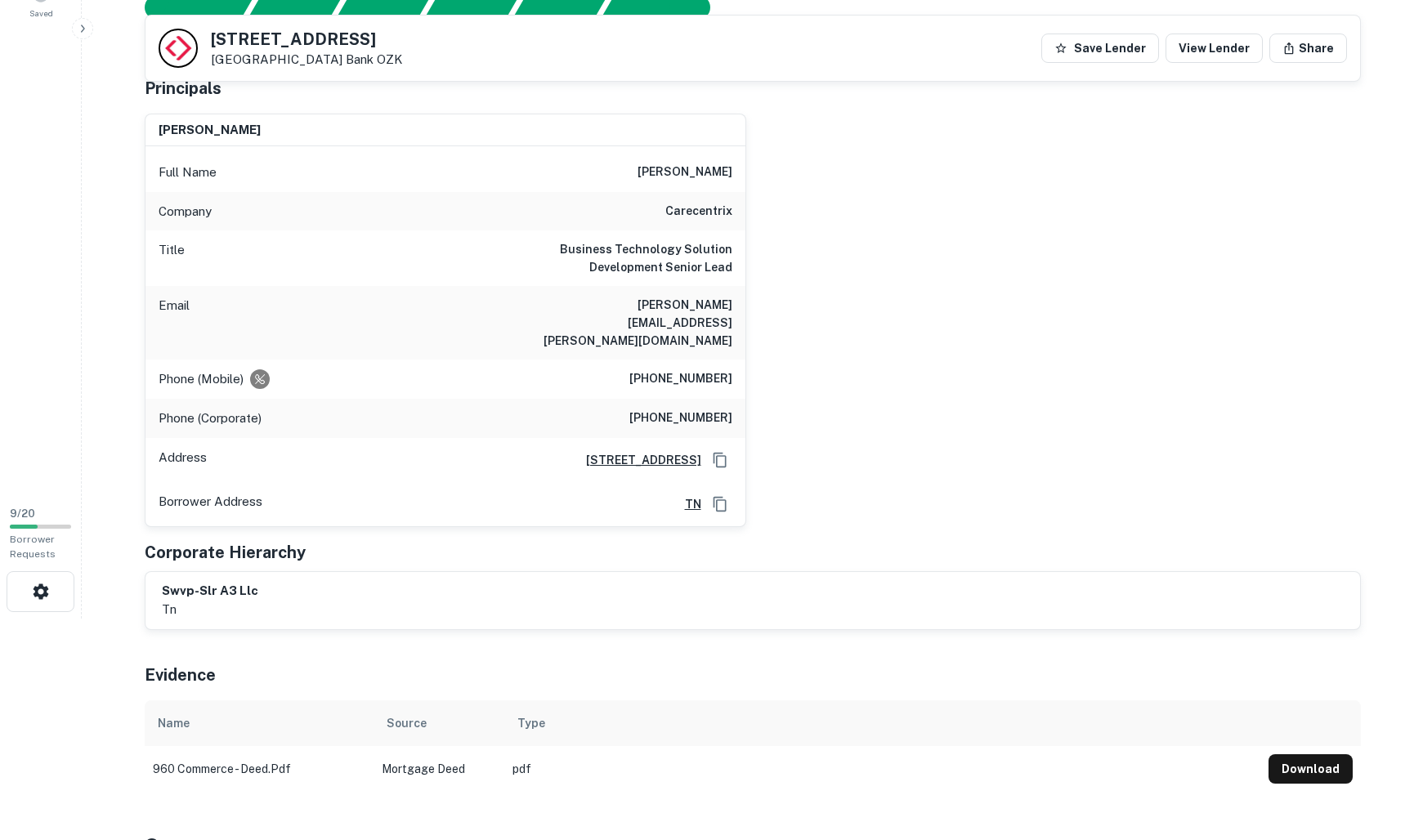
click at [246, 582] on h6 "swvp-slr a3 llc" at bounding box center [210, 591] width 96 height 18
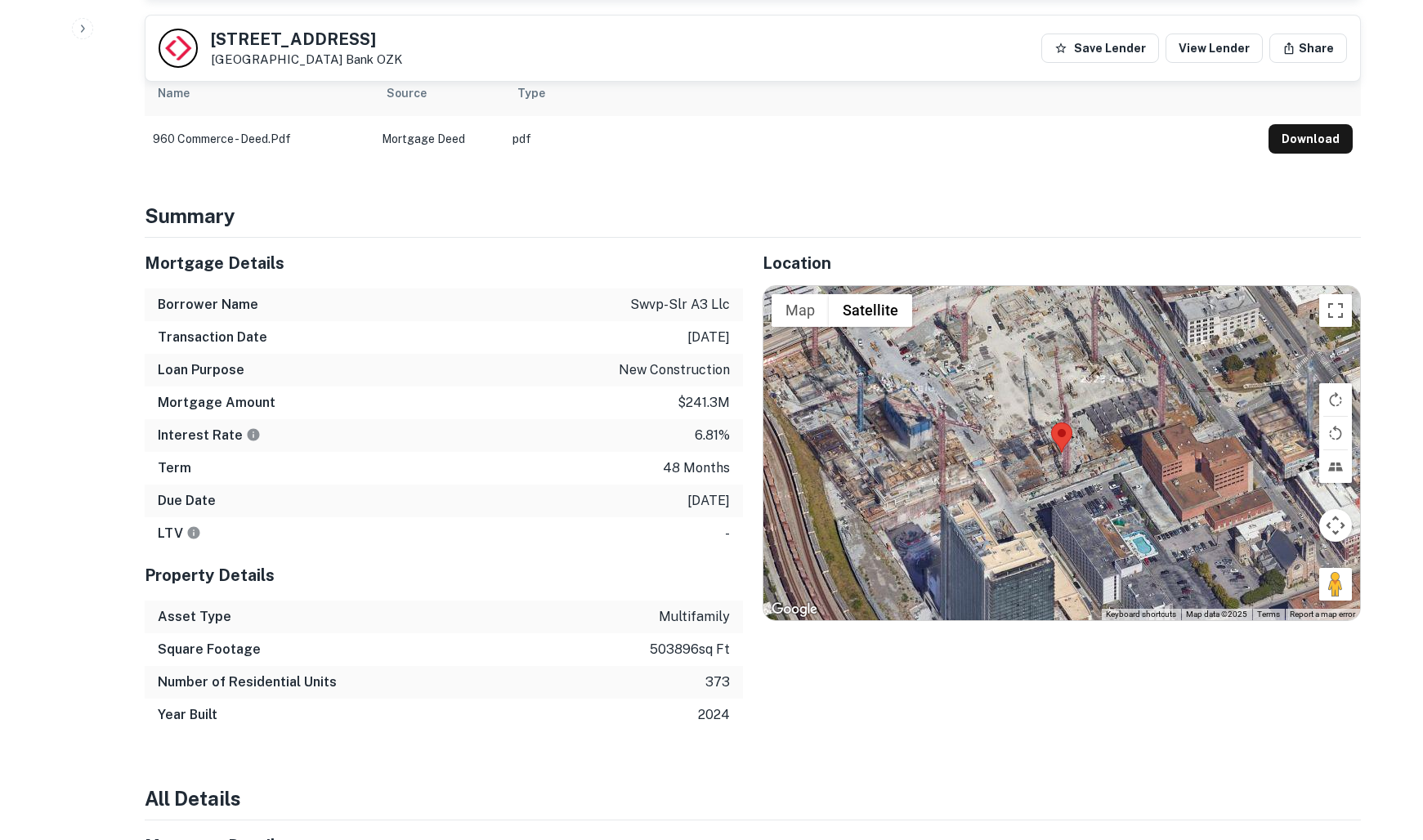
scroll to position [849, 0]
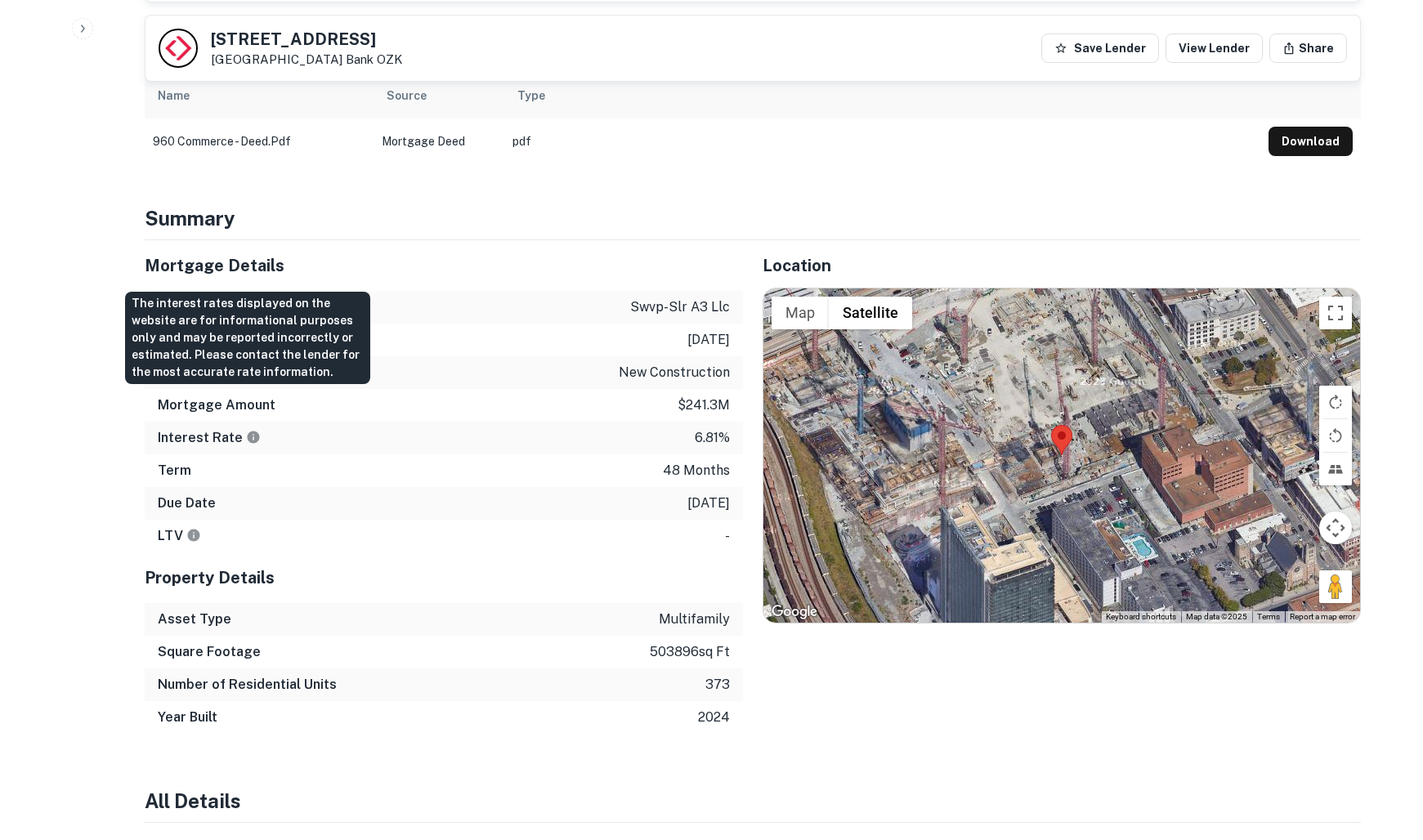
click at [252, 431] on icon "The interest rates displayed on the website are for informational purposes only…" at bounding box center [252, 437] width 13 height 13
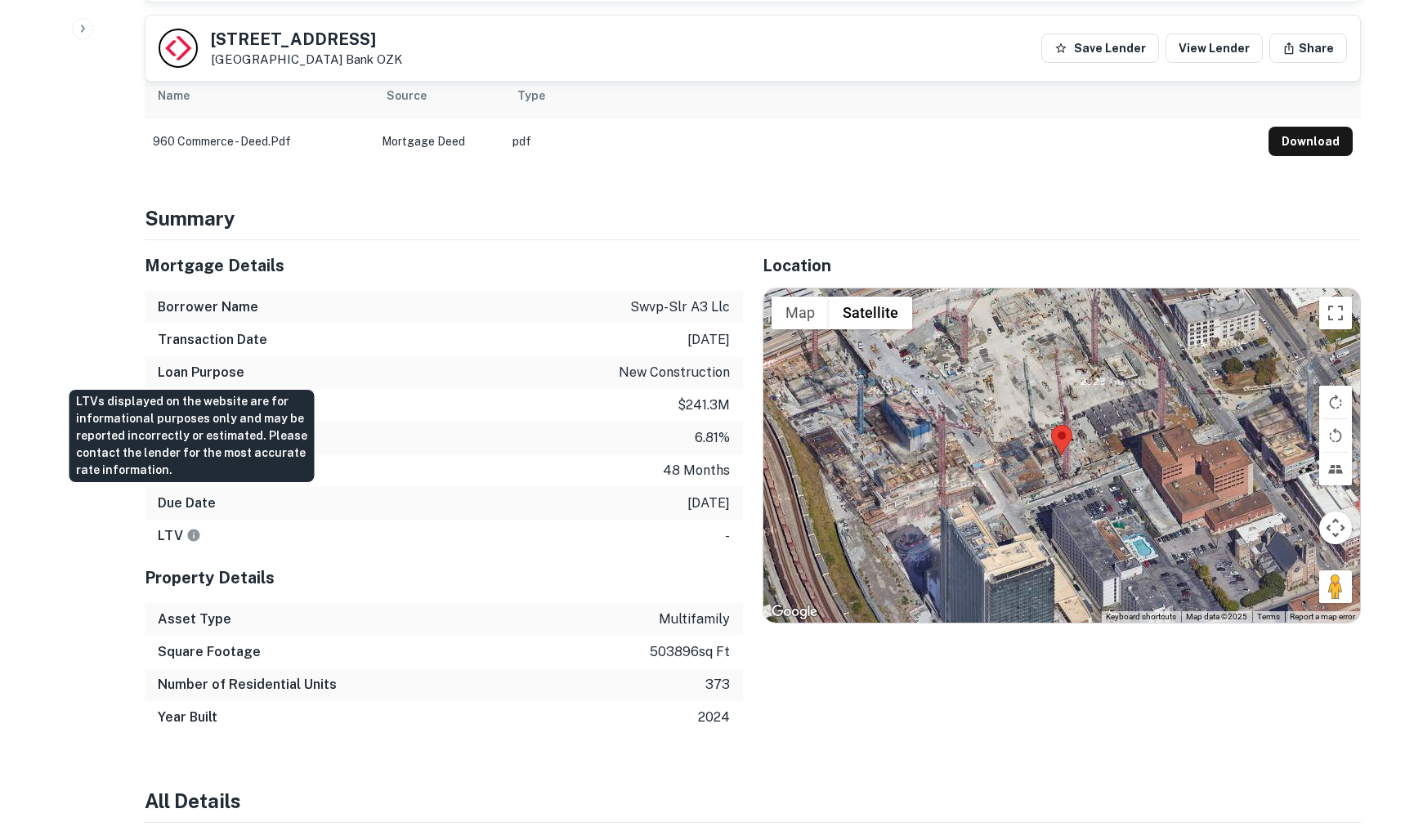
click at [187, 529] on icon "LTVs displayed on the website are for informational purposes only and may be re…" at bounding box center [193, 535] width 13 height 13
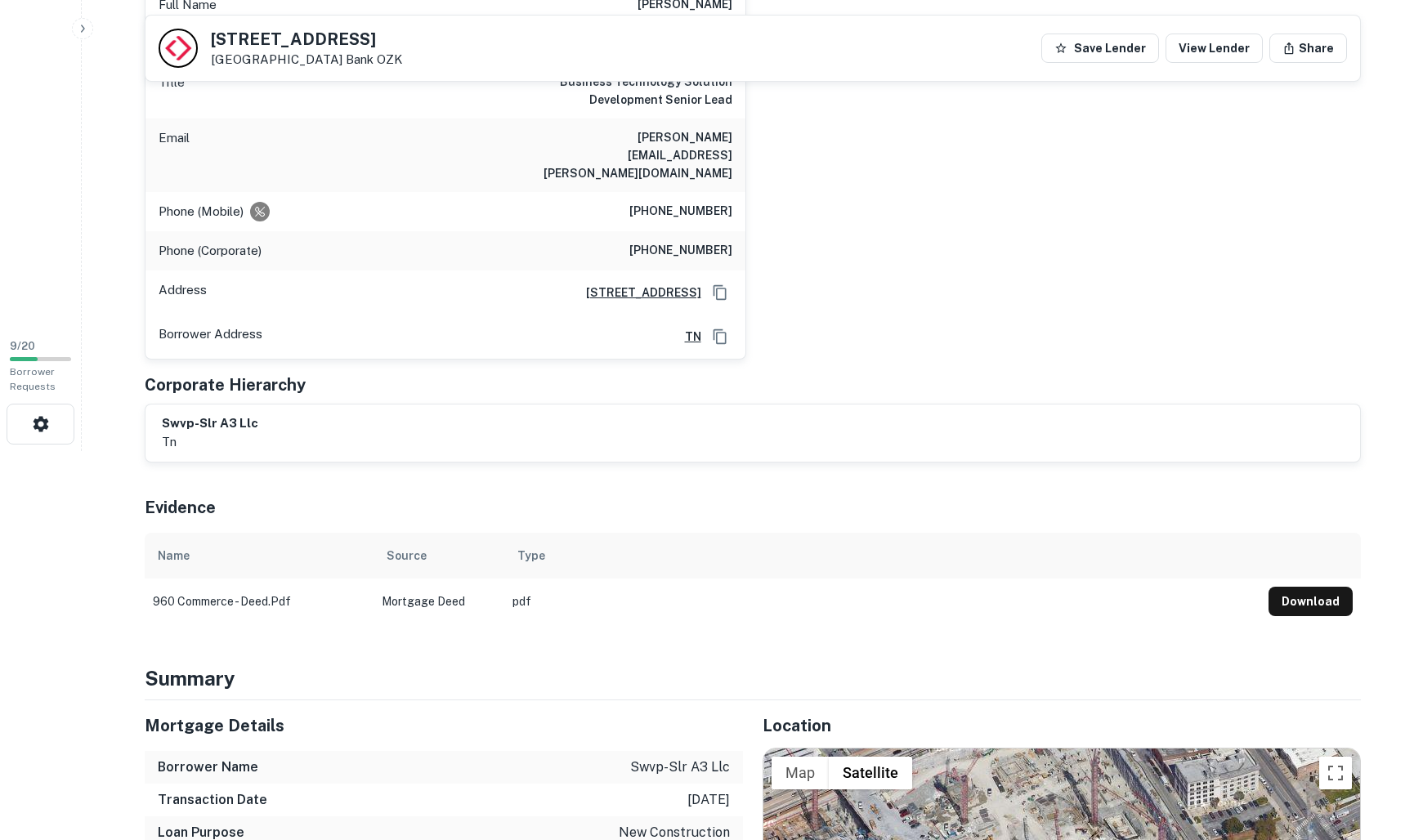
scroll to position [378, 0]
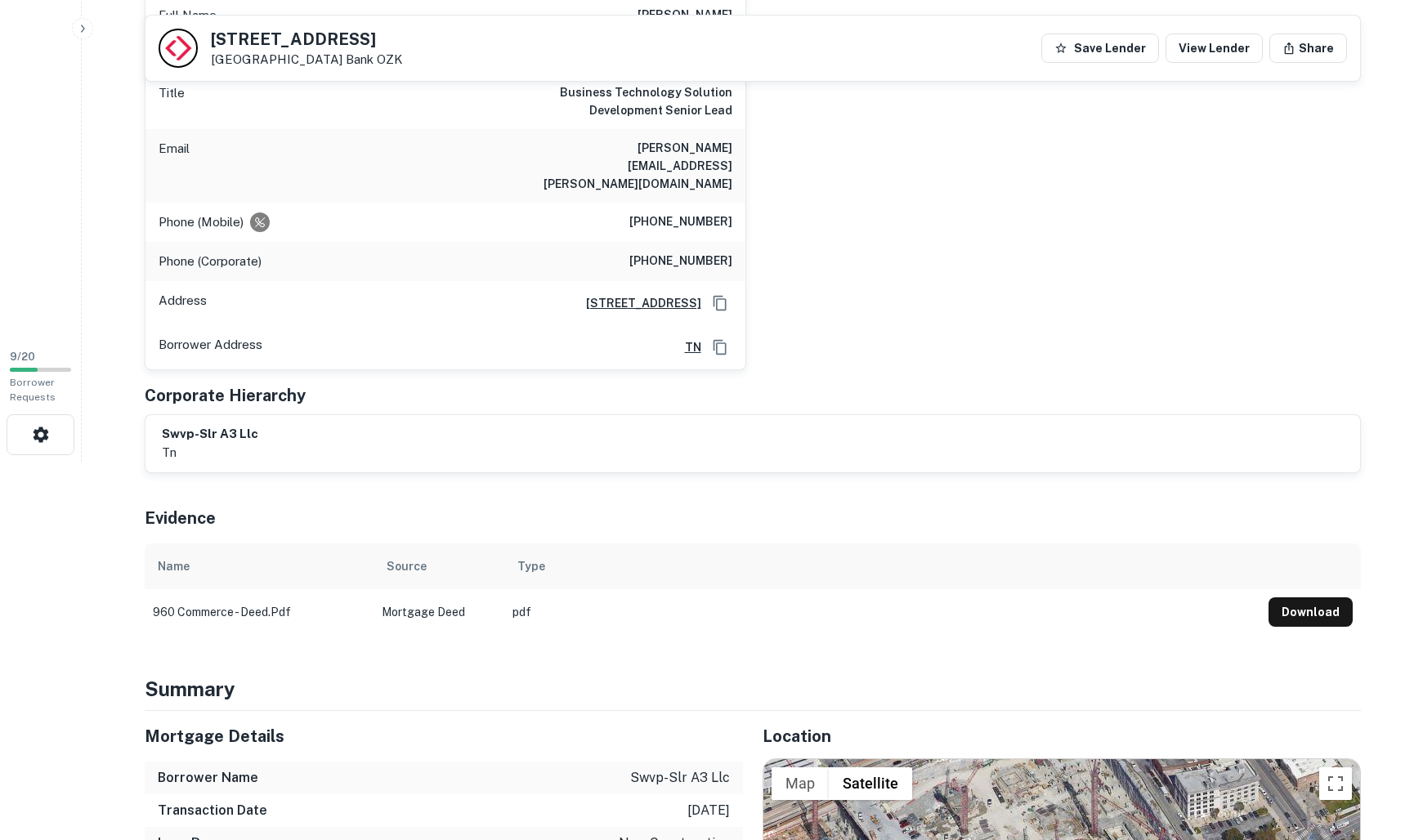
click at [406, 589] on td "Mortgage Deed" at bounding box center [439, 612] width 131 height 46
click at [1308, 598] on button "Download" at bounding box center [1311, 612] width 84 height 29
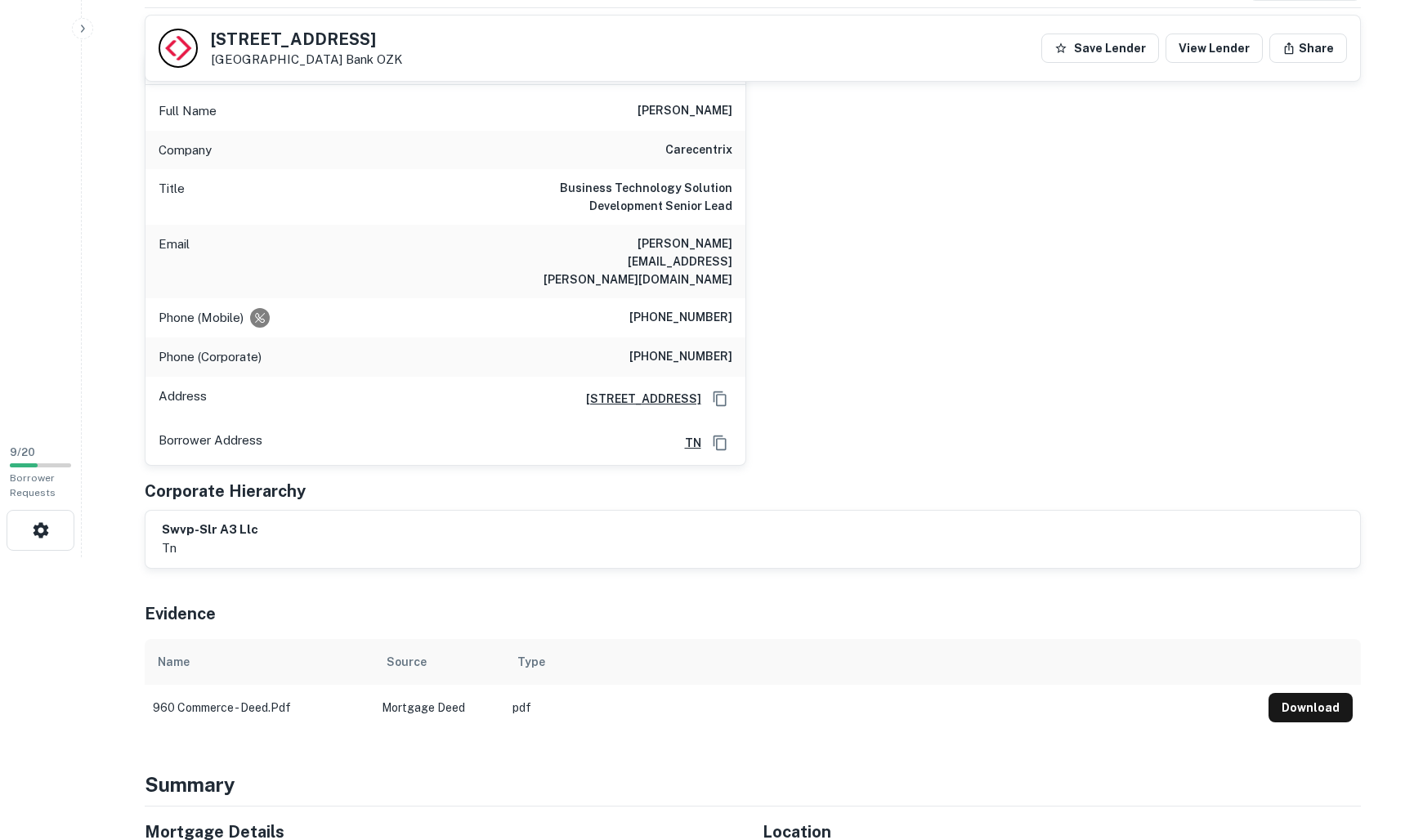
scroll to position [281, 0]
click at [637, 110] on h6 "mark schlossberg" at bounding box center [684, 112] width 95 height 19
click at [799, 208] on div "mark schlossberg Full Name mark schlossberg Company carecentrix Title Business …" at bounding box center [746, 254] width 1229 height 427
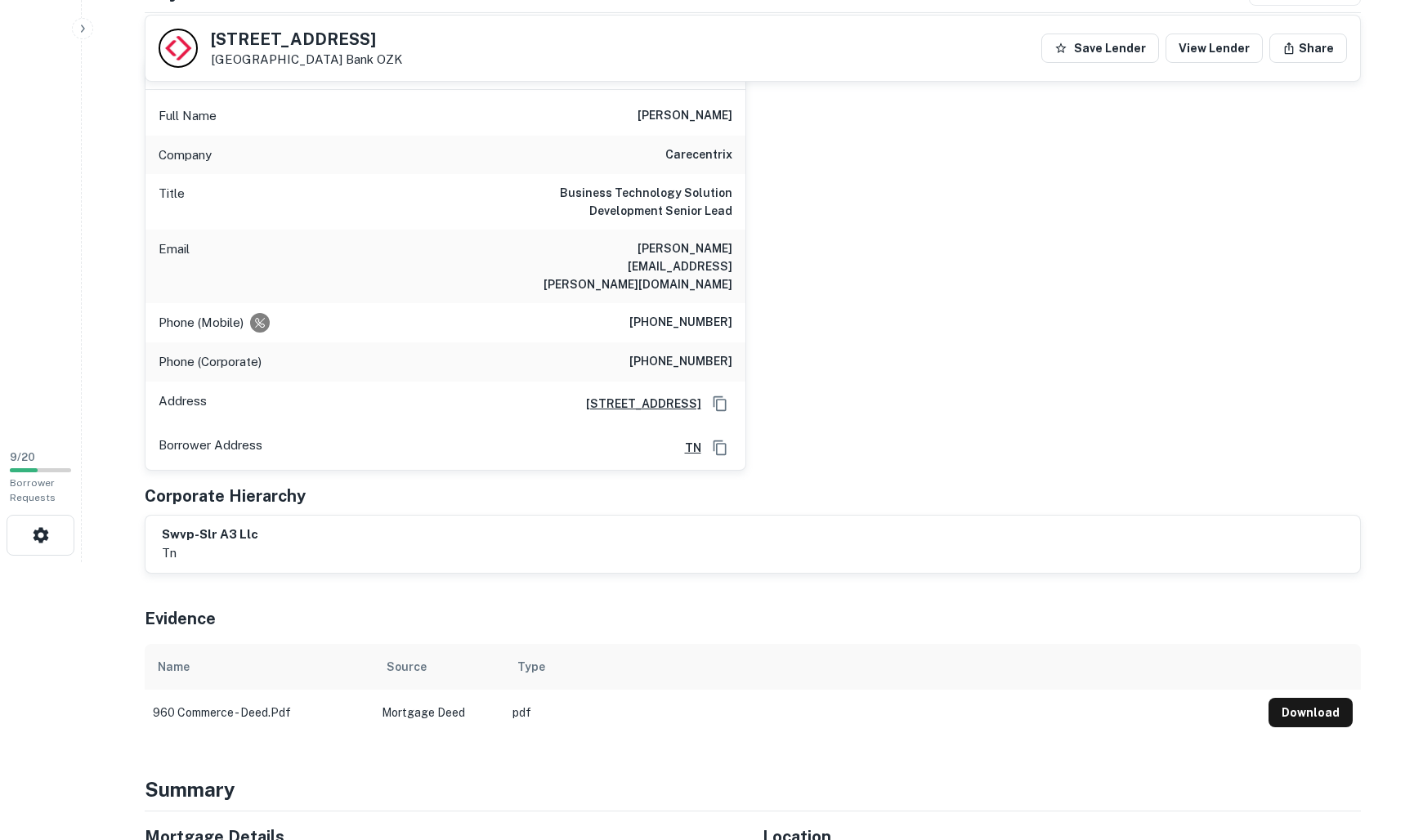
scroll to position [0, 0]
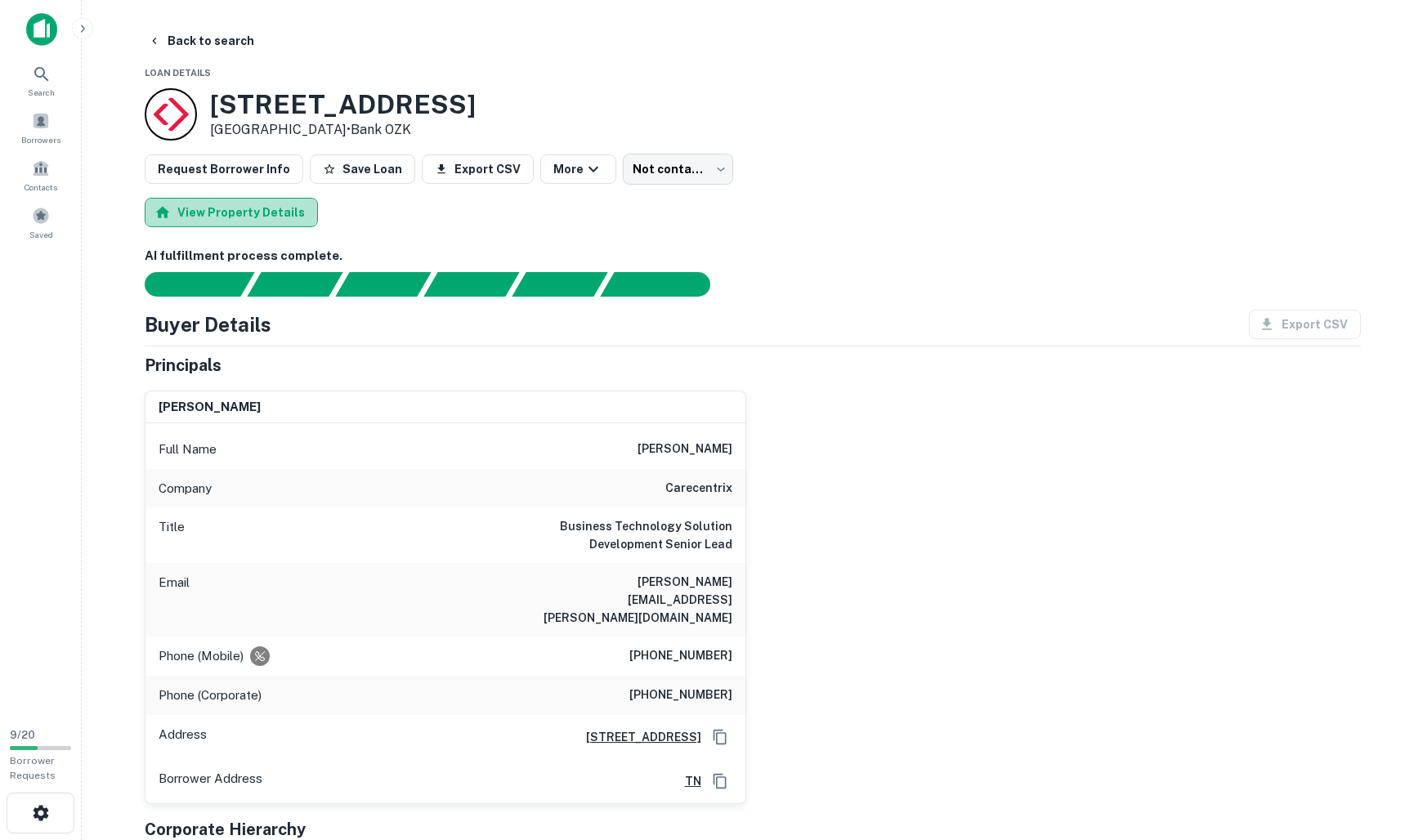
click at [276, 210] on button "View Property Details" at bounding box center [231, 212] width 174 height 29
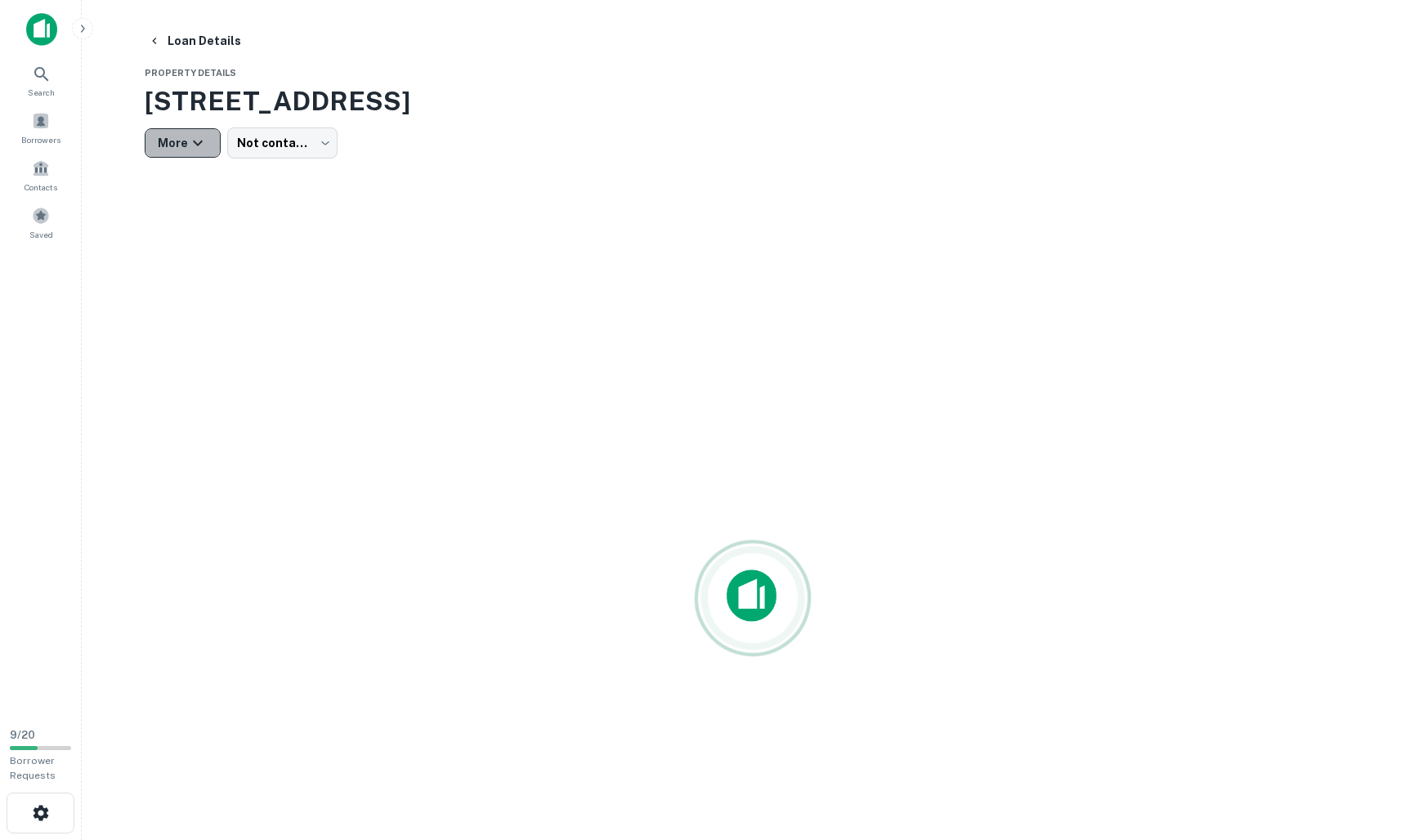
click at [210, 149] on button "More" at bounding box center [183, 143] width 76 height 29
click at [321, 142] on div at bounding box center [711, 420] width 1423 height 840
click at [321, 142] on body "Search Borrowers Contacts Saved 9 / 20 Borrower Requests Loan Details Property …" at bounding box center [711, 420] width 1423 height 840
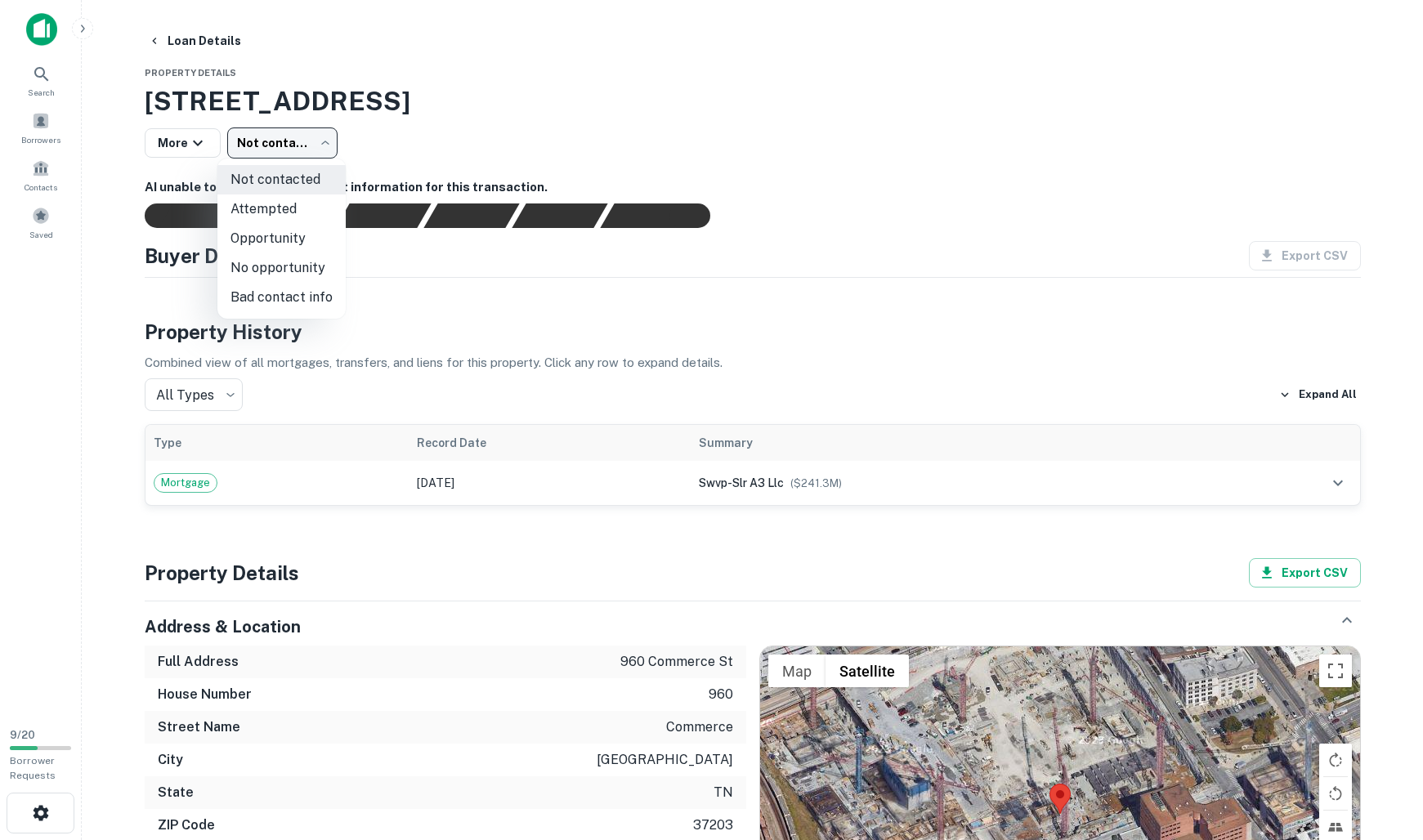
click at [1058, 137] on div at bounding box center [711, 420] width 1423 height 840
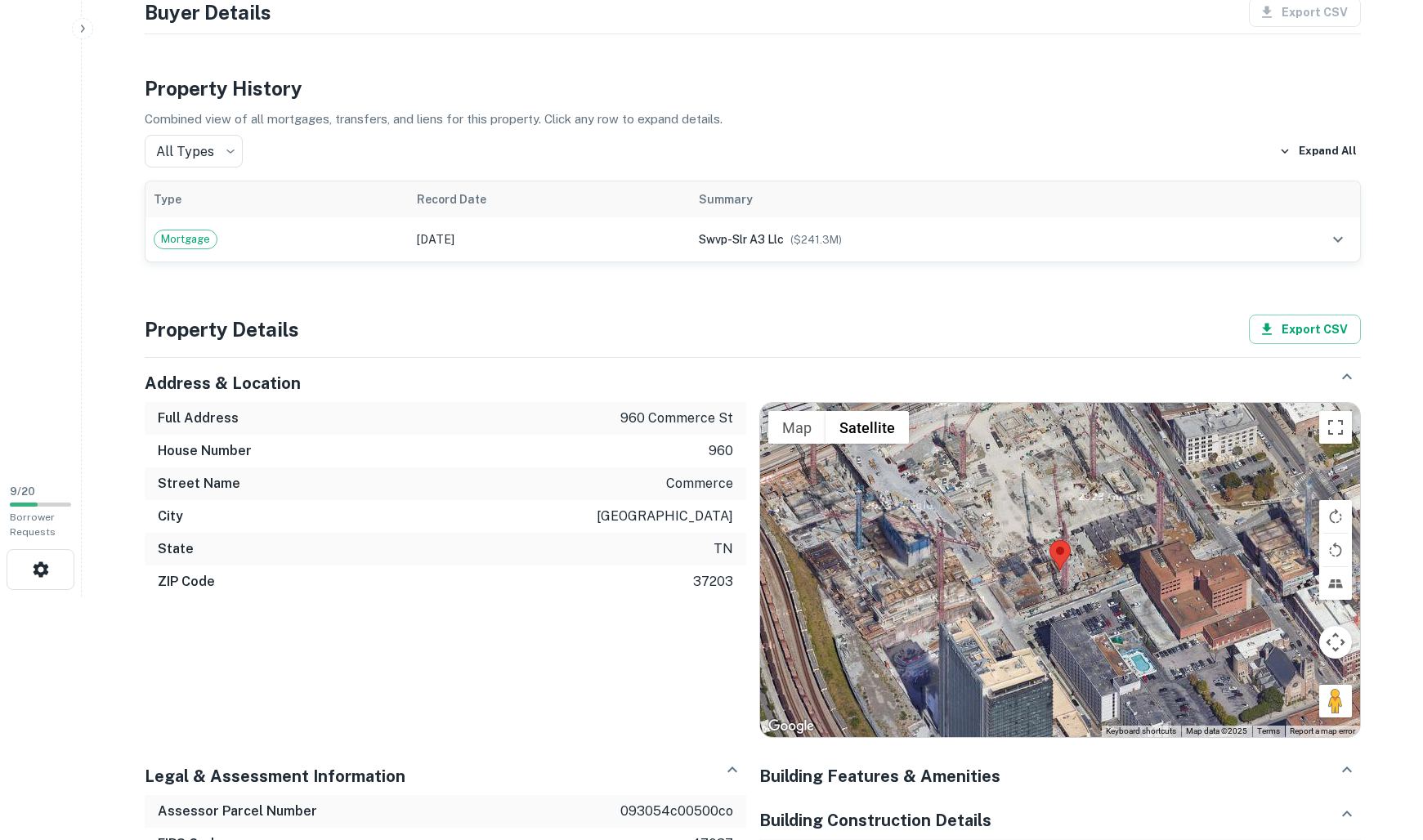
scroll to position [272, 0]
